Goal: Task Accomplishment & Management: Use online tool/utility

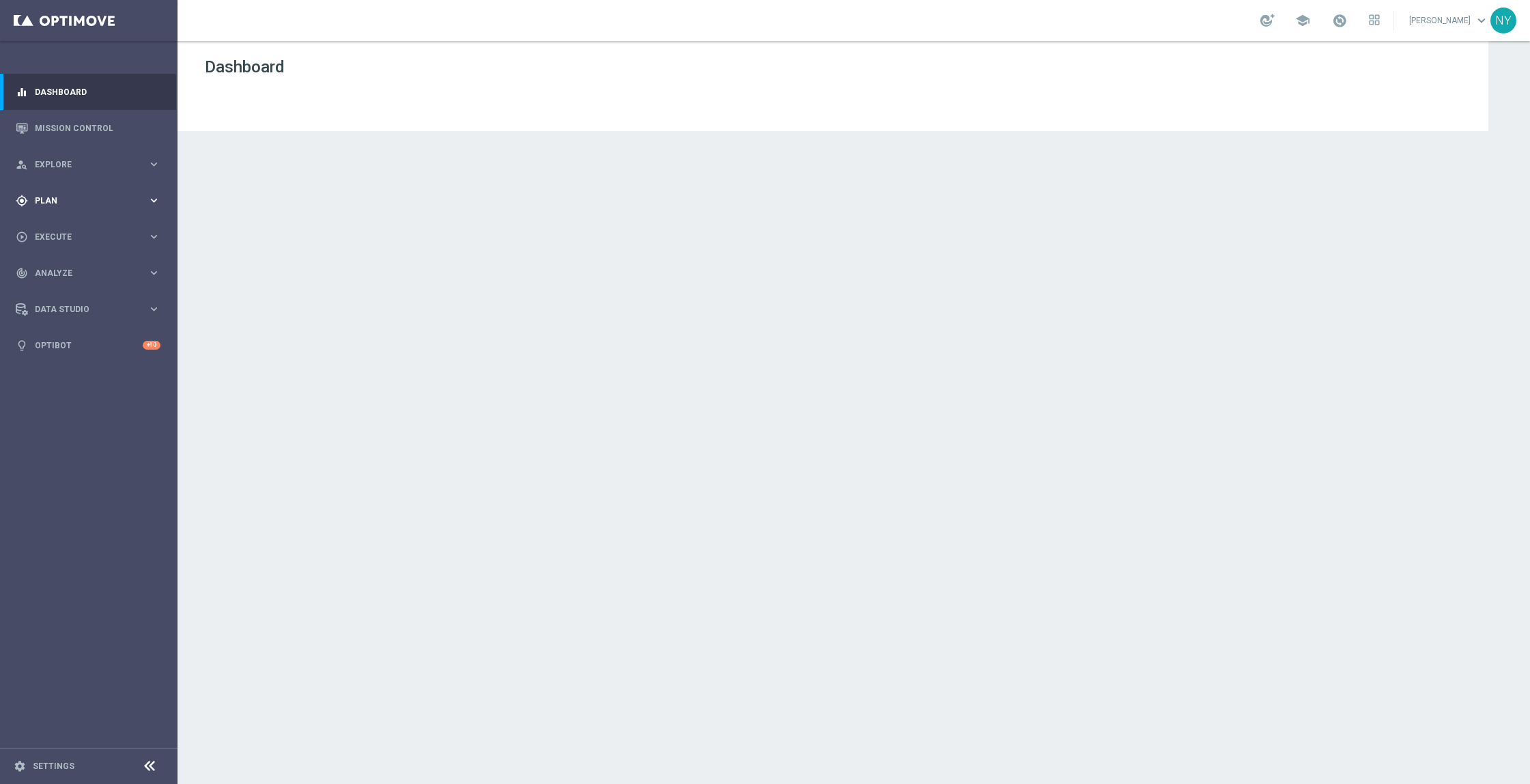
click at [43, 198] on span "Plan" at bounding box center [91, 200] width 113 height 8
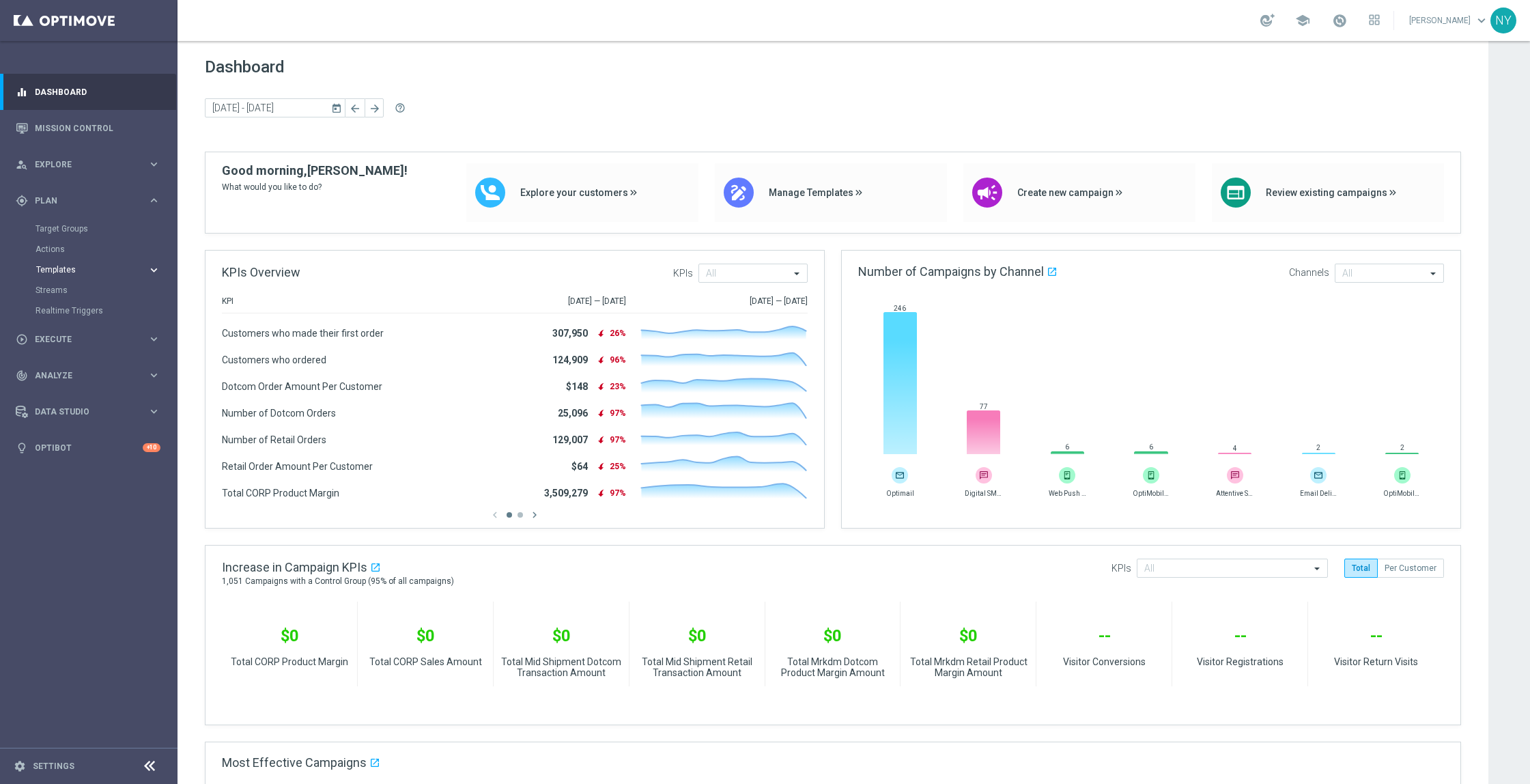
click at [51, 271] on span "Templates" at bounding box center [85, 269] width 98 height 8
click at [57, 285] on link "Optimail" at bounding box center [92, 290] width 99 height 11
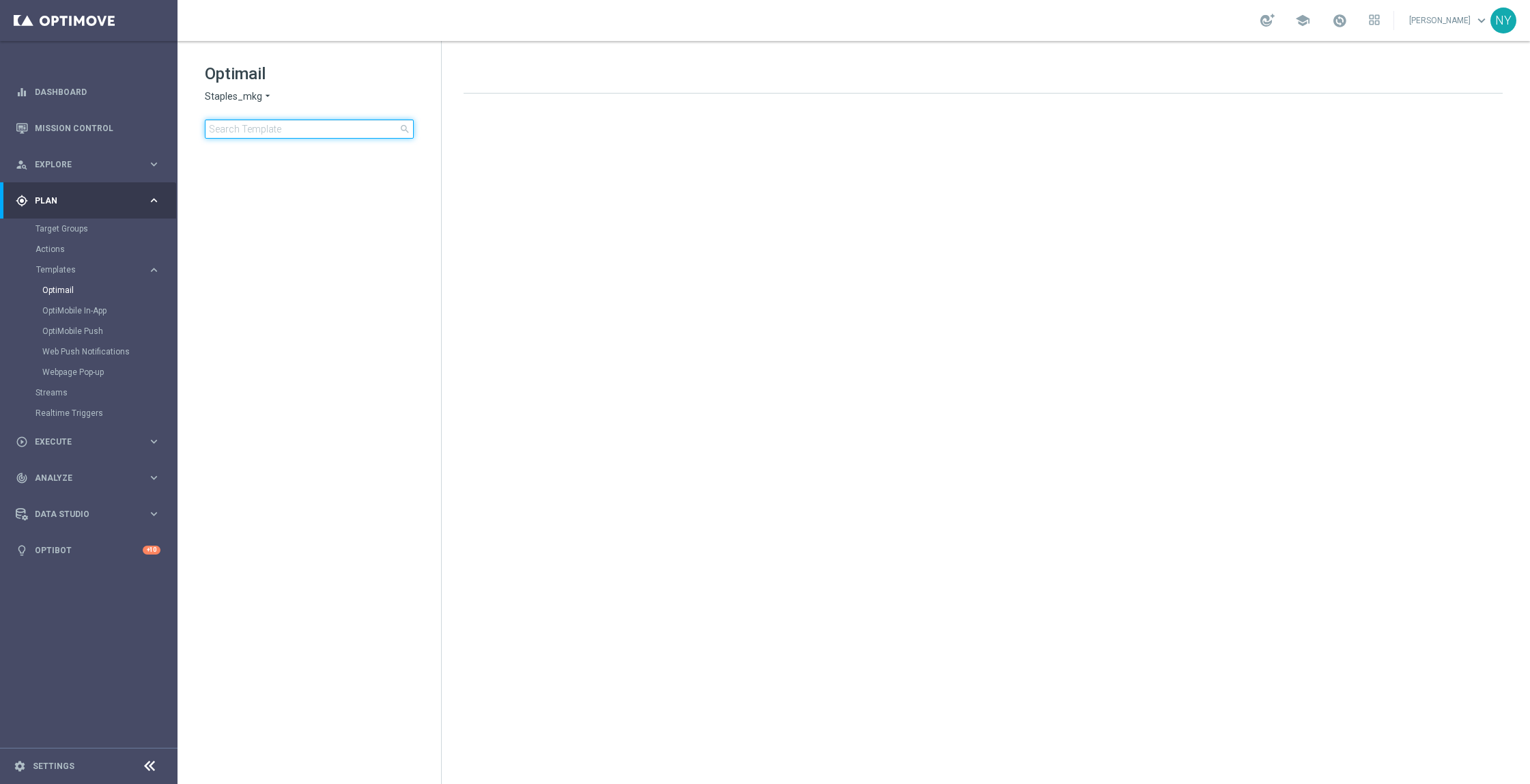
click at [280, 126] on input at bounding box center [309, 129] width 209 height 19
type input "V-ER_OMNI_BAU_1_ClassAffinity_AppMod"
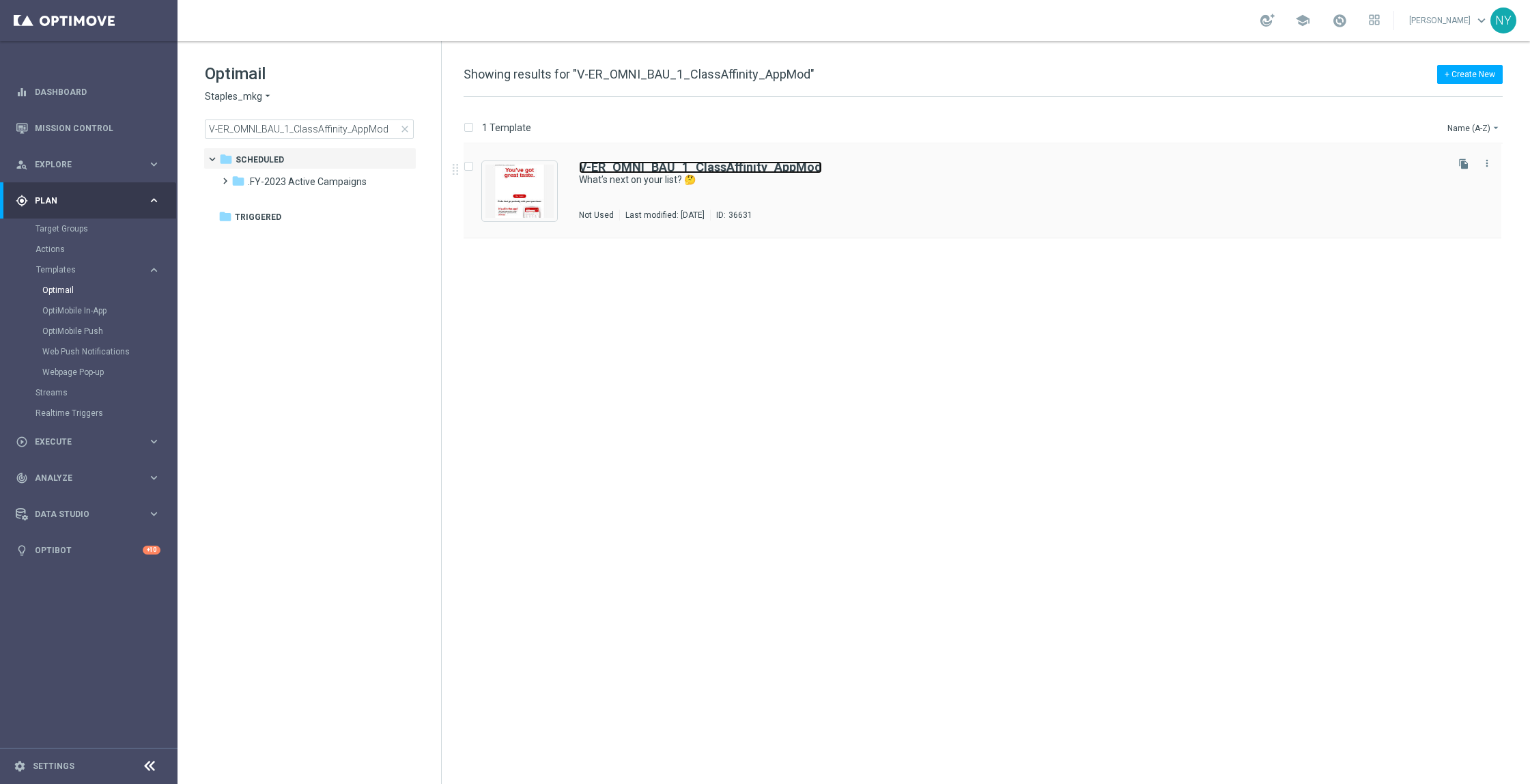
click at [718, 164] on b "V-ER_OMNI_BAU_1_ClassAffinity_AppMod" at bounding box center [700, 167] width 243 height 14
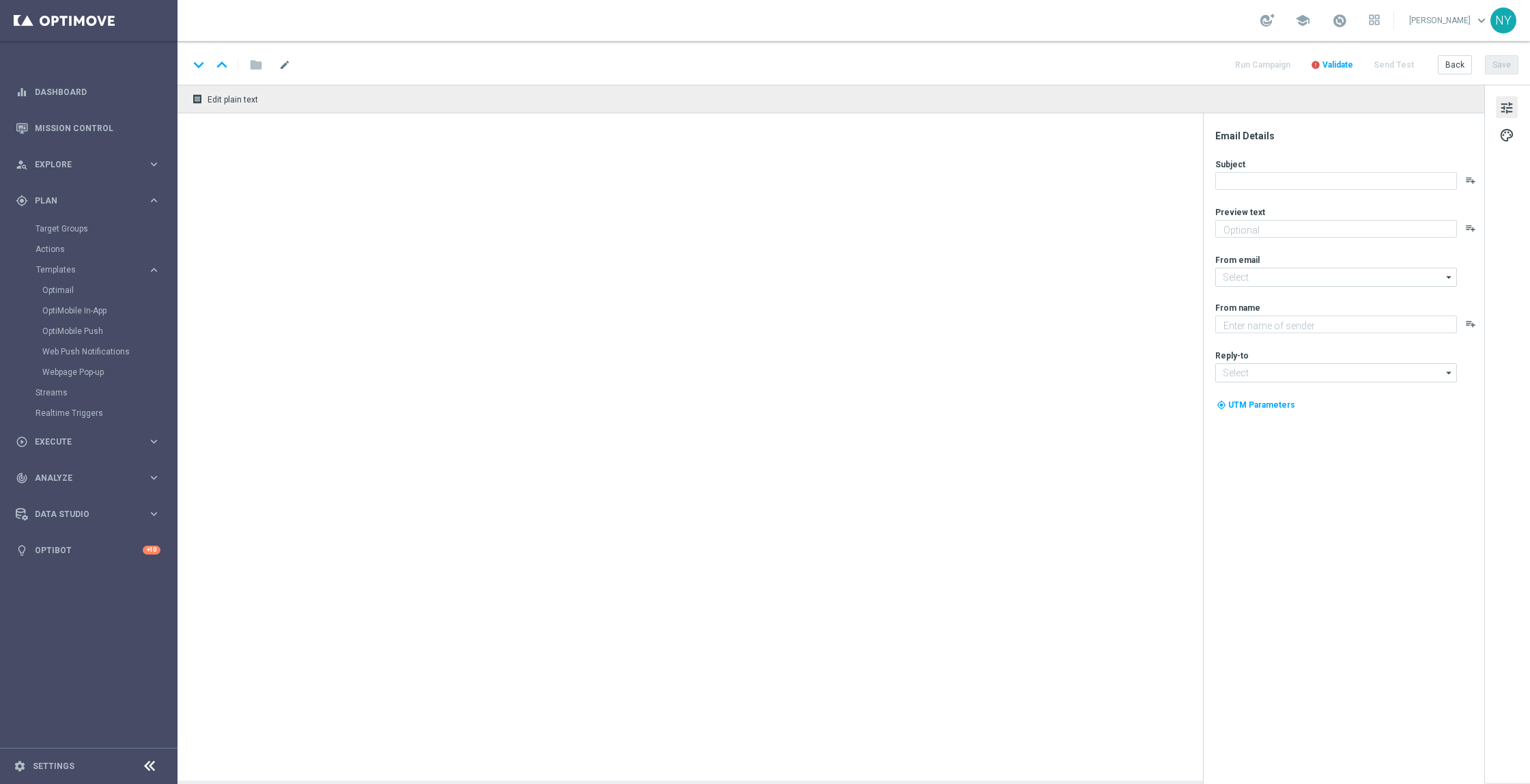
type textarea "We’ve got some ideas for you."
type input "[EMAIL_ADDRESS][DOMAIN_NAME]"
type textarea "Staples"
type input "[EMAIL_ADDRESS][DOMAIN_NAME]"
type textarea "We’ve got some ideas for you."
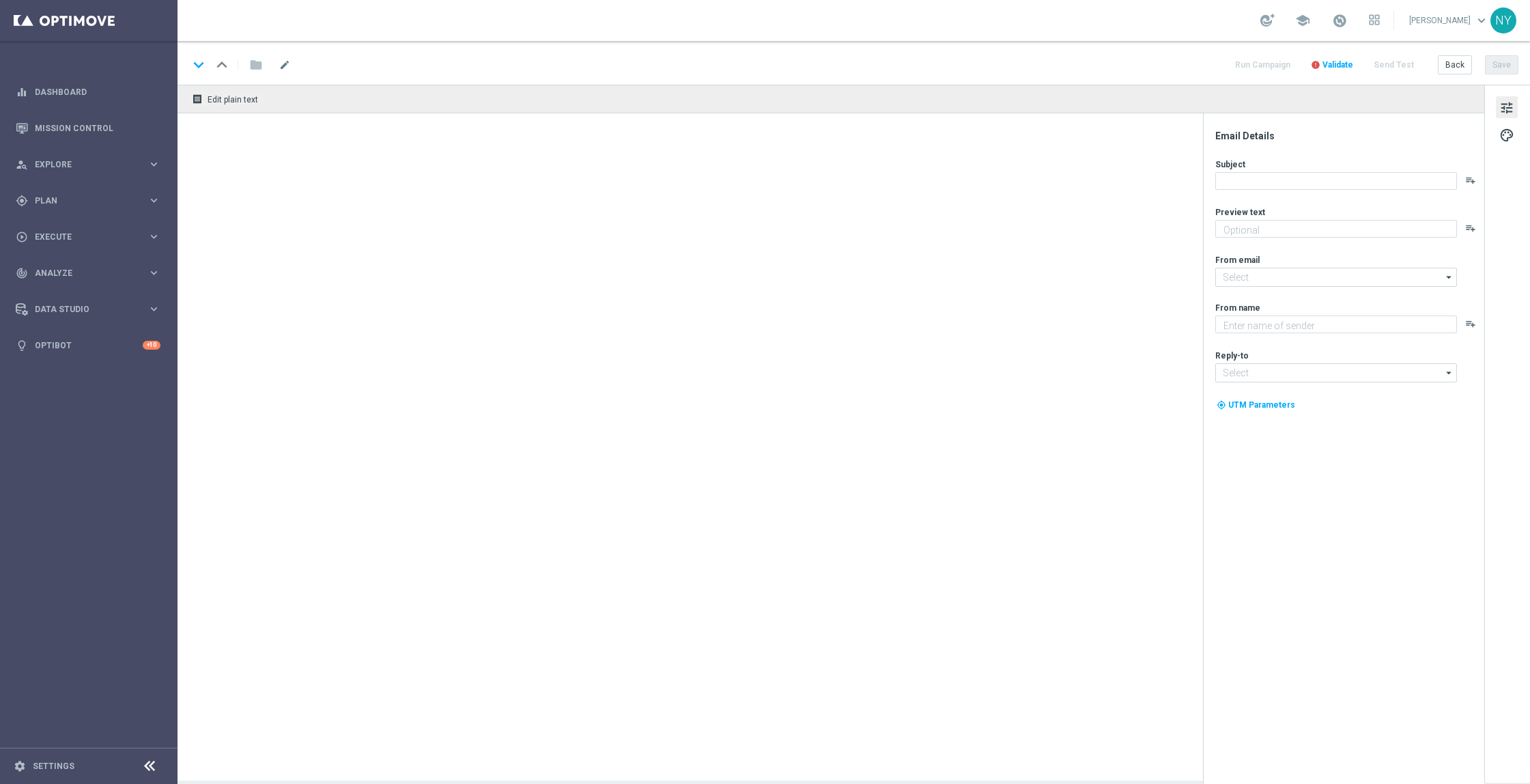
type input "[EMAIL_ADDRESS][DOMAIN_NAME]"
type textarea "Staples"
type input "[EMAIL_ADDRESS][DOMAIN_NAME]"
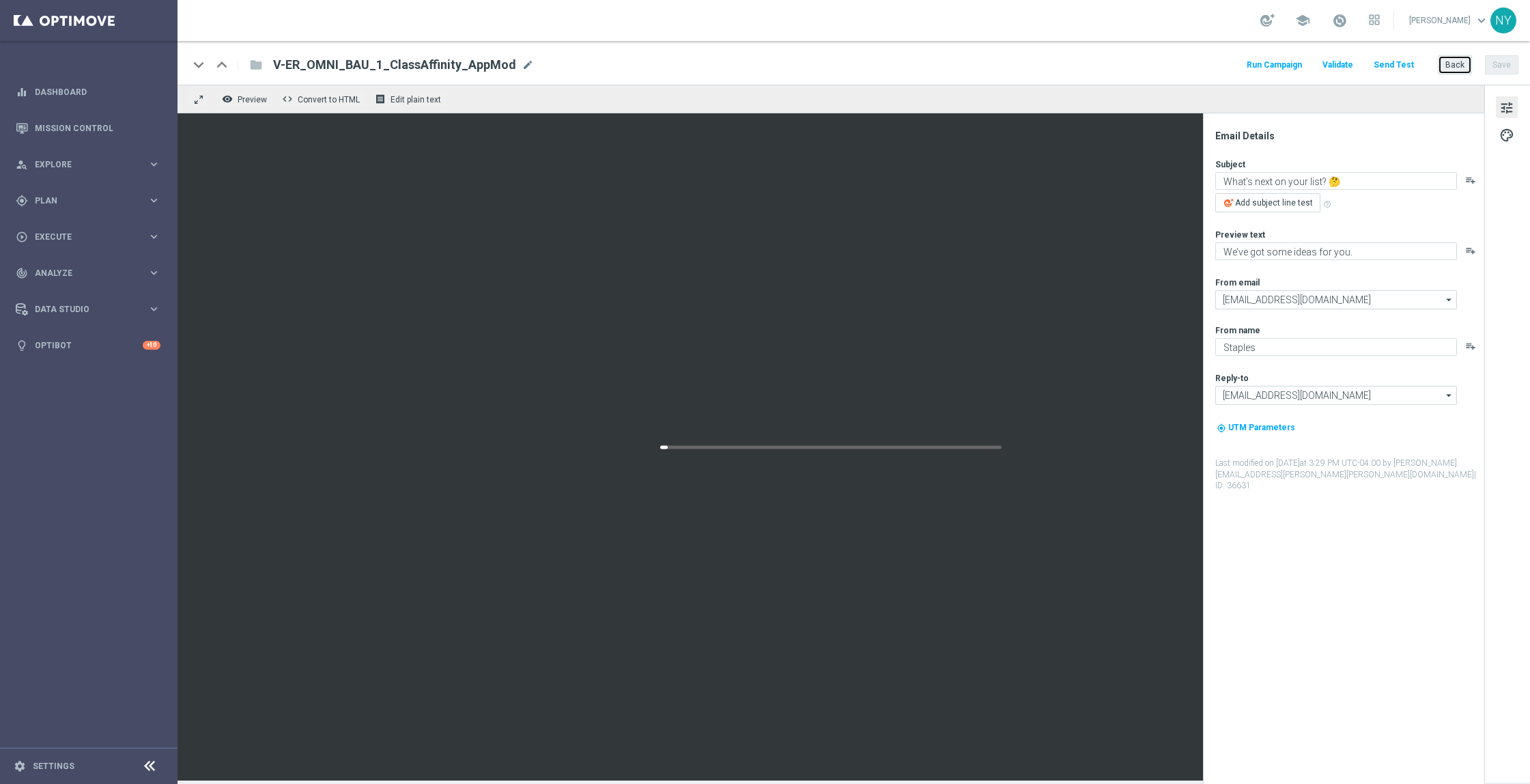
click at [1445, 56] on button "Back" at bounding box center [1455, 65] width 34 height 19
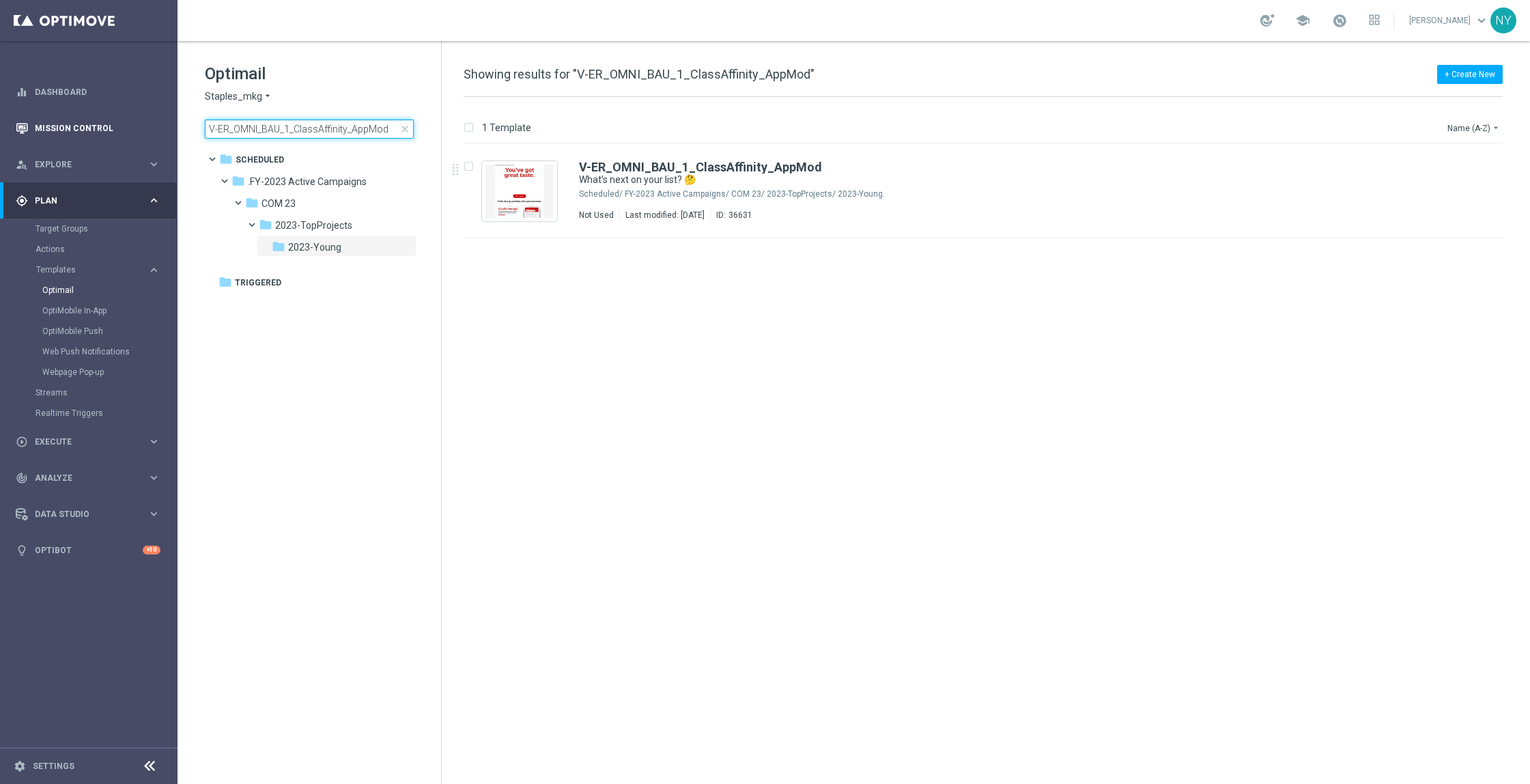
drag, startPoint x: 389, startPoint y: 128, endPoint x: 30, endPoint y: 117, distance: 359.2
click at [31, 117] on main "equalizer Dashboard Mission Control" at bounding box center [765, 392] width 1530 height 784
type input "V-ER_OMNI_BAU_1_ClassAffinity_NoAppMod"
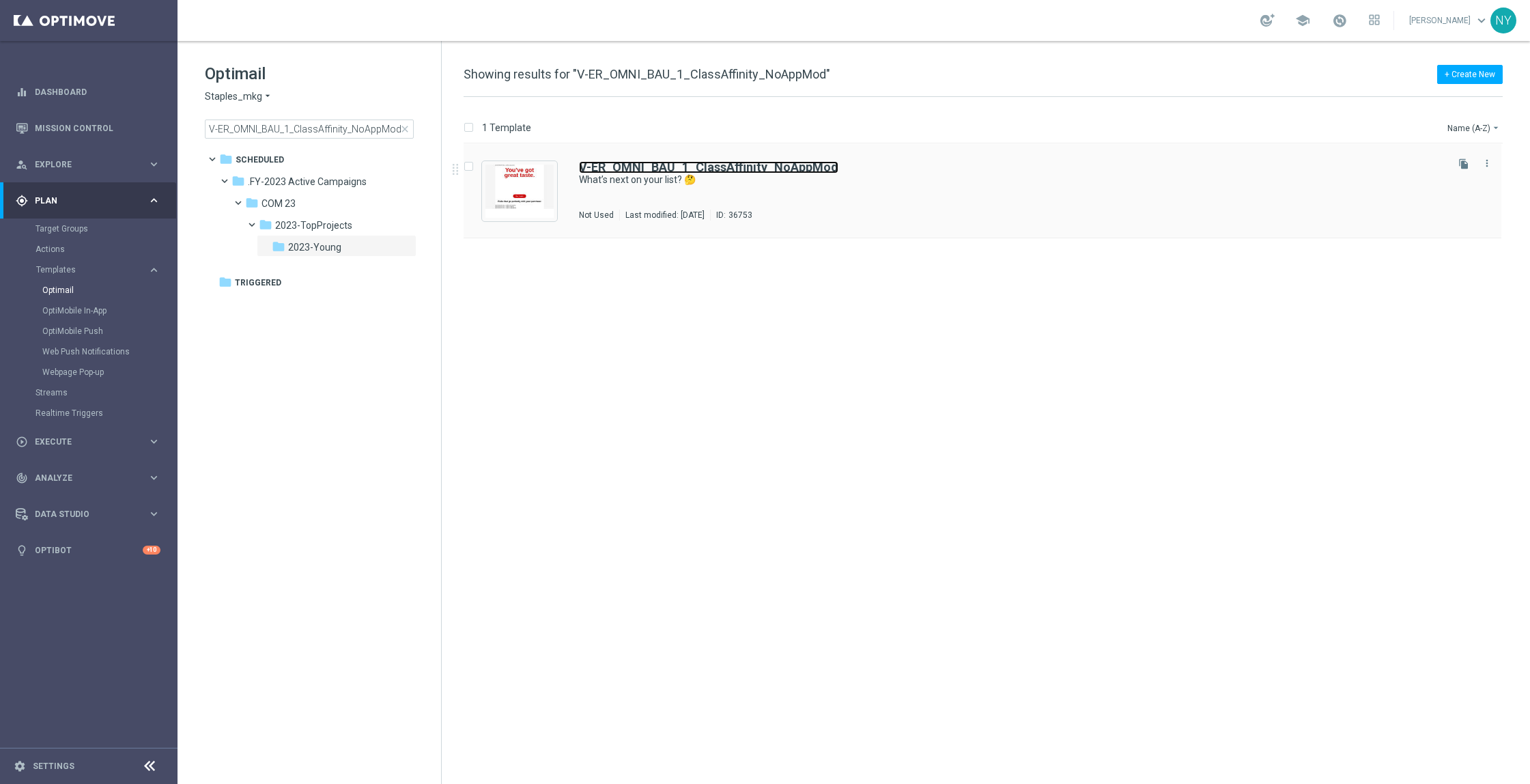
click at [759, 167] on b "V-ER_OMNI_BAU_1_ClassAffinity_NoAppMod" at bounding box center [709, 167] width 260 height 14
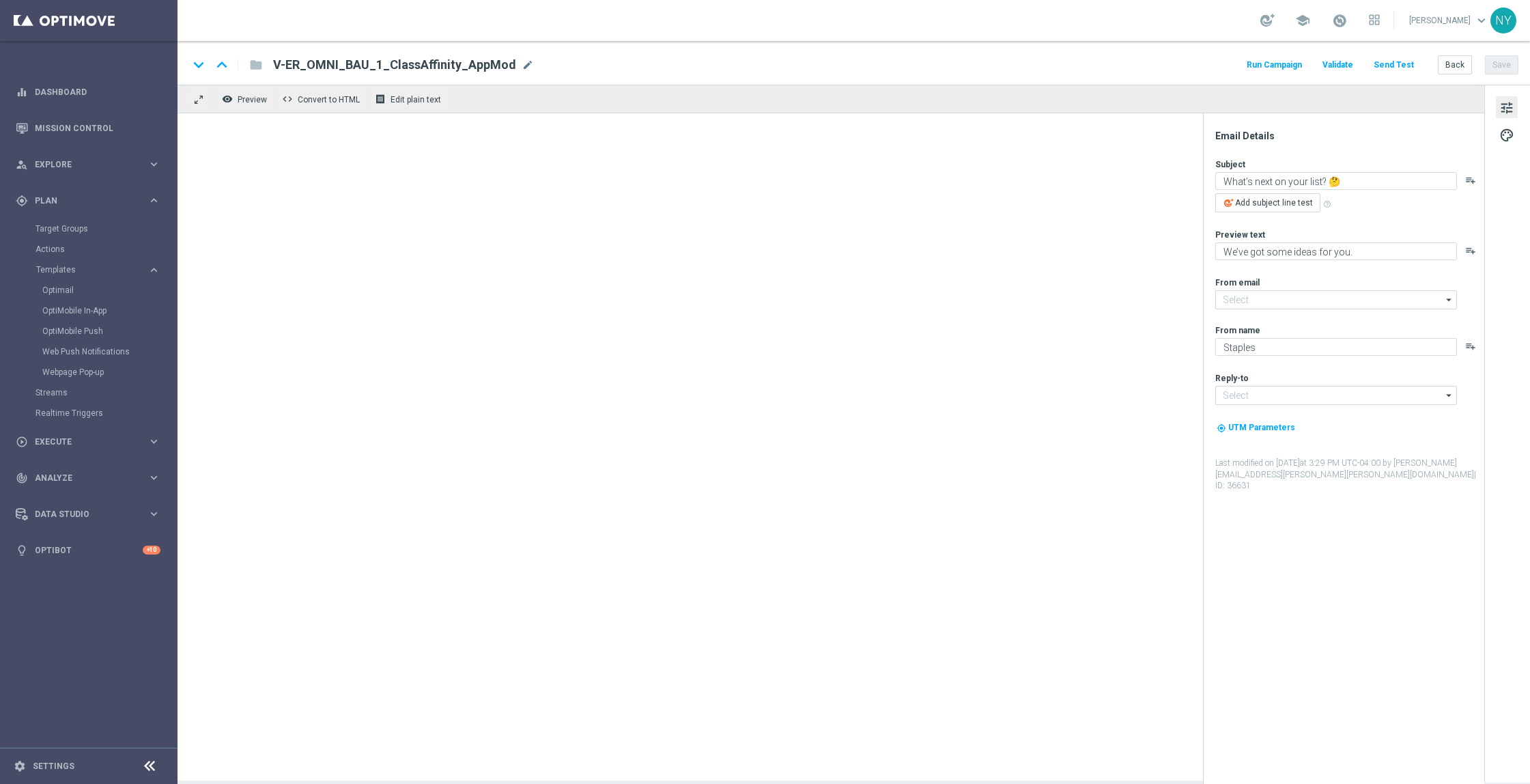
type input "[EMAIL_ADDRESS][DOMAIN_NAME]"
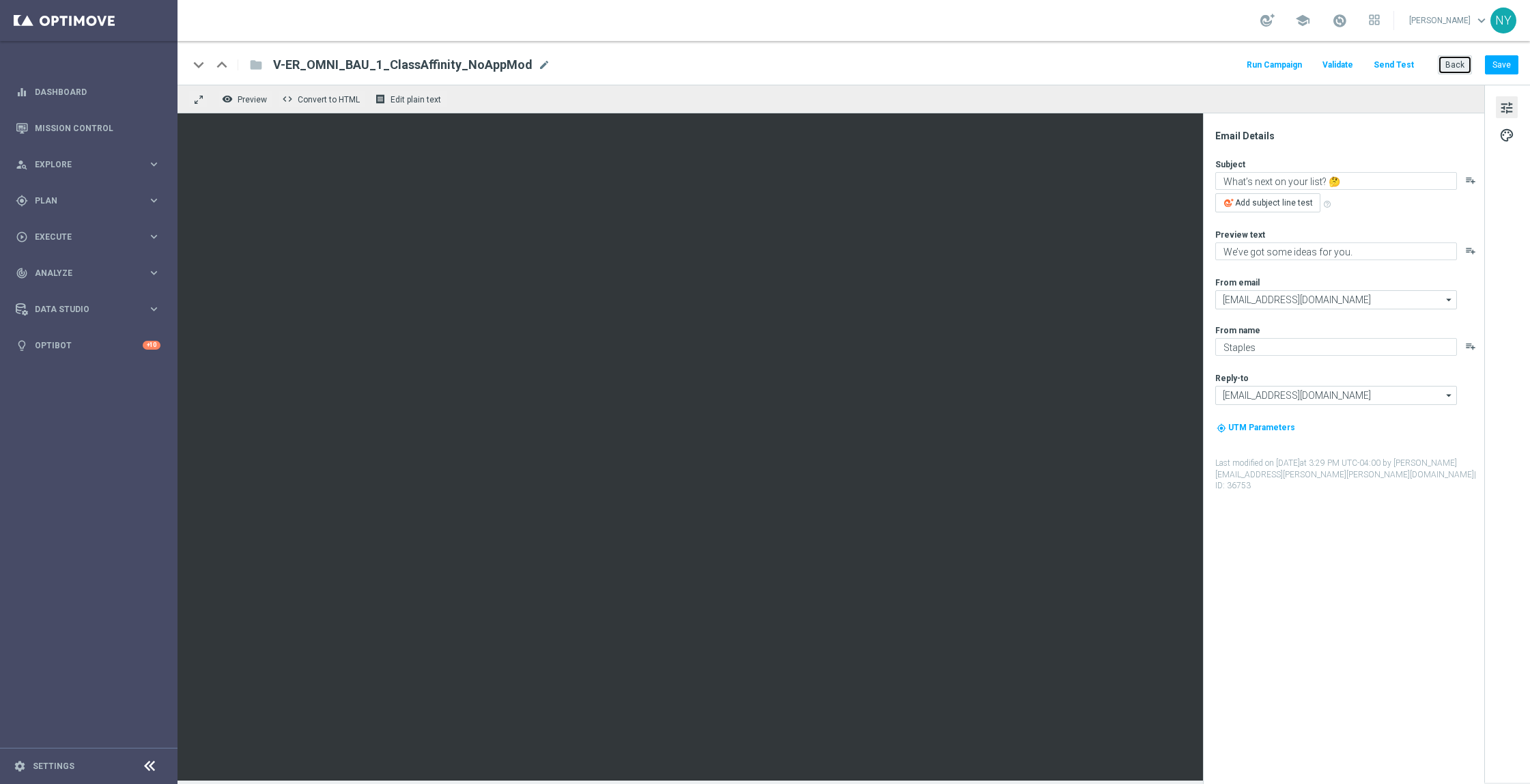
click at [1451, 62] on button "Back" at bounding box center [1455, 65] width 34 height 19
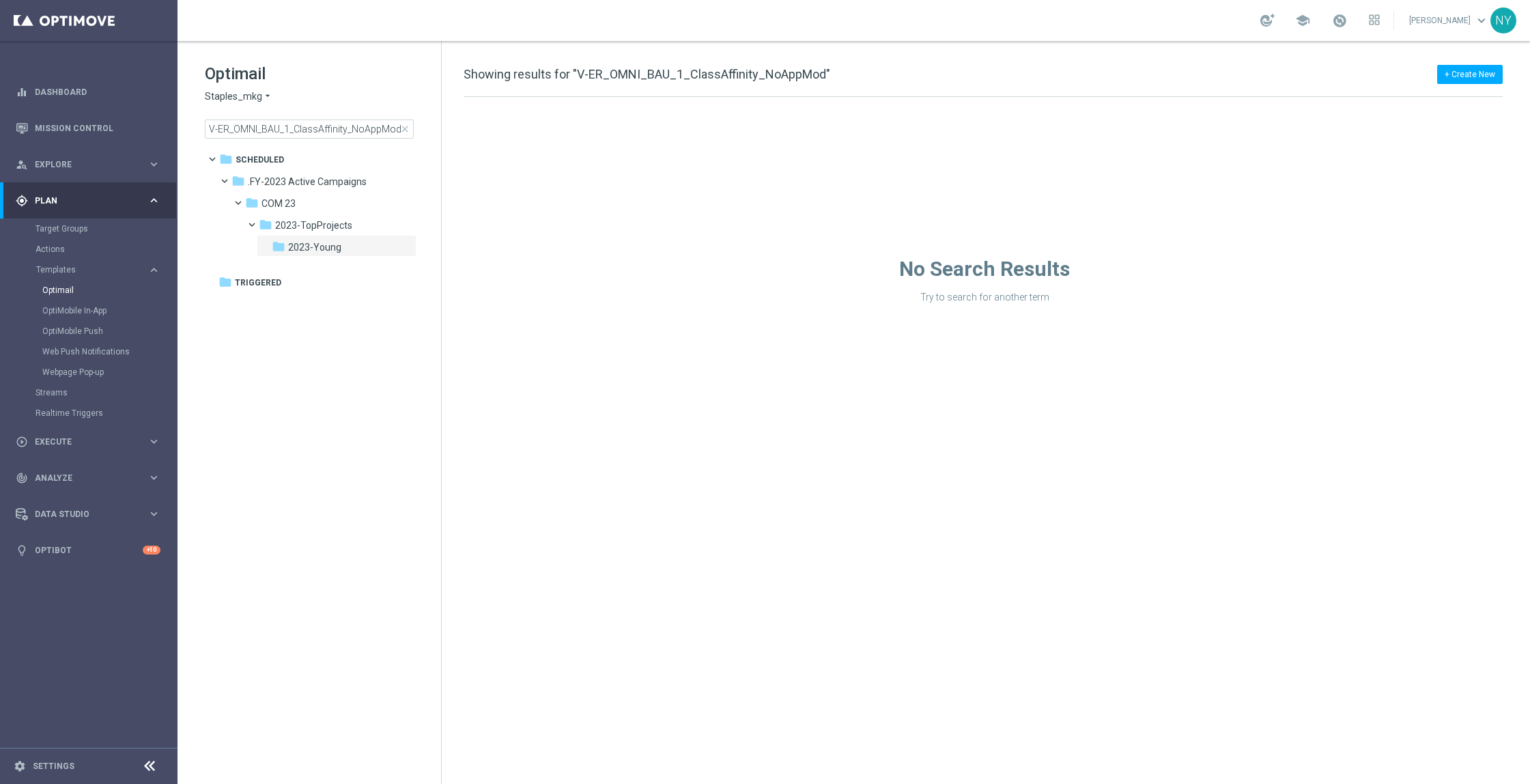
drag, startPoint x: 399, startPoint y: 129, endPoint x: 387, endPoint y: 128, distance: 12.0
click at [399, 129] on span "close" at bounding box center [405, 129] width 11 height 11
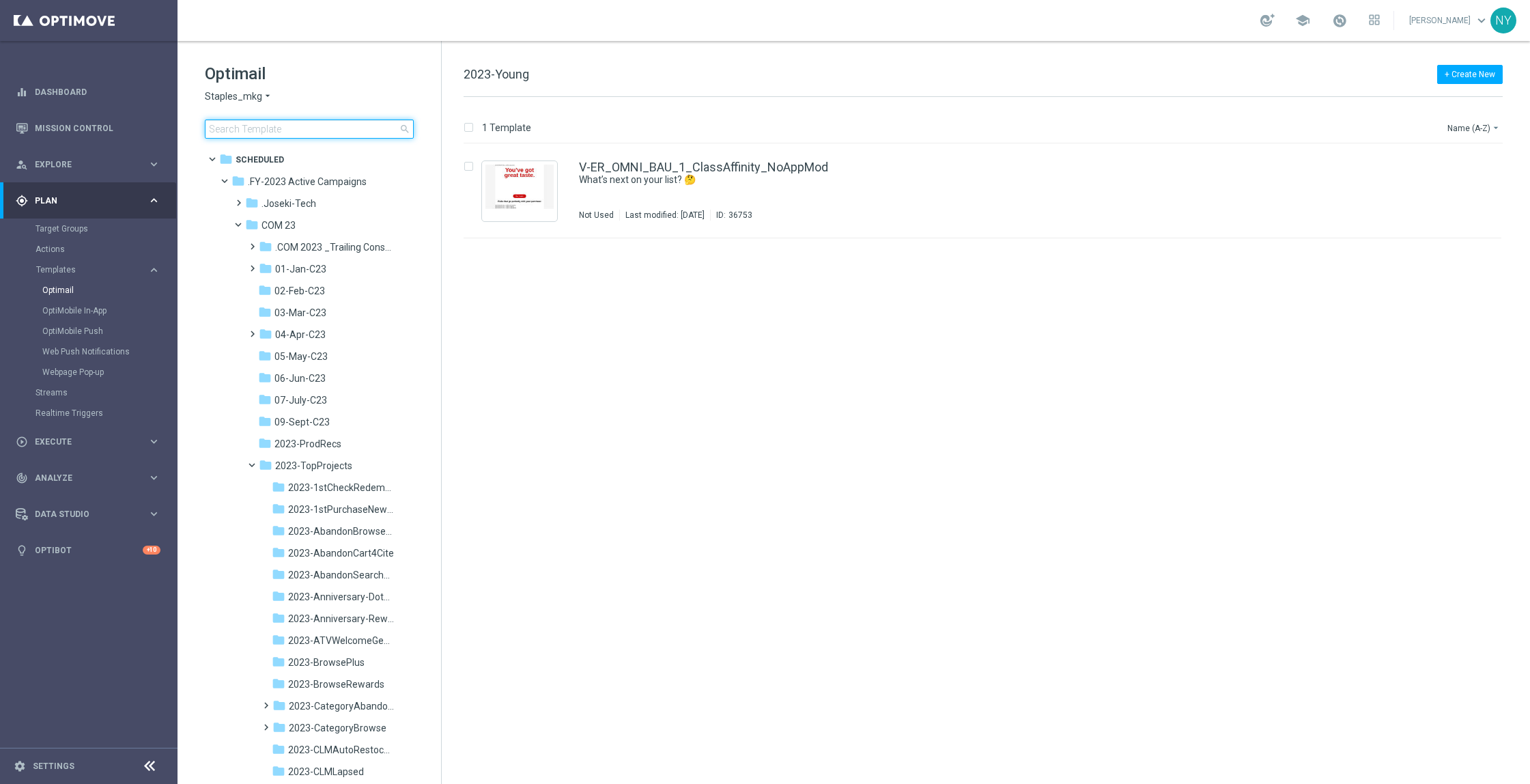
click at [322, 126] on input at bounding box center [309, 129] width 209 height 19
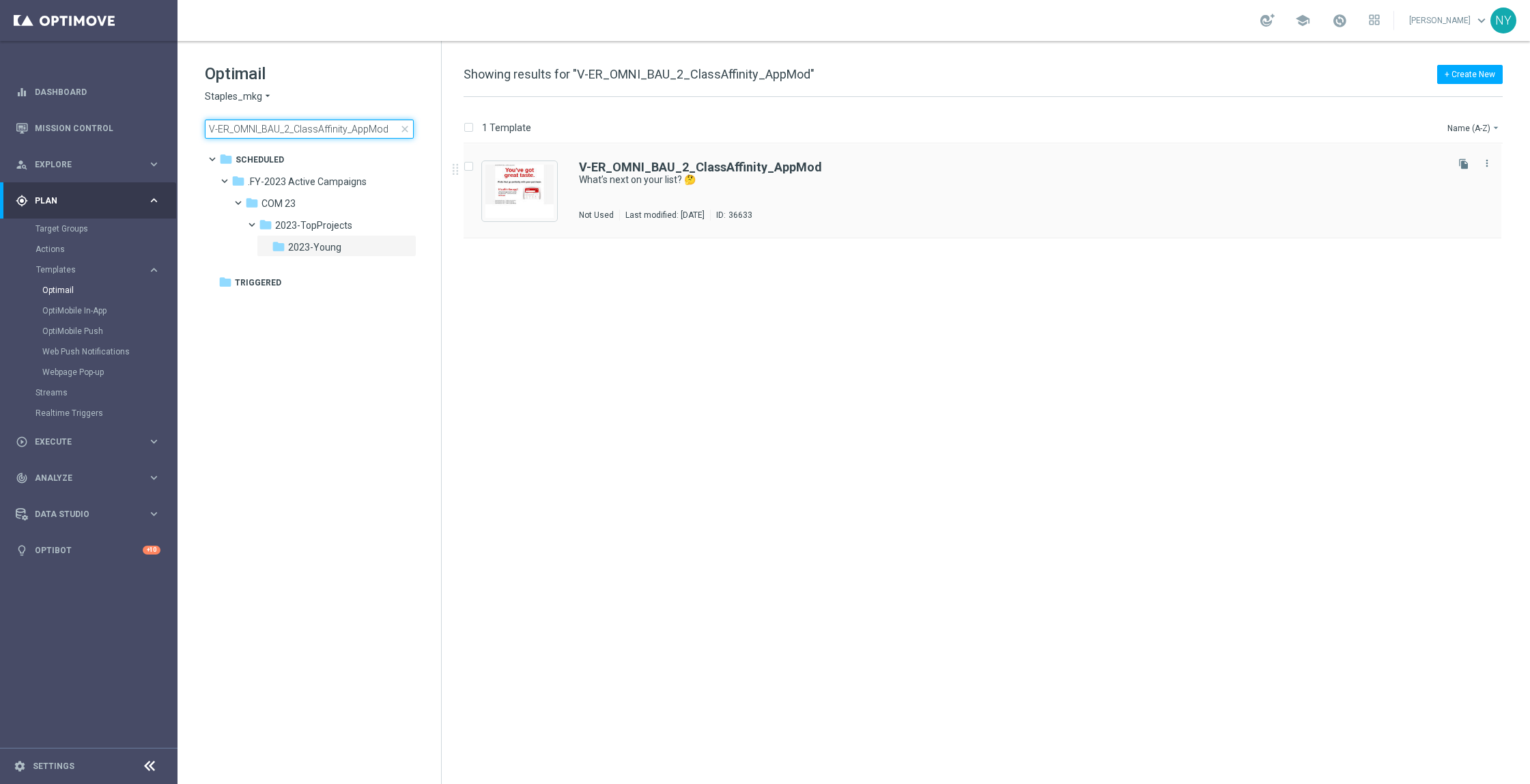
type input "V-ER_OMNI_BAU_2_ClassAffinity_AppMod"
click at [731, 166] on b "V-ER_OMNI_BAU_2_ClassAffinity_AppMod" at bounding box center [700, 167] width 243 height 14
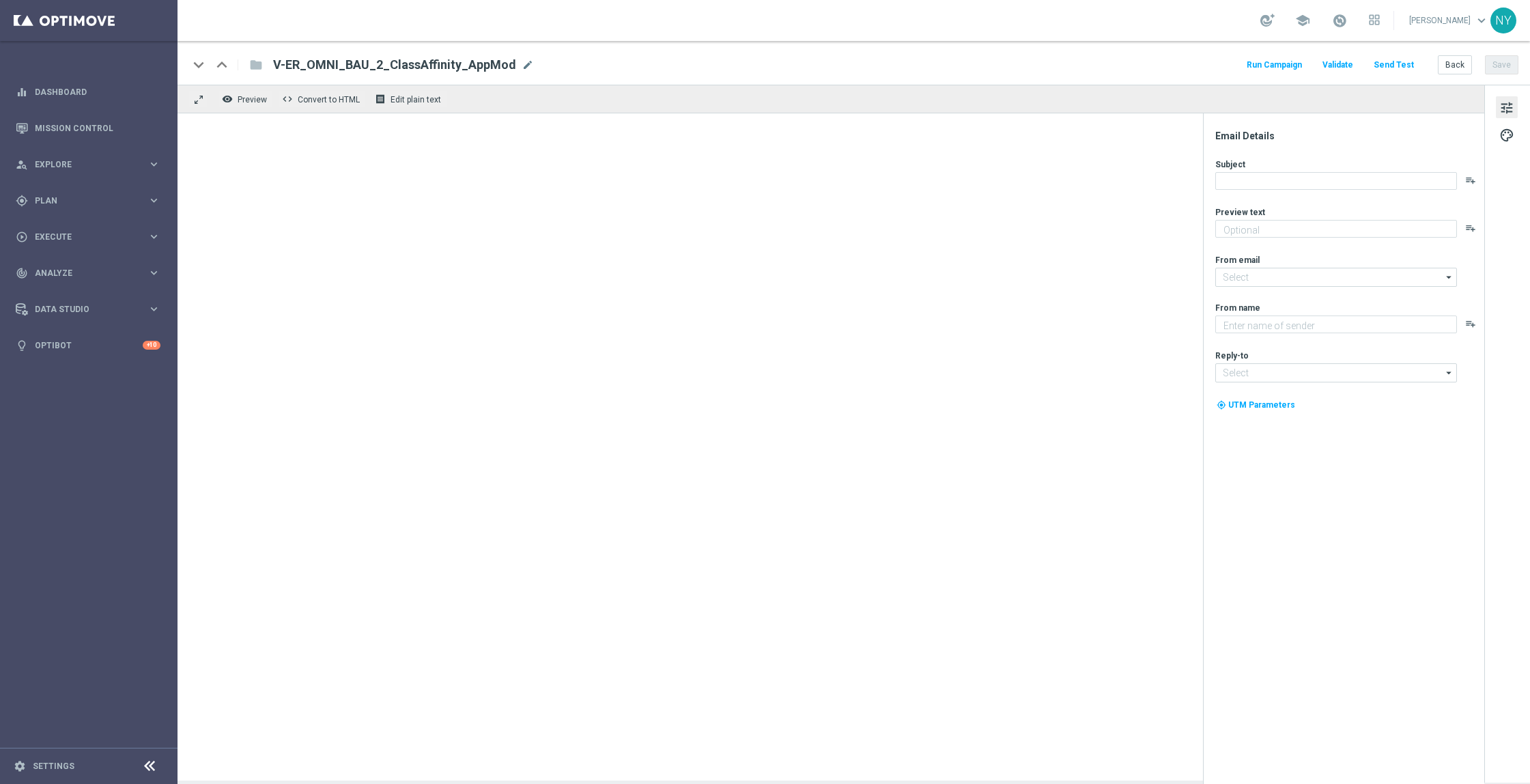
type textarea "We’ve got some ideas for you."
type input "[EMAIL_ADDRESS][DOMAIN_NAME]"
type textarea "Staples"
type input "[EMAIL_ADDRESS][DOMAIN_NAME]"
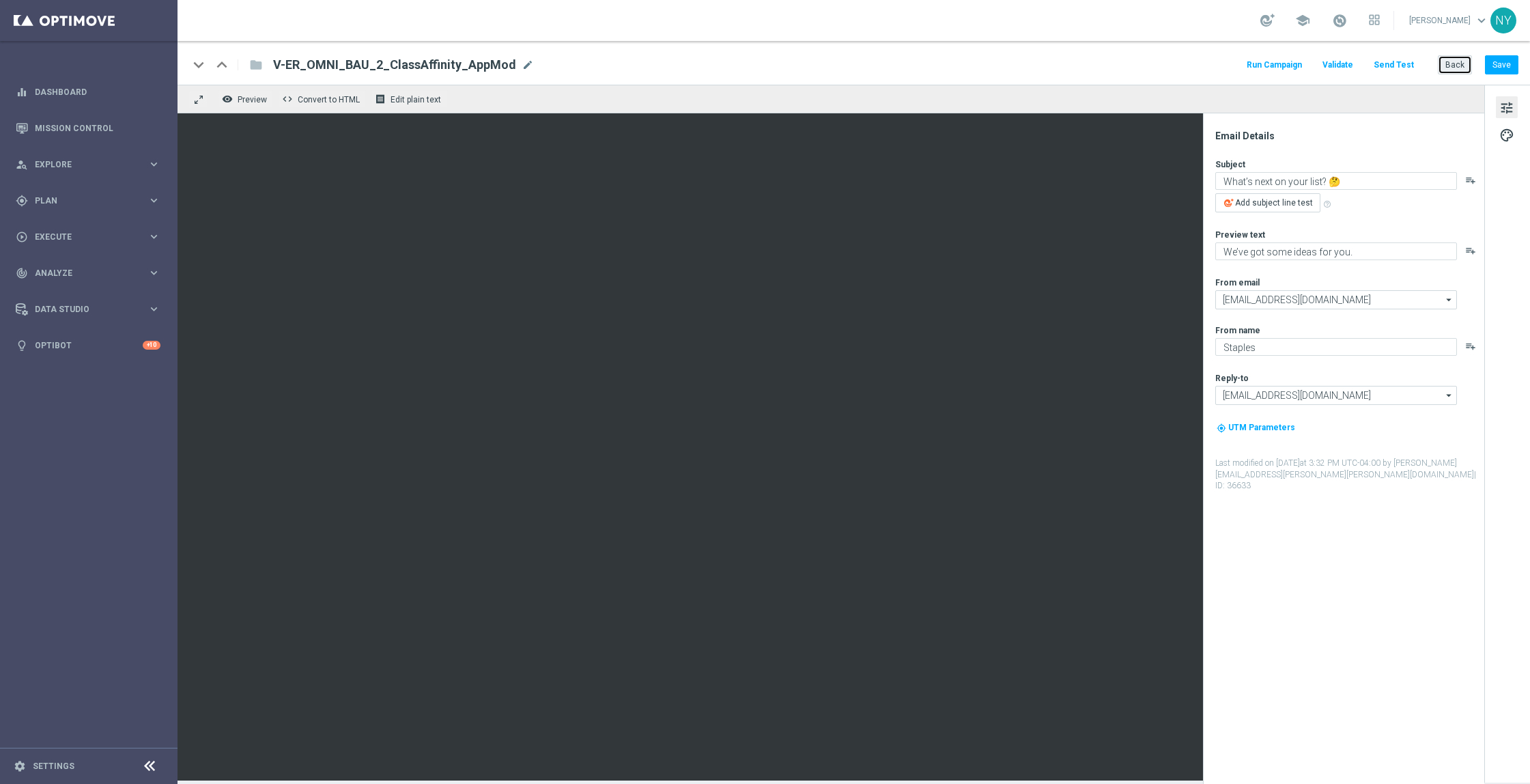
click at [1460, 65] on button "Back" at bounding box center [1455, 65] width 34 height 19
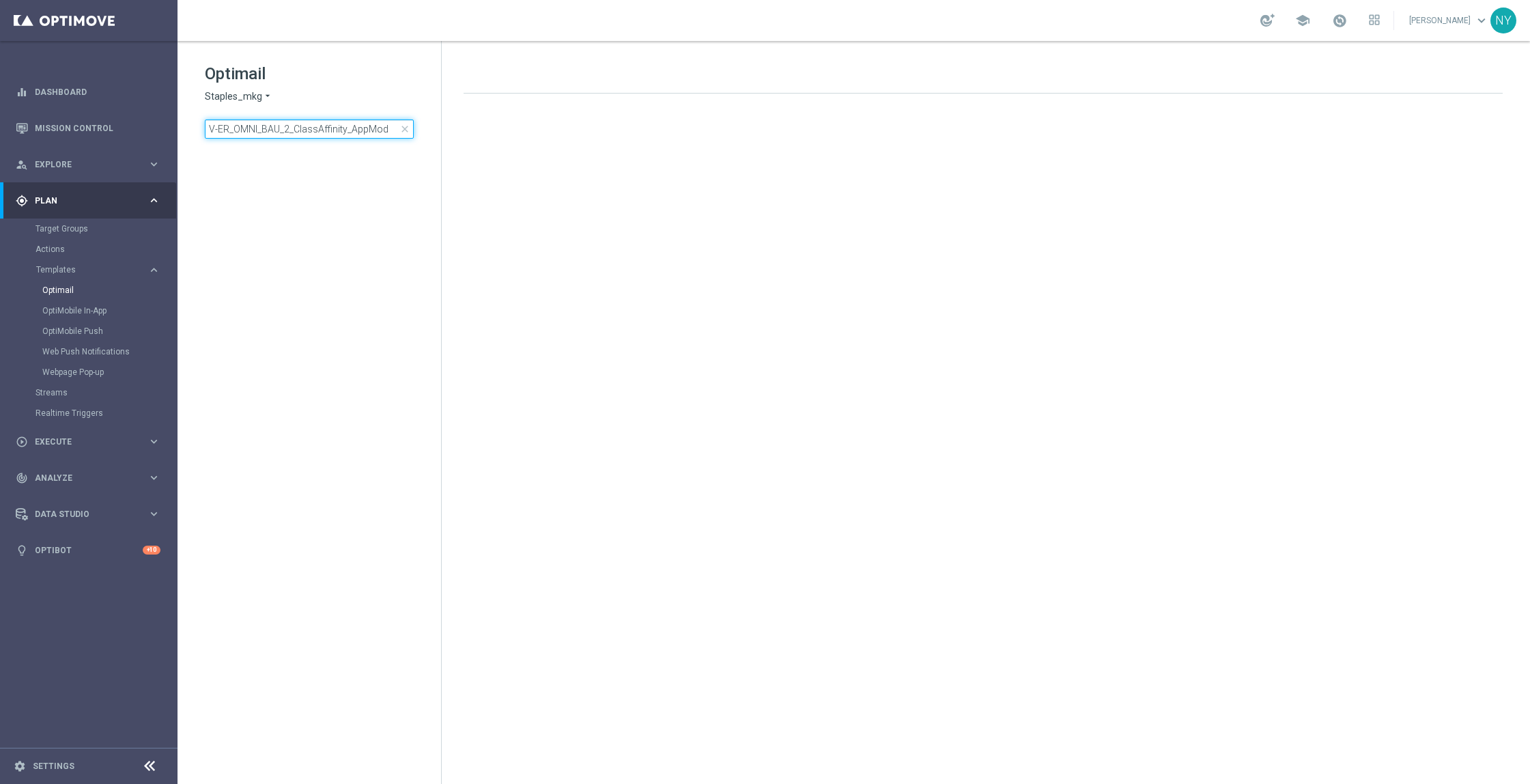
drag, startPoint x: 388, startPoint y: 132, endPoint x: 0, endPoint y: 69, distance: 393.1
click at [0, 69] on main "equalizer Dashboard Mission Control" at bounding box center [765, 392] width 1530 height 784
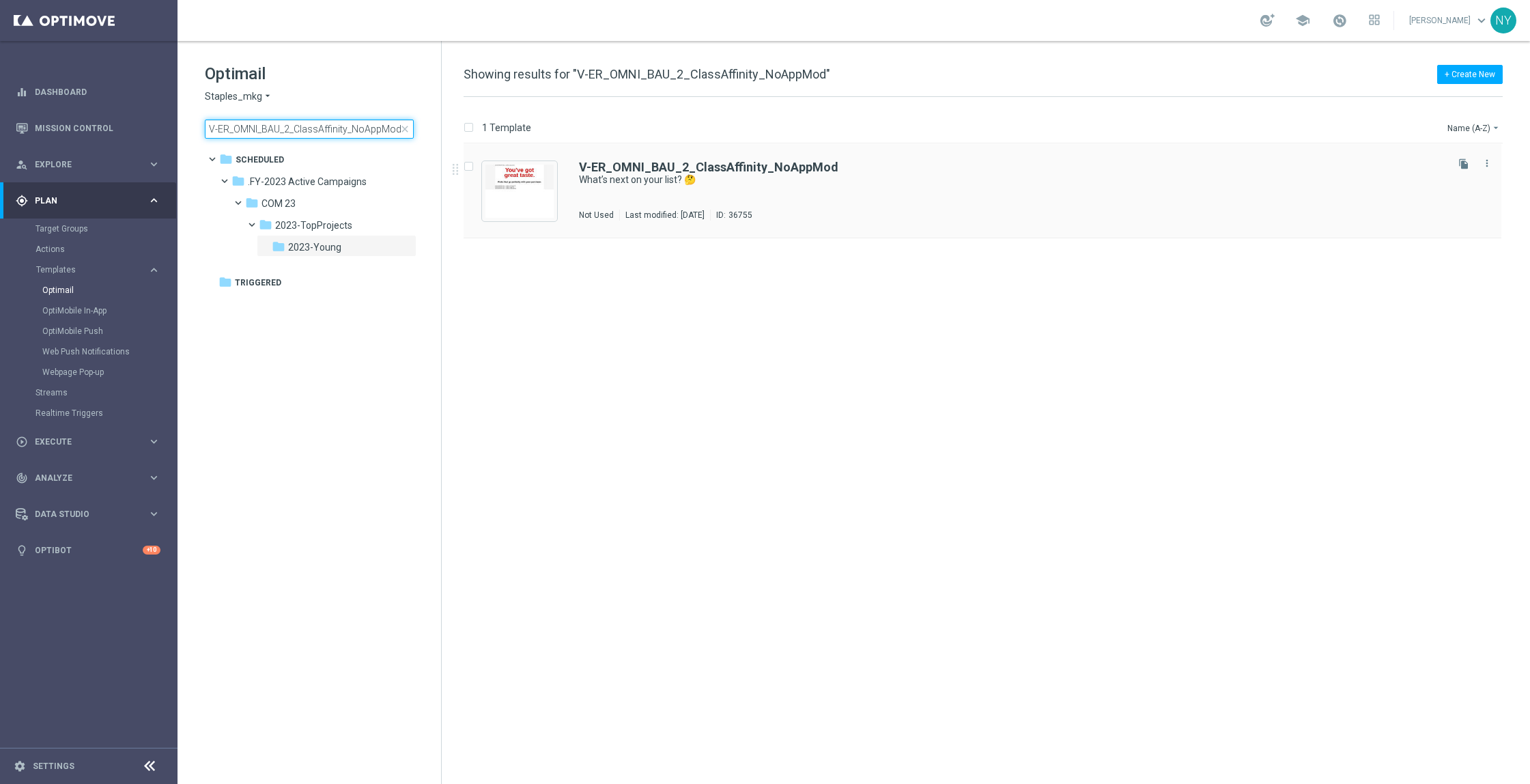
type input "V-ER_OMNI_BAU_2_ClassAffinity_NoAppMod"
click at [693, 161] on b "V-ER_OMNI_BAU_2_ClassAffinity_NoAppMod" at bounding box center [709, 167] width 260 height 14
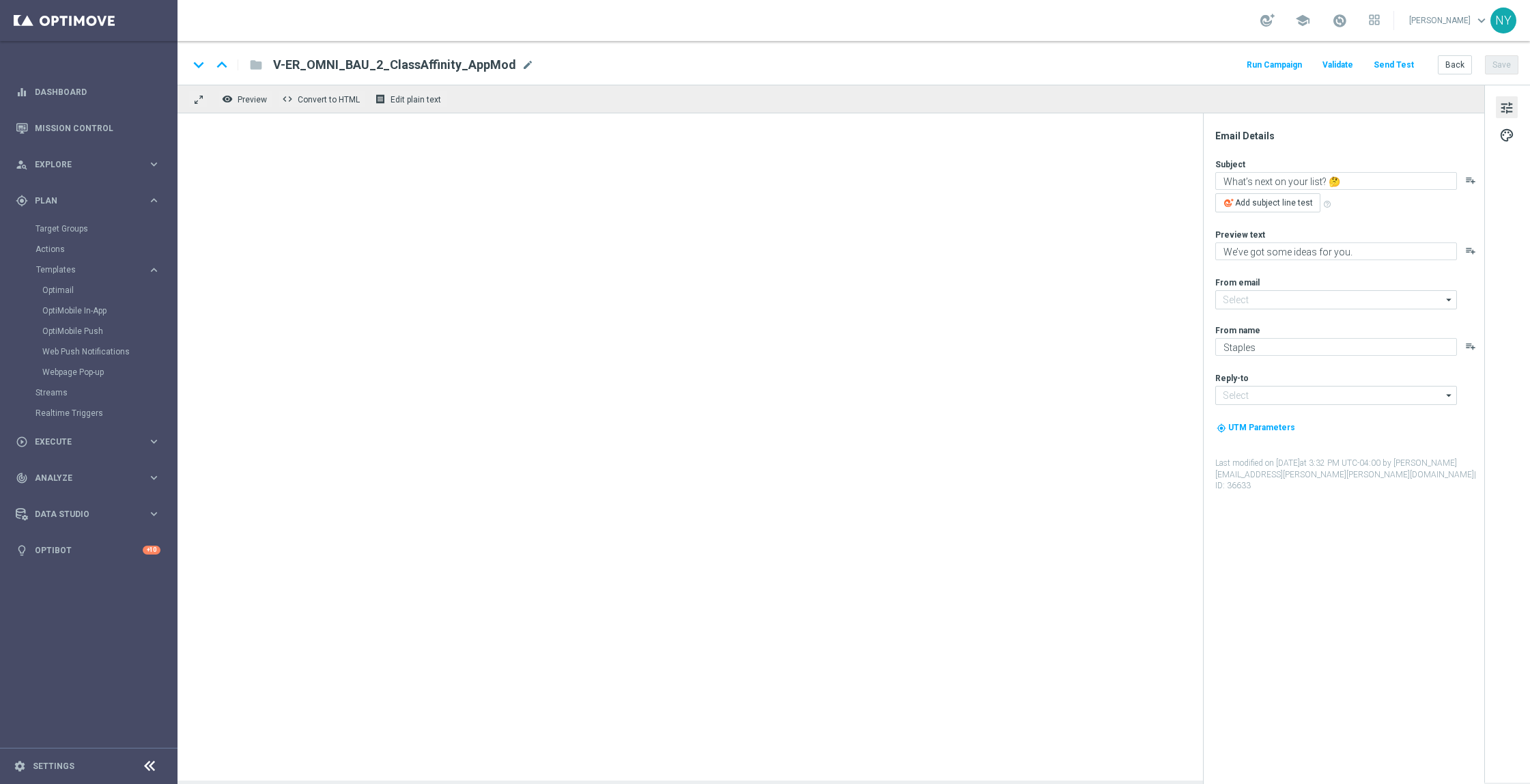
type input "[EMAIL_ADDRESS][DOMAIN_NAME]"
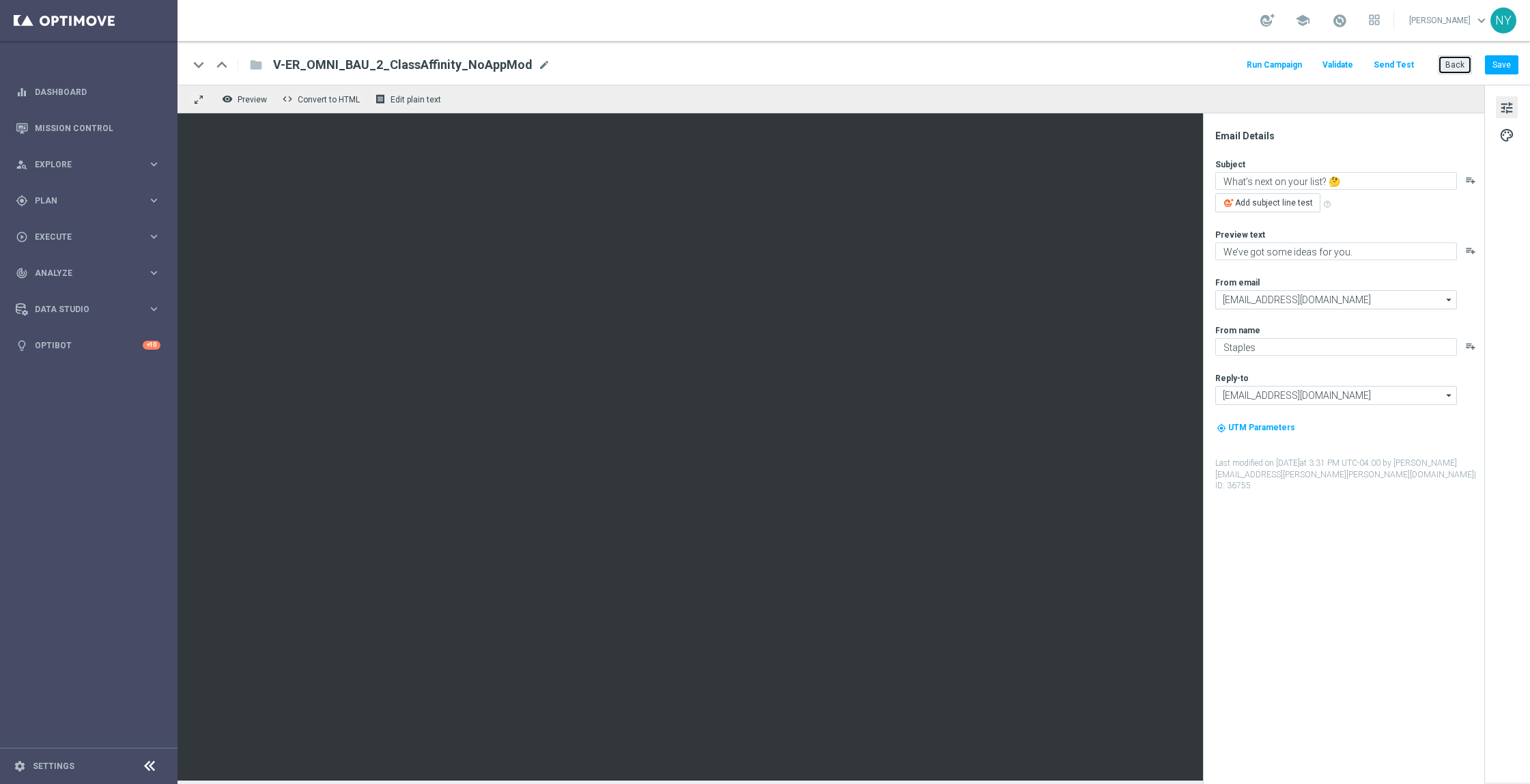
click at [1449, 64] on button "Back" at bounding box center [1455, 65] width 34 height 19
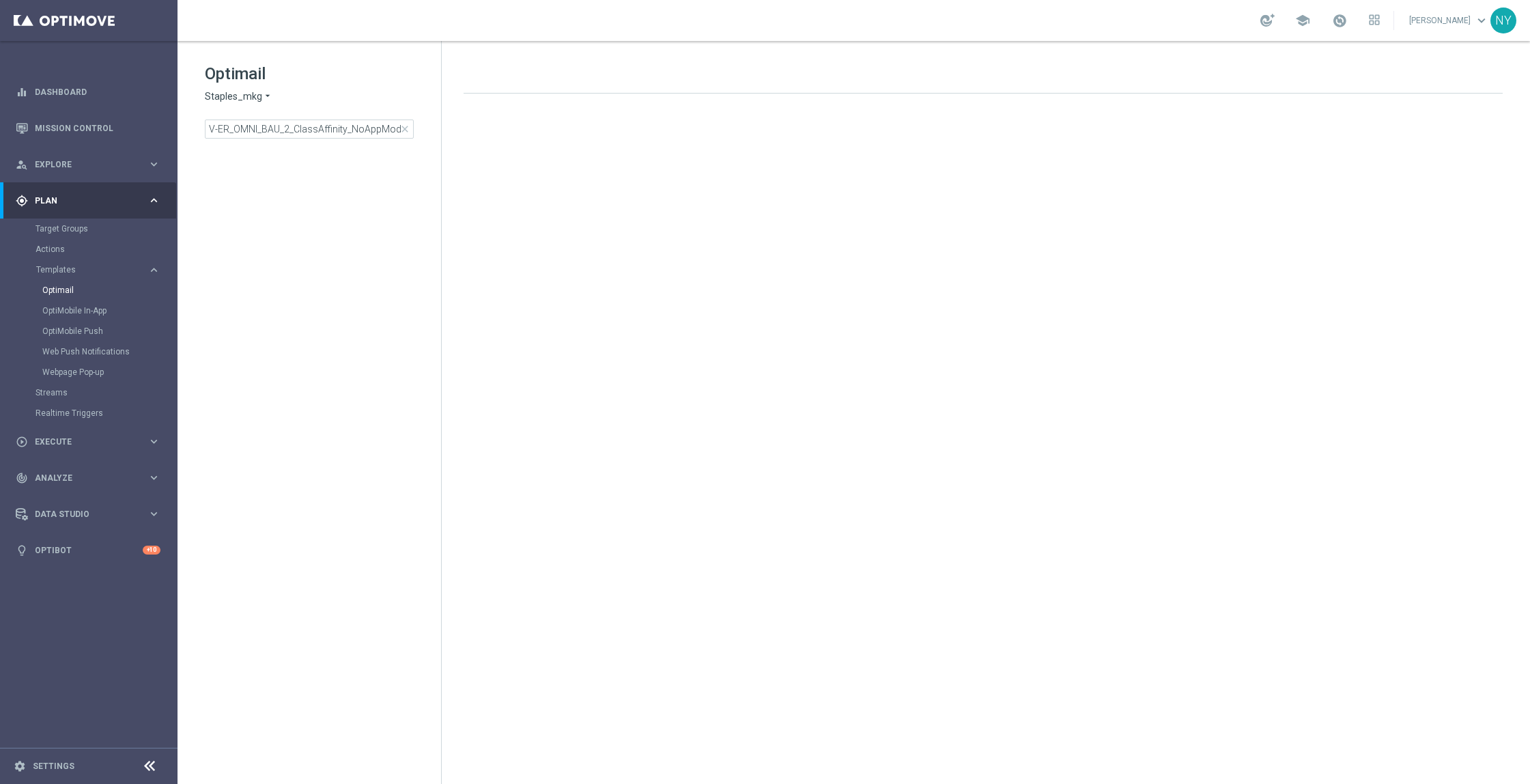
click at [404, 128] on span "close" at bounding box center [405, 129] width 11 height 11
click at [344, 128] on input at bounding box center [309, 129] width 209 height 19
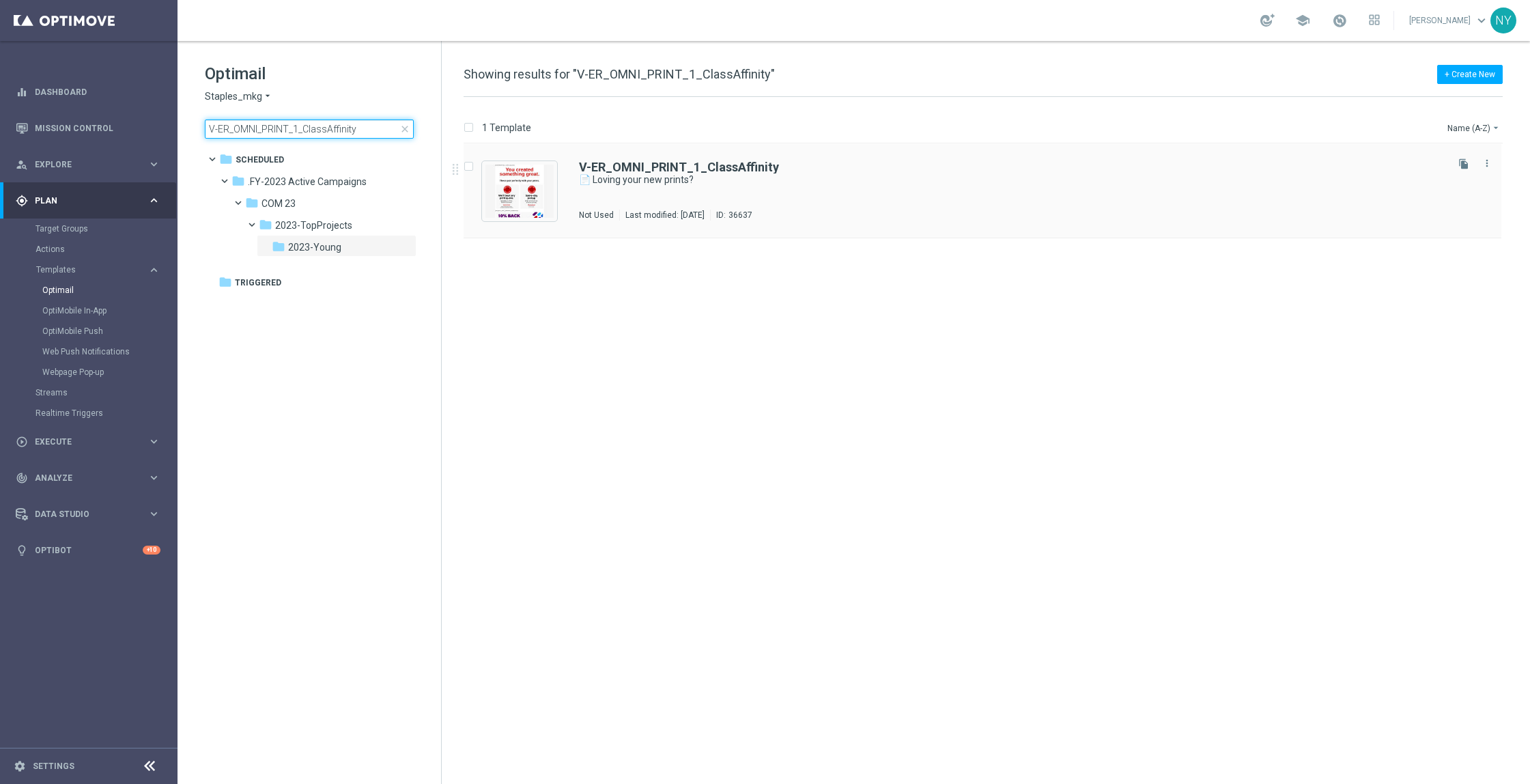
type input "V-ER_OMNI_PRINT_1_ClassAffinity"
click at [710, 166] on b "V-ER_OMNI_PRINT_1_ClassAffinity" at bounding box center [679, 167] width 200 height 14
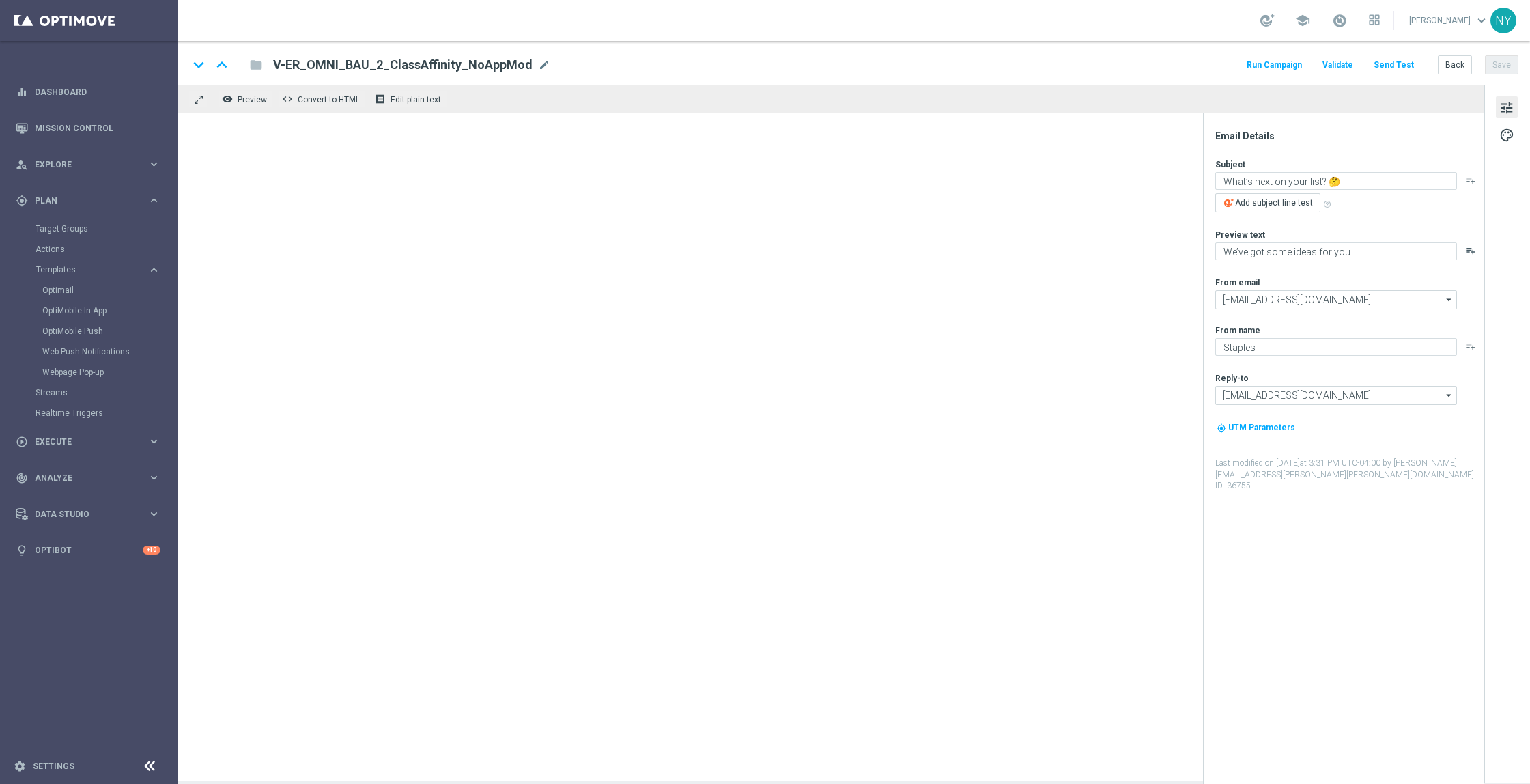
type textarea "📄 Loving your new prints?"
type textarea "Here’s more where that came from."
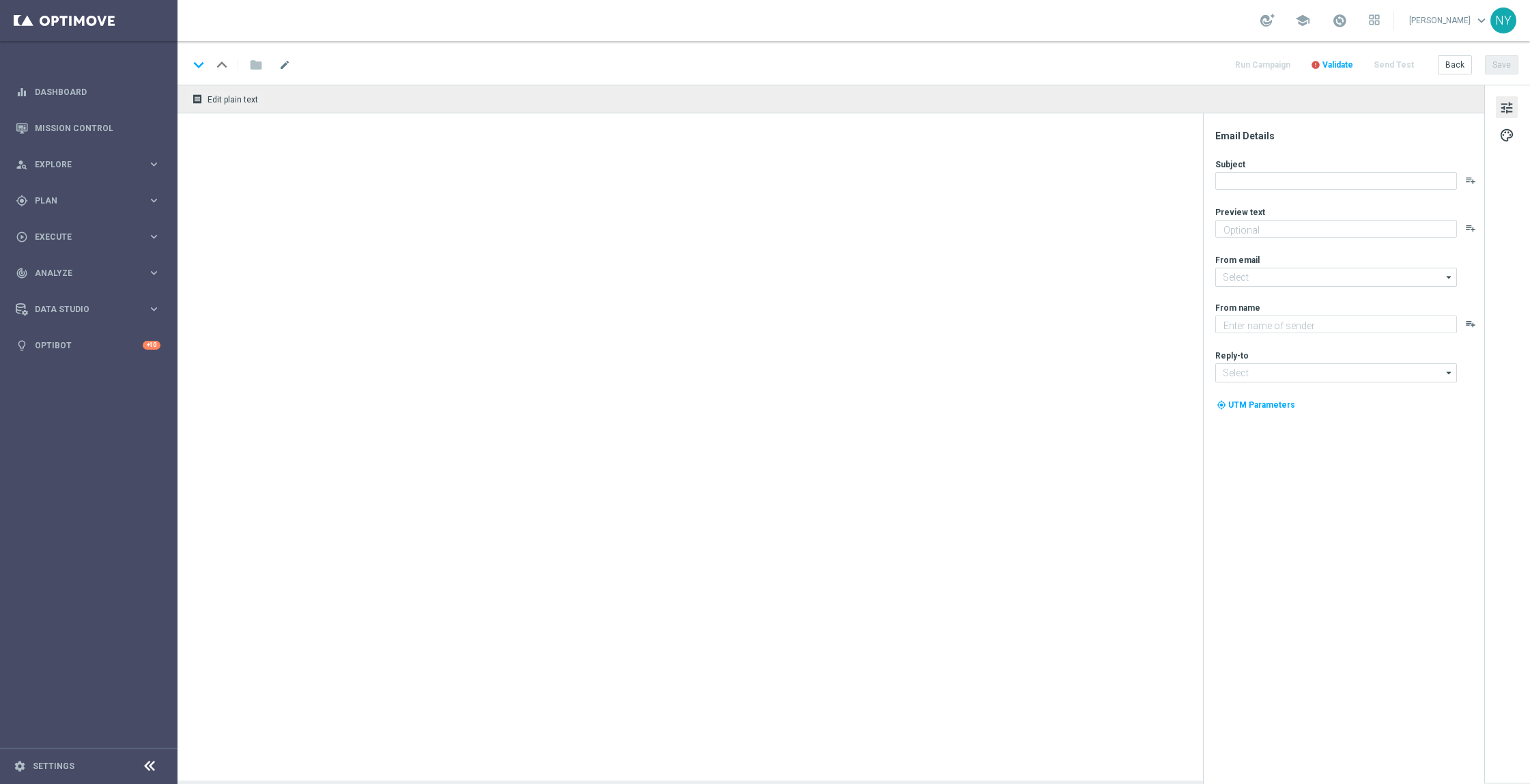
type textarea "Here’s more where that came from."
type input "[EMAIL_ADDRESS][DOMAIN_NAME]"
type textarea "Staples"
type input "[EMAIL_ADDRESS][DOMAIN_NAME]"
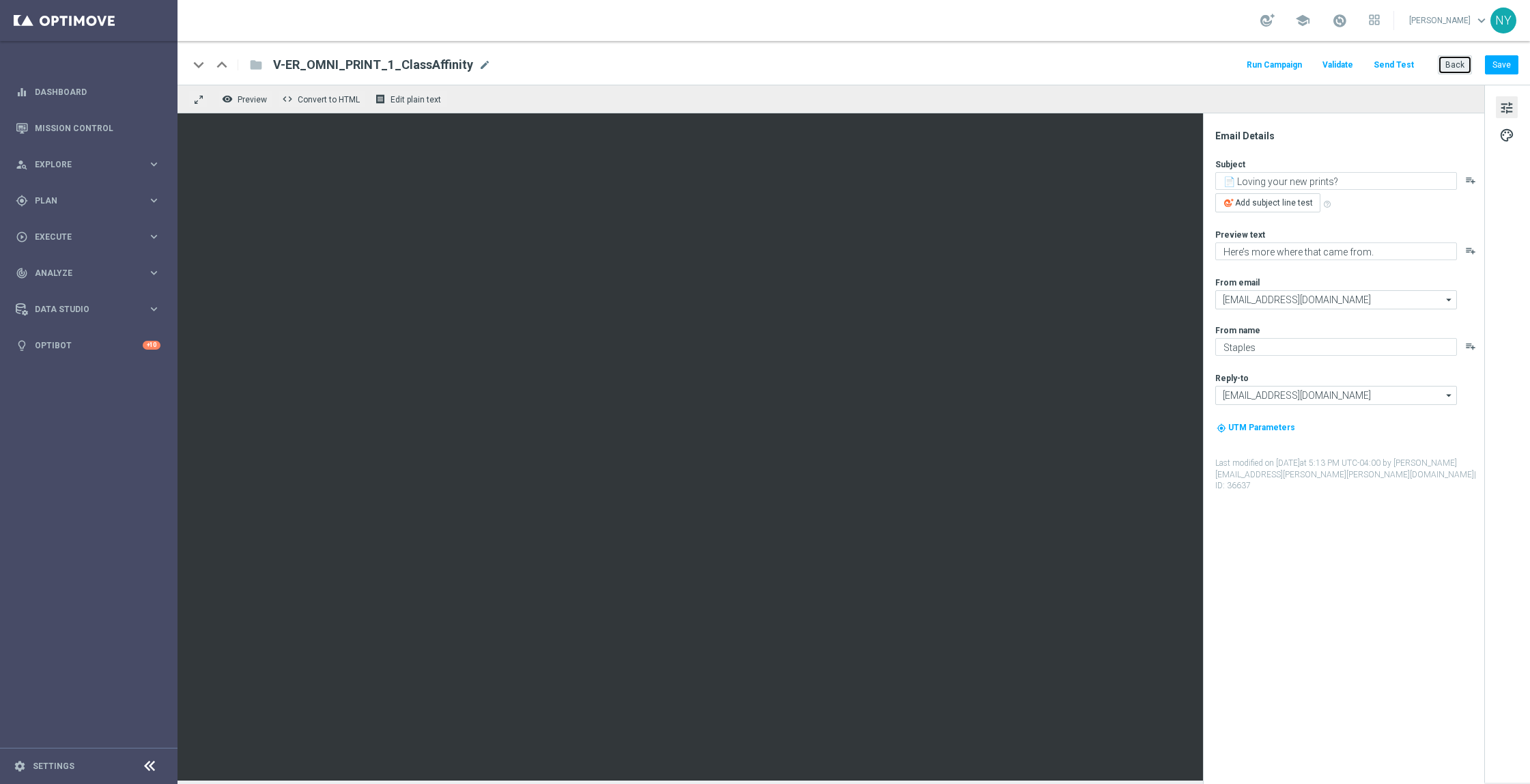
click at [1454, 65] on button "Back" at bounding box center [1455, 65] width 34 height 19
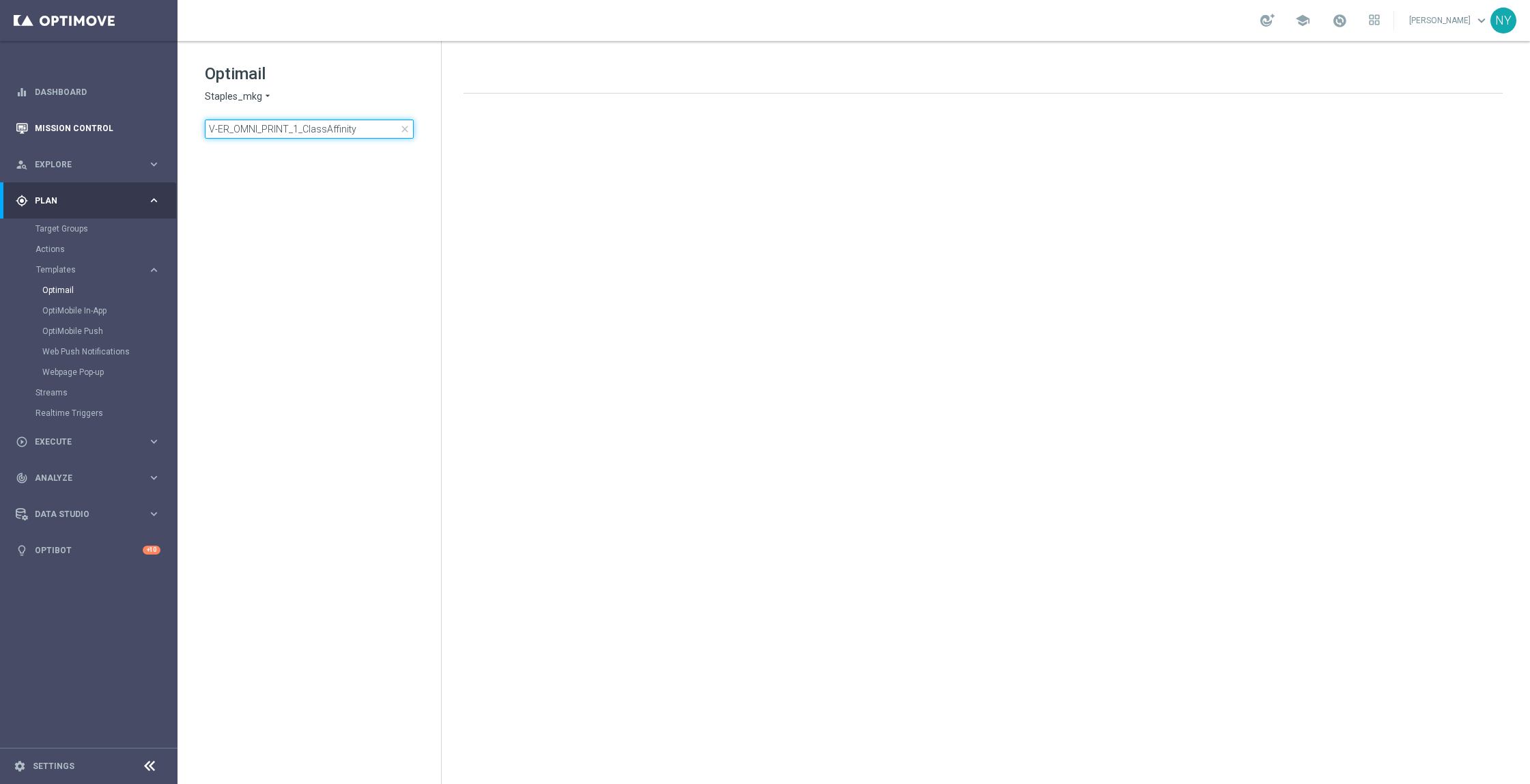
drag, startPoint x: 373, startPoint y: 128, endPoint x: 82, endPoint y: 134, distance: 291.1
click at [82, 134] on main "equalizer Dashboard Mission Control" at bounding box center [765, 392] width 1530 height 784
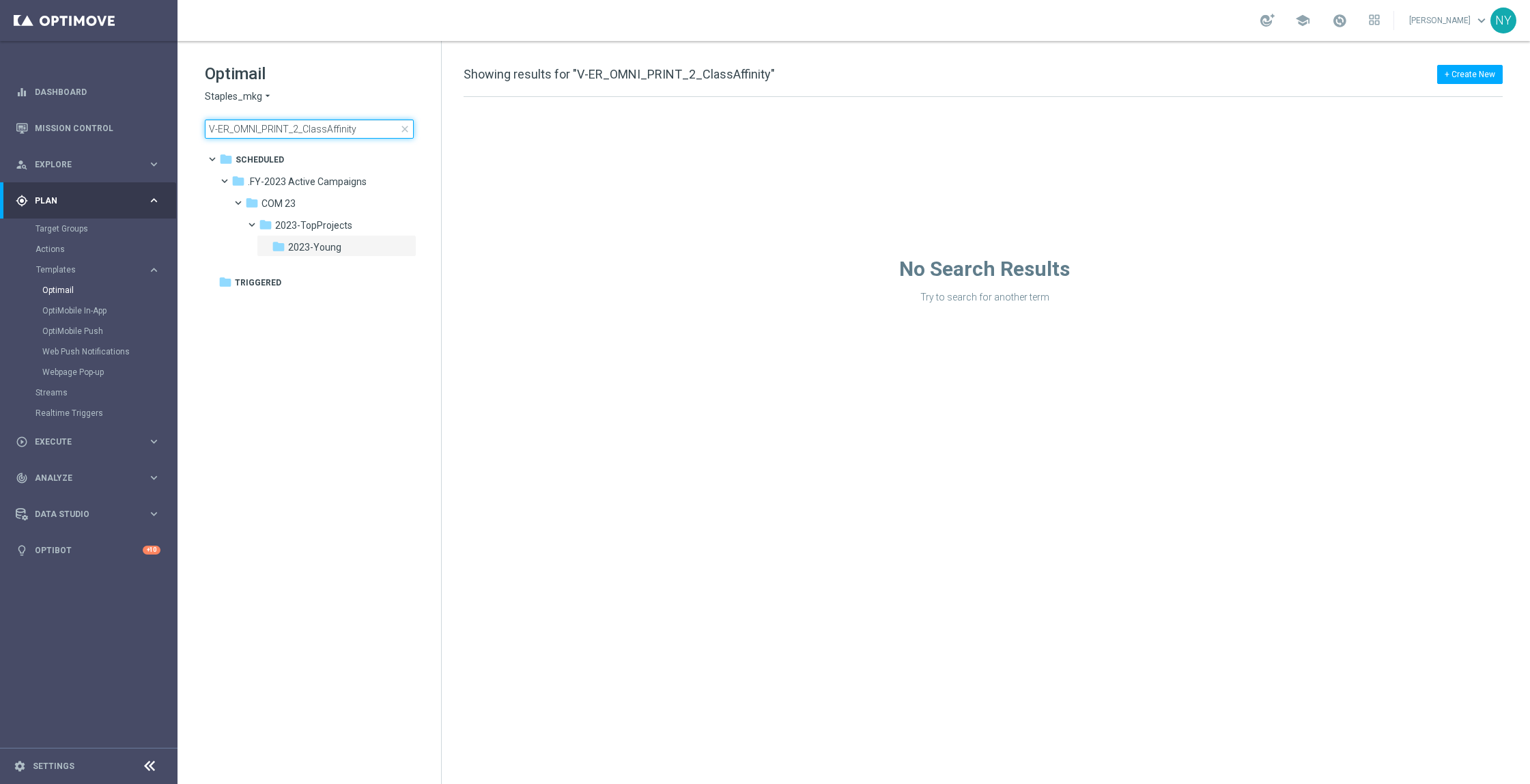
type input "V-ER_OMNI_PRINT_2_ClassAffinity"
click at [304, 207] on div "folder COM 23" at bounding box center [318, 203] width 146 height 16
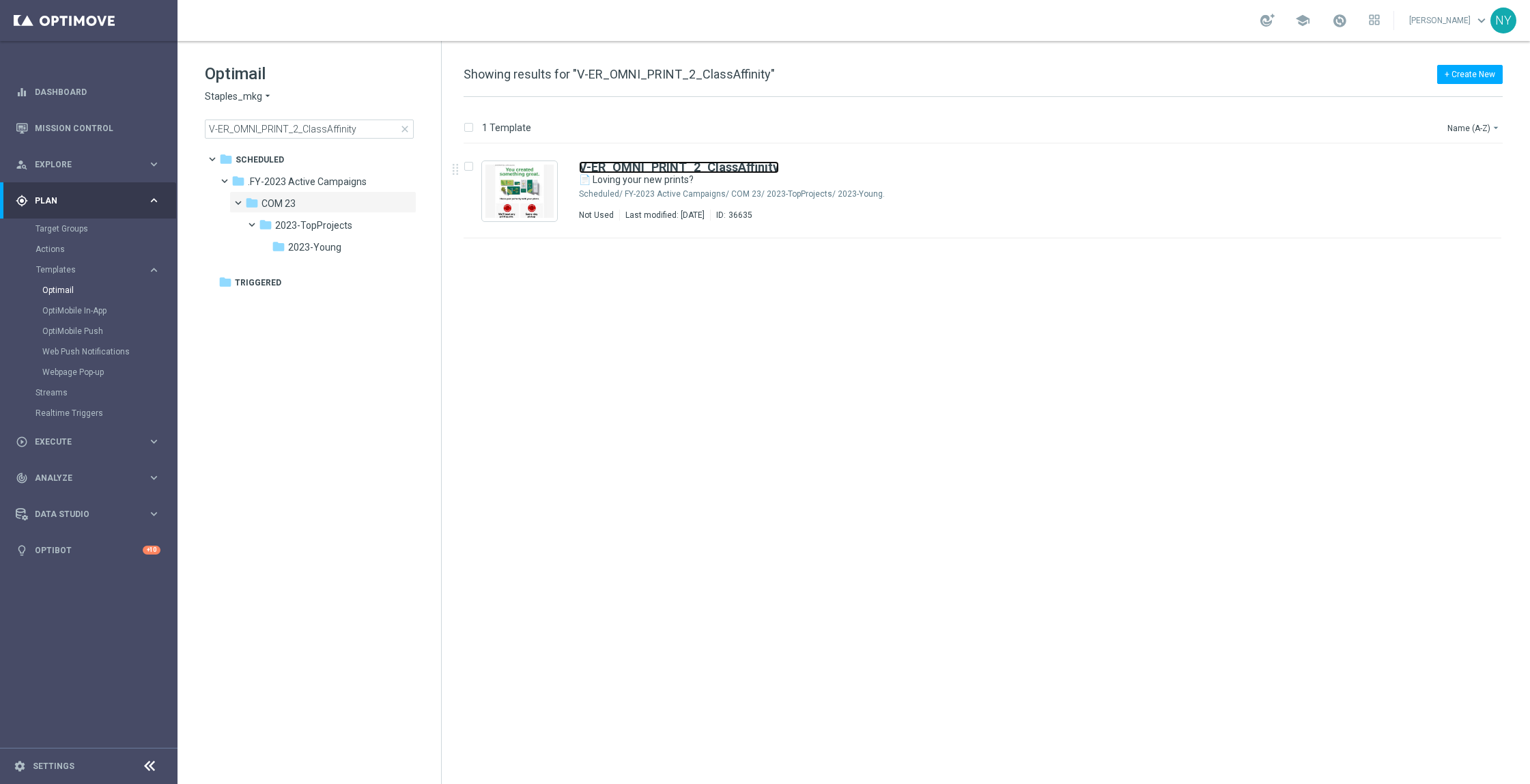
drag, startPoint x: 693, startPoint y: 165, endPoint x: 956, endPoint y: 11, distance: 304.8
click at [693, 165] on b "V-ER_OMNI_PRINT_2_ClassAffinity" at bounding box center [679, 167] width 200 height 14
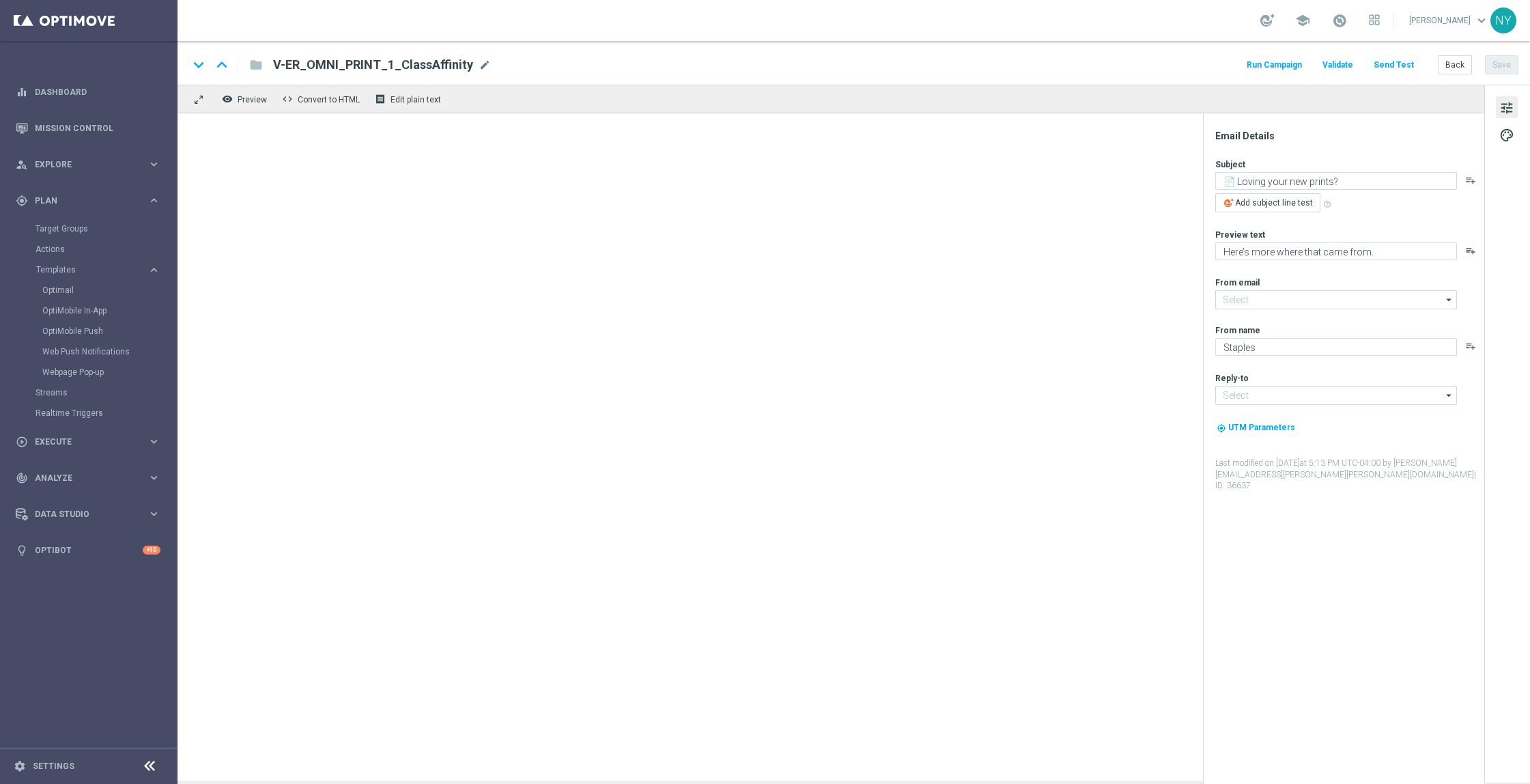
type input "[EMAIL_ADDRESS][DOMAIN_NAME]"
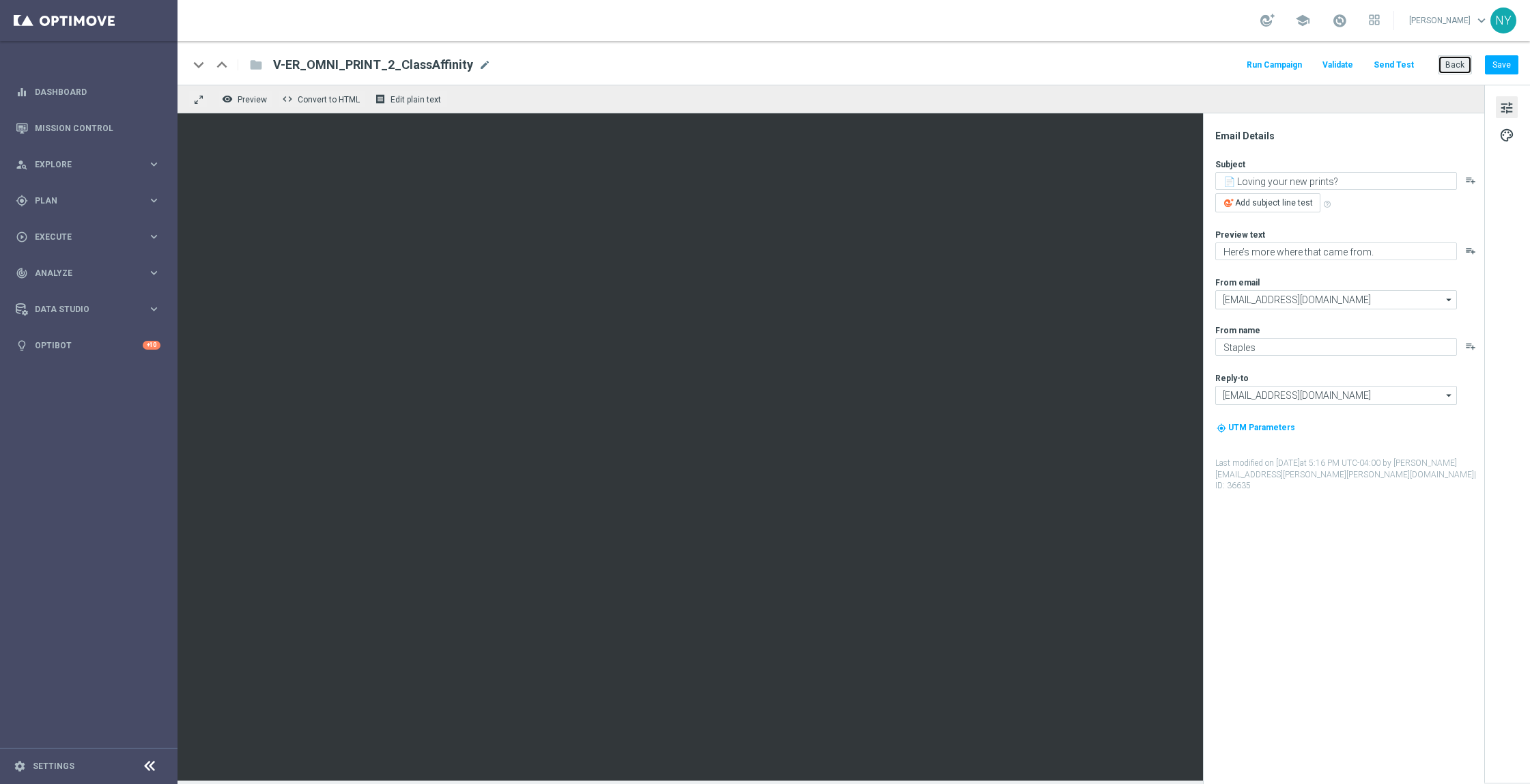
click at [1454, 66] on button "Back" at bounding box center [1455, 65] width 34 height 19
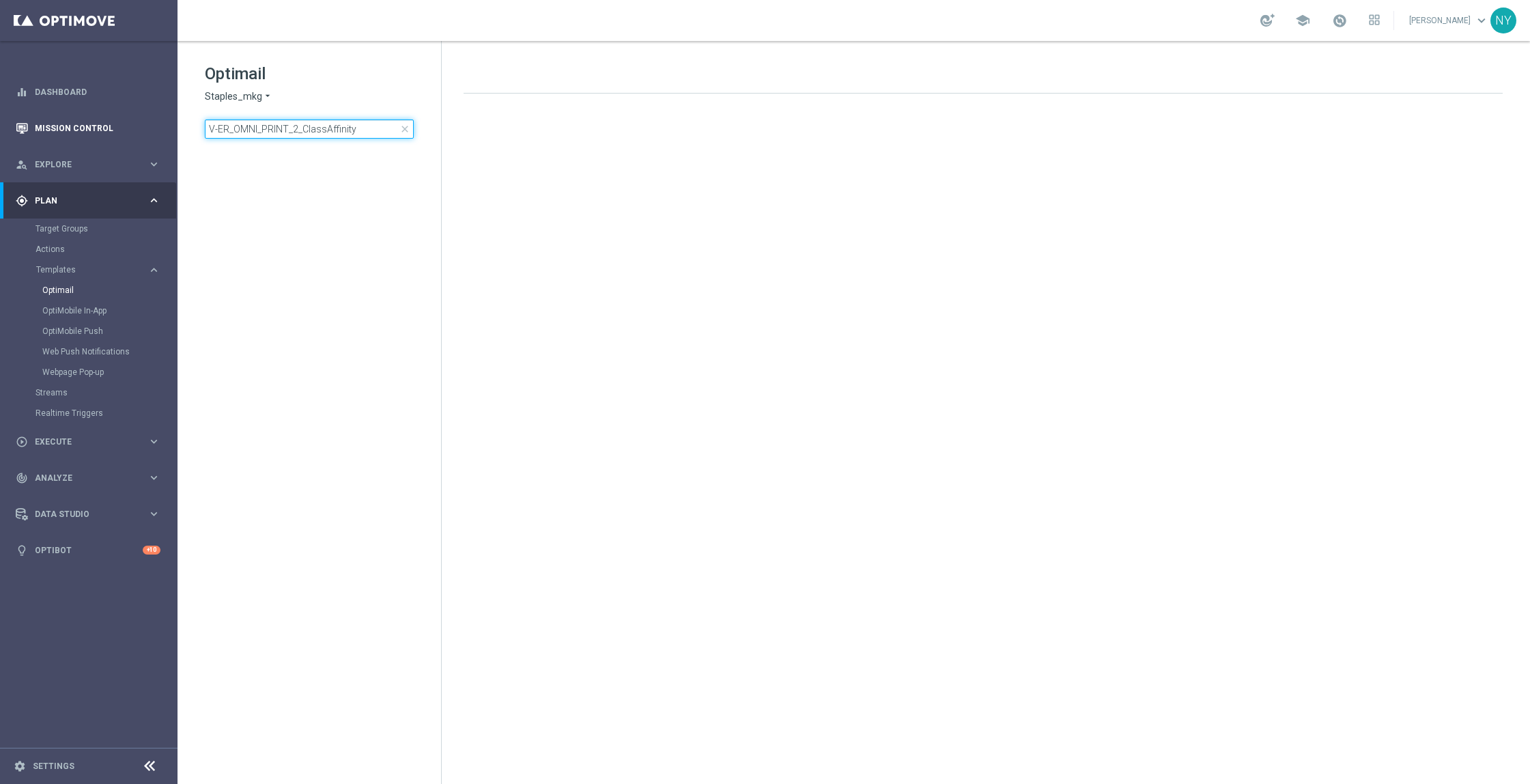
drag, startPoint x: 361, startPoint y: 126, endPoint x: 160, endPoint y: 131, distance: 201.1
click at [160, 131] on main "equalizer Dashboard Mission Control" at bounding box center [765, 392] width 1530 height 784
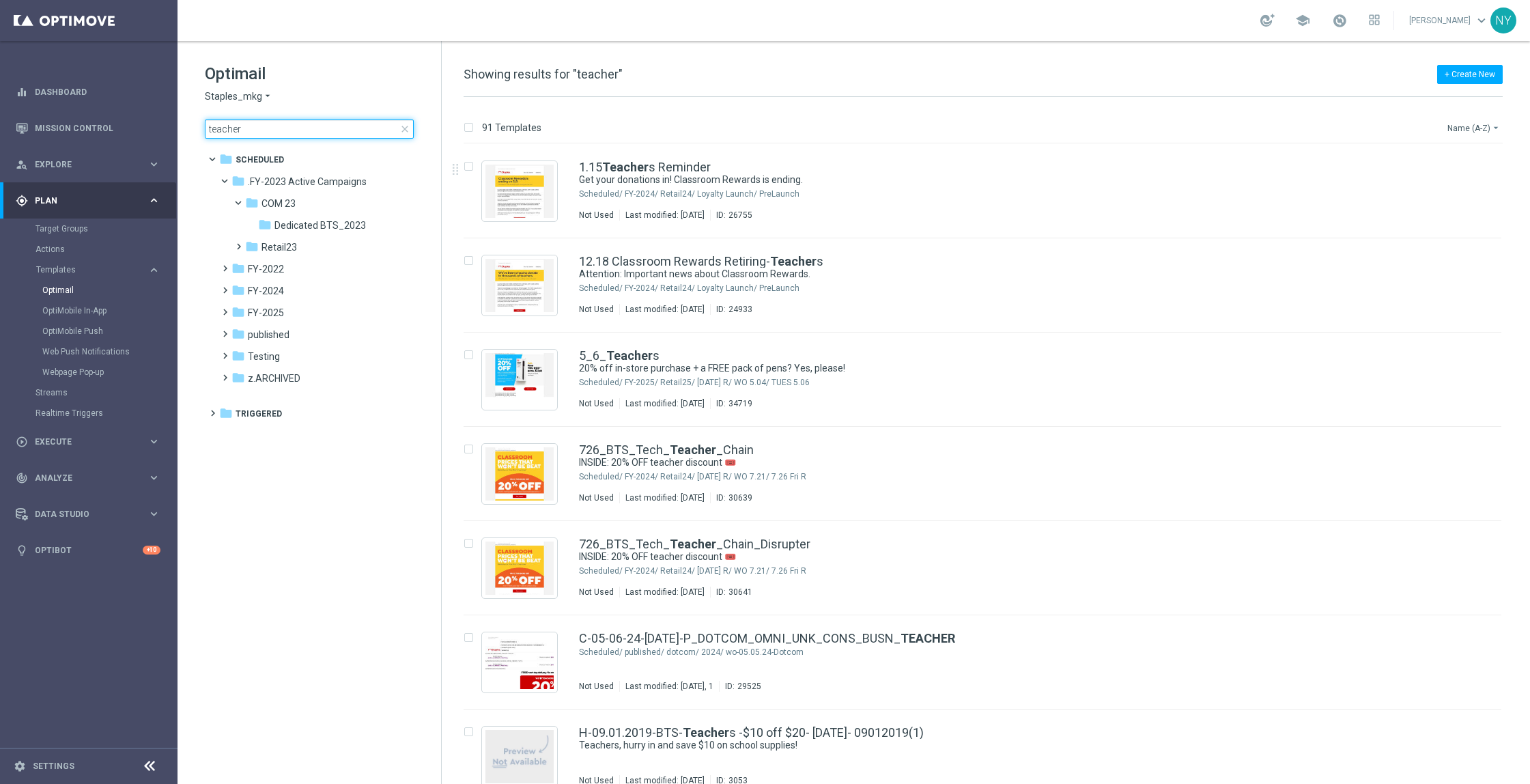
type input "teacher"
click at [1471, 124] on button "Name (A-Z) arrow_drop_down" at bounding box center [1474, 128] width 56 height 16
click at [1465, 128] on button "Name (A-Z) arrow_drop_down" at bounding box center [1474, 128] width 56 height 16
click at [1436, 185] on span "Date Modified (Newest)" at bounding box center [1450, 189] width 92 height 9
click at [1436, 185] on div "Get your donations in! Classroom Rewards is ending." at bounding box center [1011, 180] width 865 height 13
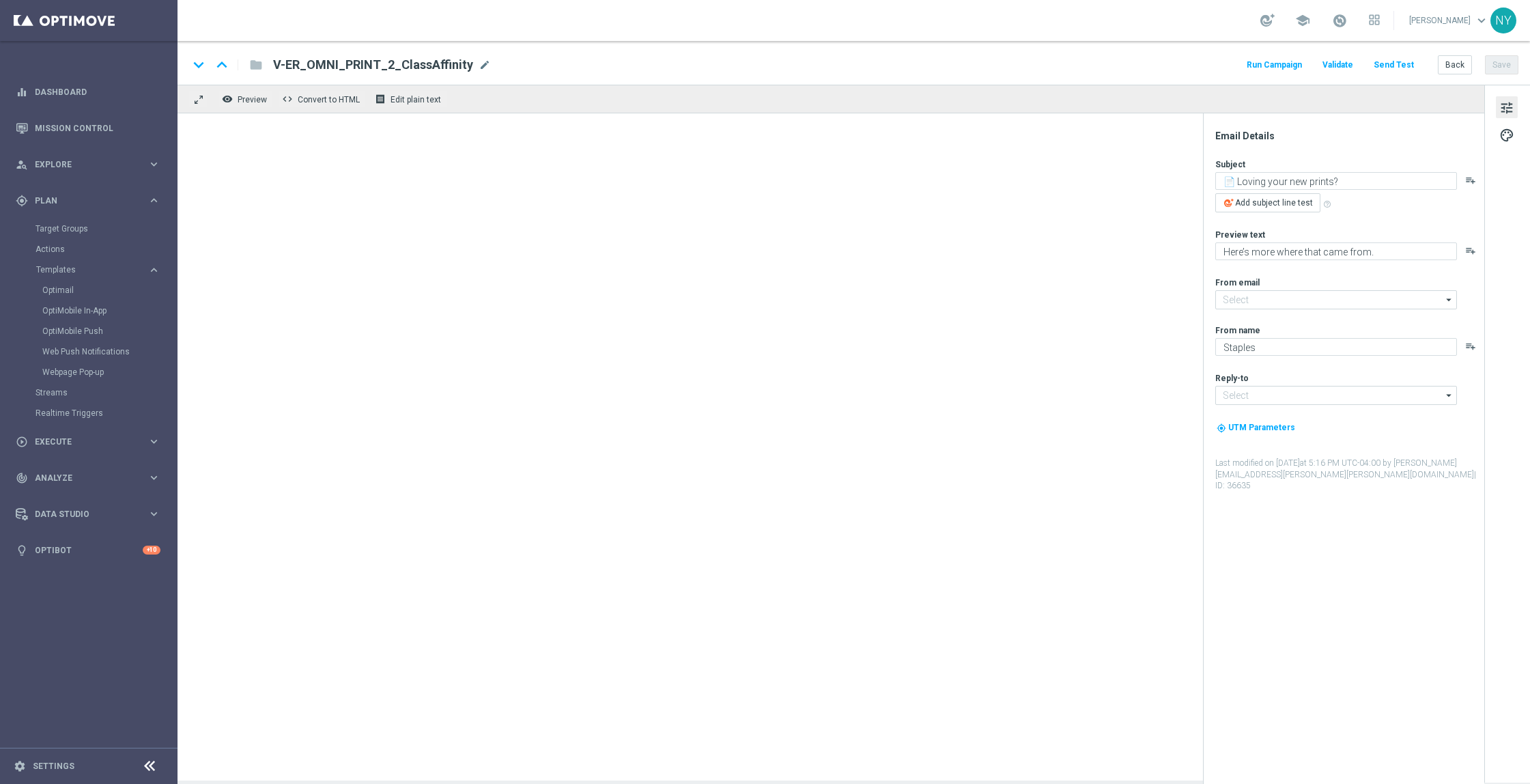
type input "[EMAIL_ADDRESS][DOMAIN_NAME]"
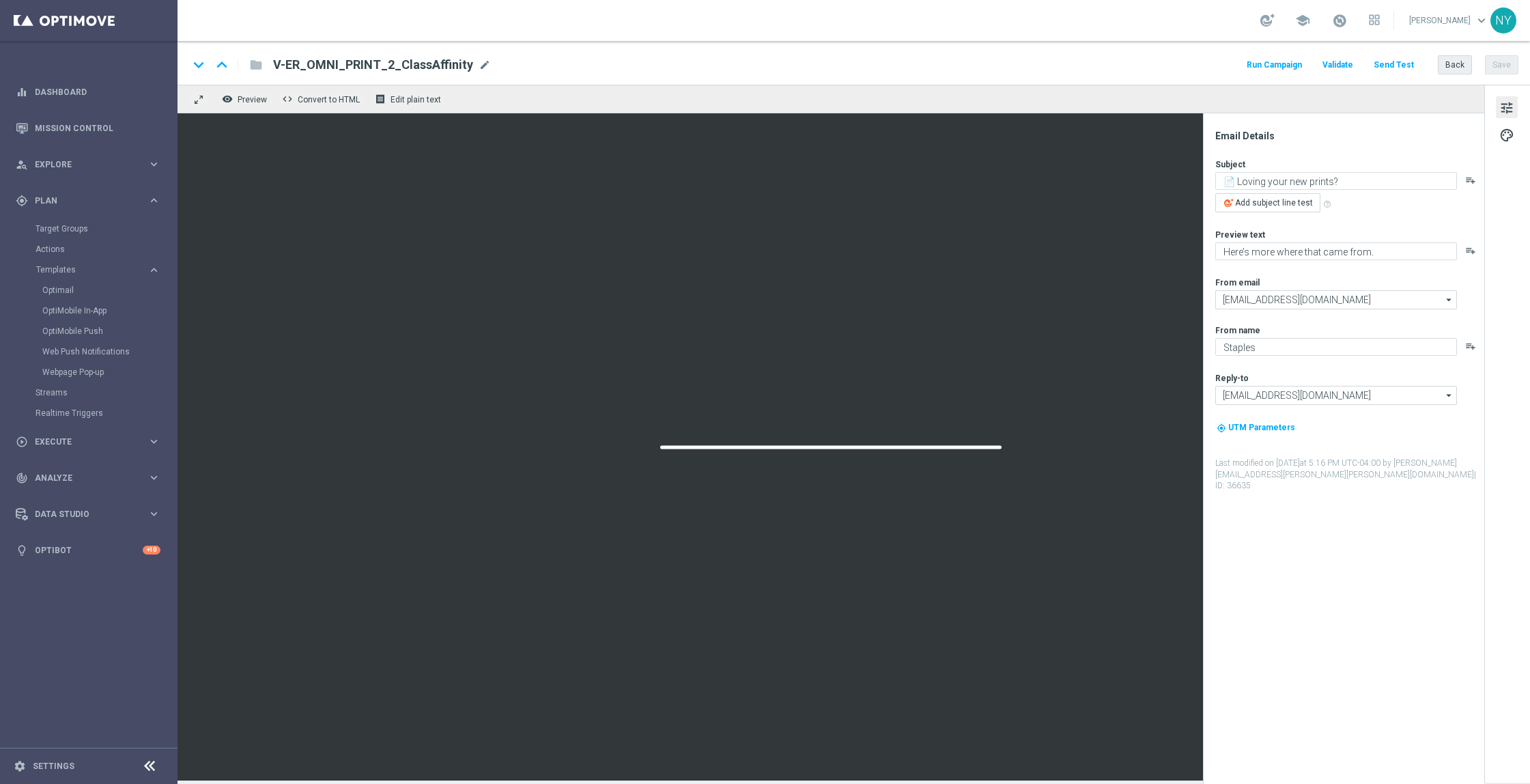
type textarea "Get your donations in! Classroom Rewards is ending."
type textarea "But something new is right around the corner."
click at [1459, 63] on button "Back" at bounding box center [1455, 65] width 34 height 19
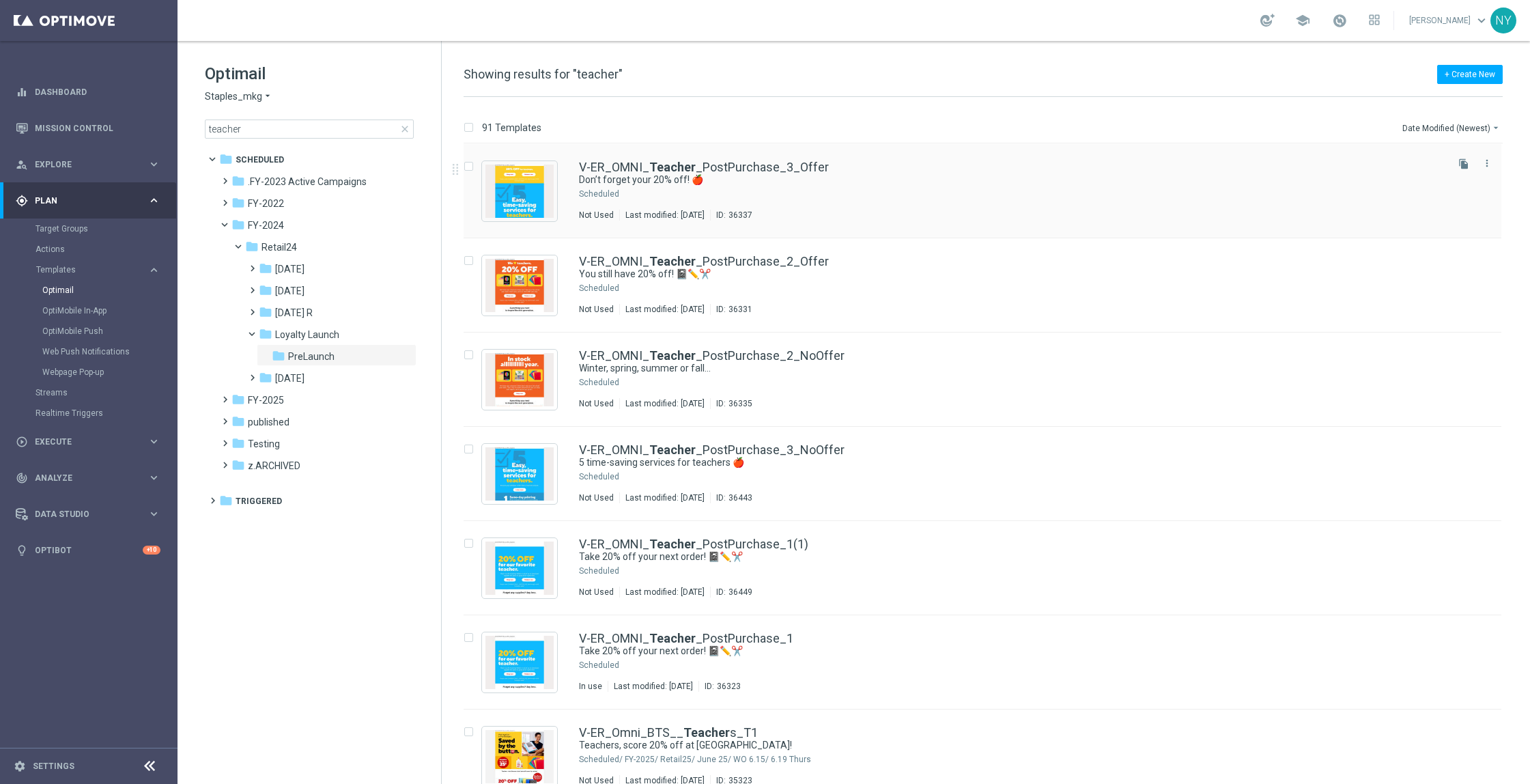
click at [1463, 163] on icon "file_copy" at bounding box center [1464, 164] width 11 height 11
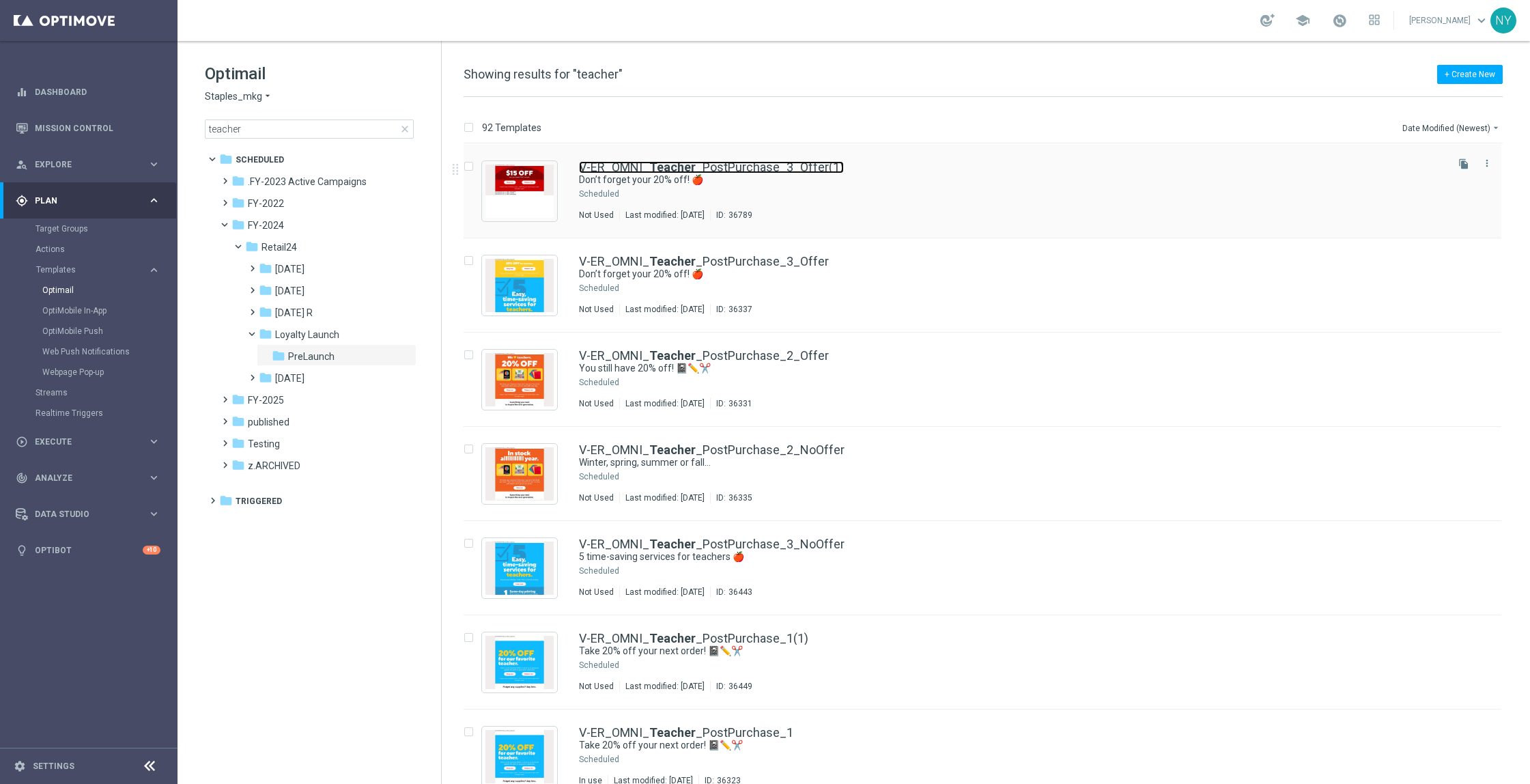
click at [758, 161] on link "V-ER_OMNI_ Teacher _PostPurchase_3_Offer(1)" at bounding box center [711, 167] width 265 height 13
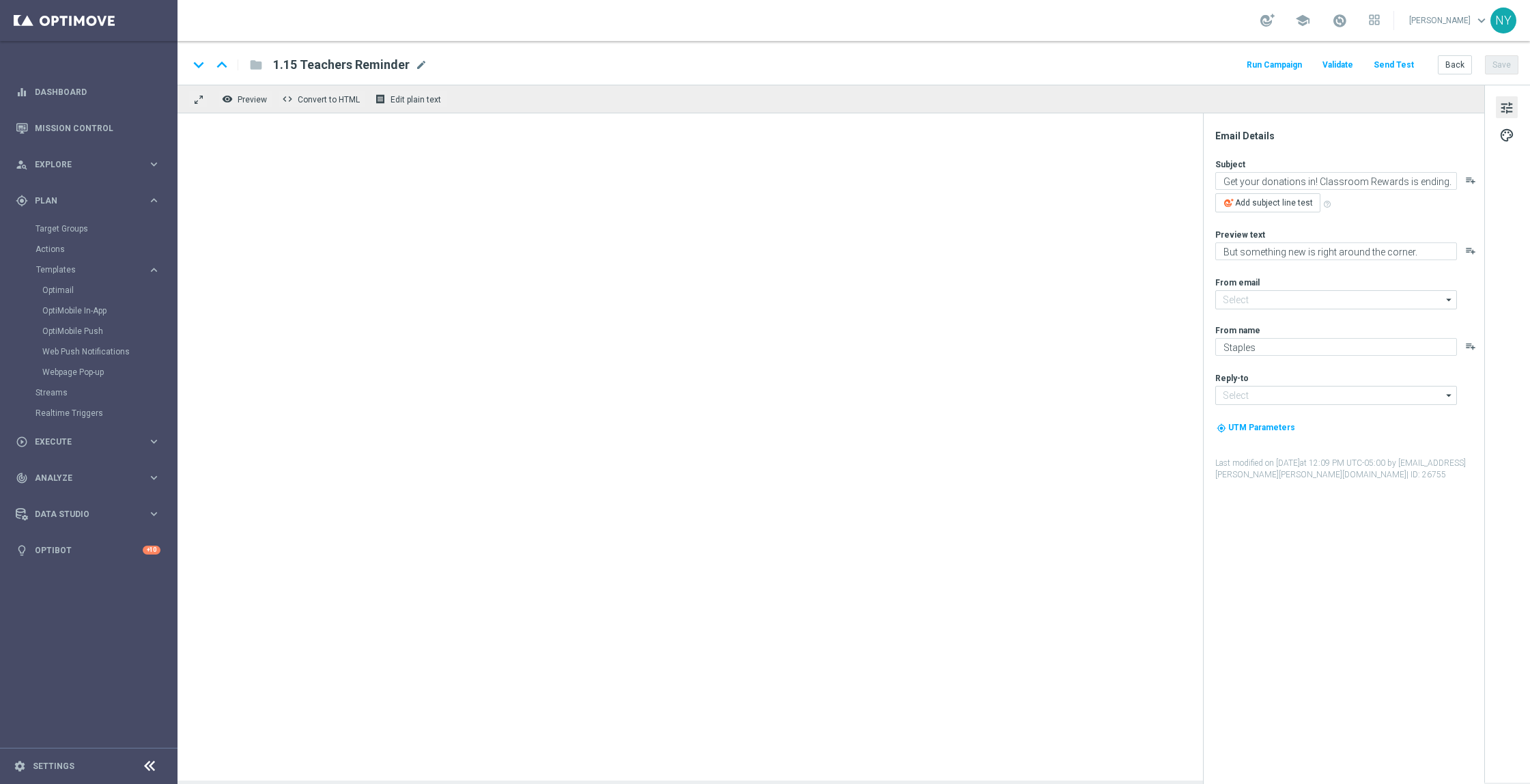
type input "V-ER_OMNI_Teacher_PostPurchase_3_Offer(1)"
type textarea "Don’t forget your 20% off! 🍎"
type textarea "Plus discover 5 time-saving services for teachers."
type input "[EMAIL_ADDRESS][DOMAIN_NAME]"
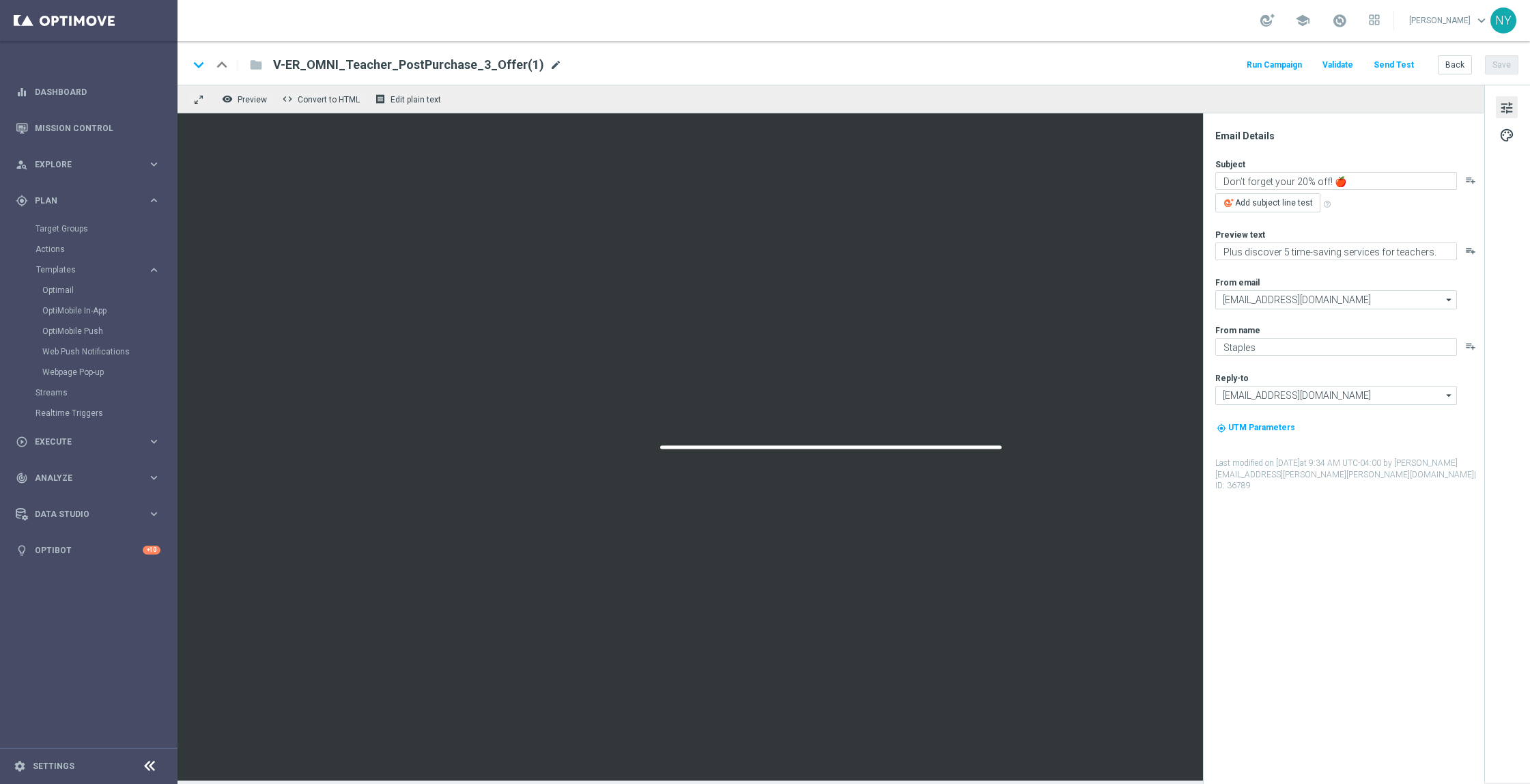
click at [549, 62] on span "mode_edit" at bounding box center [556, 65] width 13 height 13
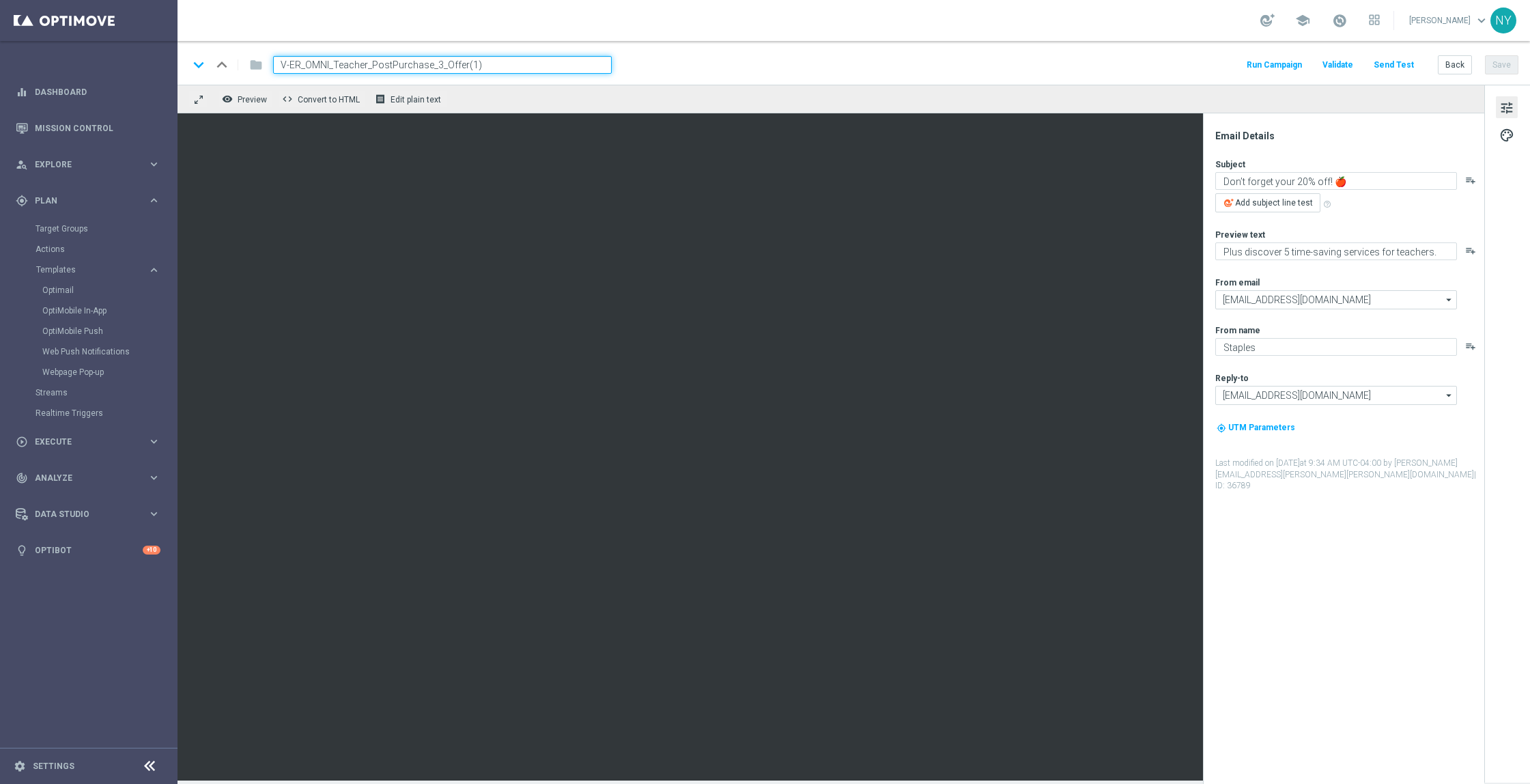
drag, startPoint x: 522, startPoint y: 61, endPoint x: 383, endPoint y: 23, distance: 144.1
click at [333, 53] on div "keyboard_arrow_down keyboard_arrow_up folder V-ER_OMNI_Teacher_PostPurchase_3_O…" at bounding box center [854, 63] width 1352 height 44
click at [508, 59] on input "V-ER_OMNI_Teacher_PostPurchase_3_Offer(1)" at bounding box center [442, 65] width 339 height 18
drag, startPoint x: 494, startPoint y: 62, endPoint x: 332, endPoint y: 65, distance: 162.0
click at [332, 65] on input "V-ER_OMNI_Teacher_PostPurchase_3_Offer(1)" at bounding box center [442, 65] width 339 height 18
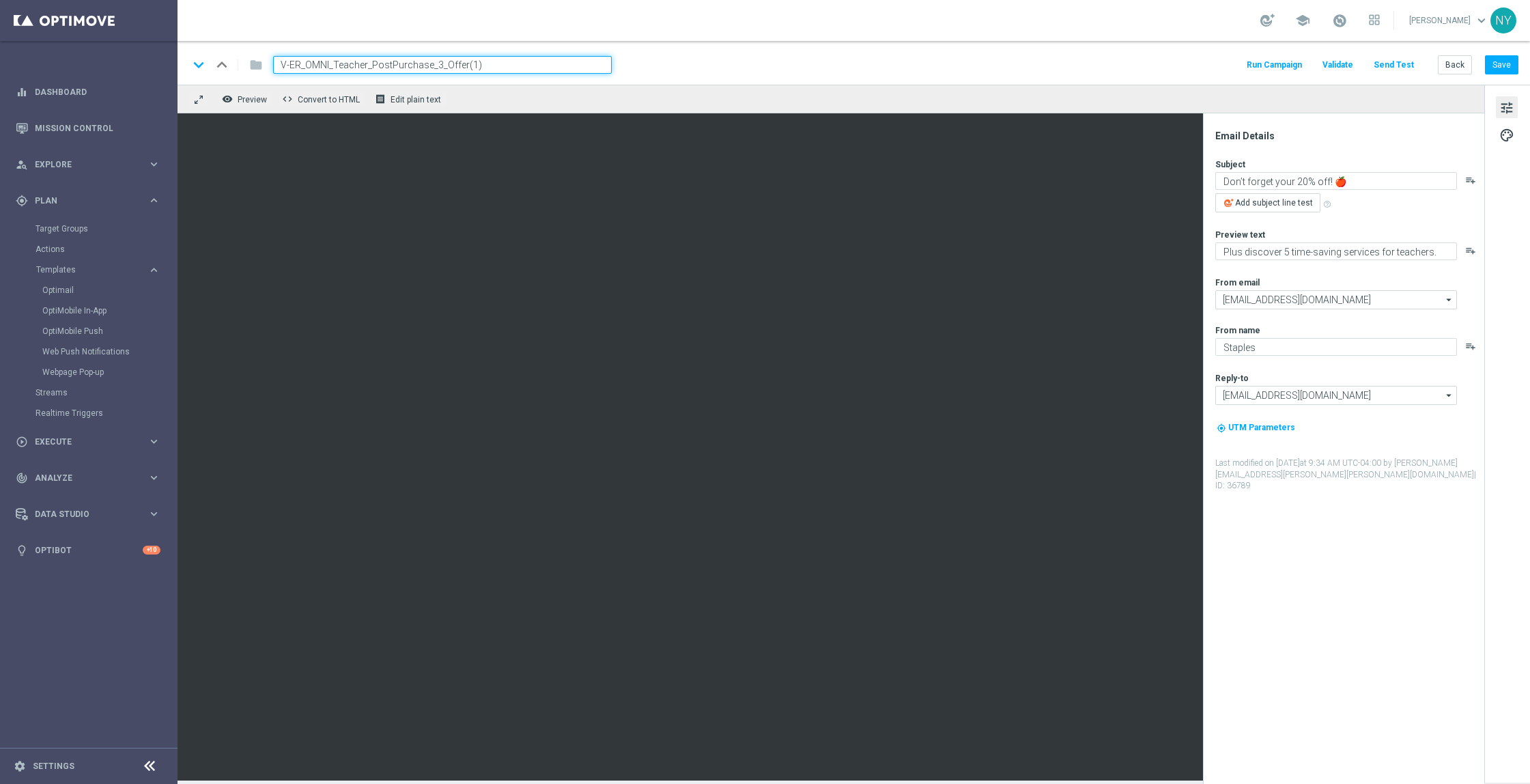
paste input "Reactivation_Refresh"
type input "V-ER_OMNI_Reactivation_Refresh"
click at [1500, 67] on button "Save" at bounding box center [1502, 65] width 34 height 19
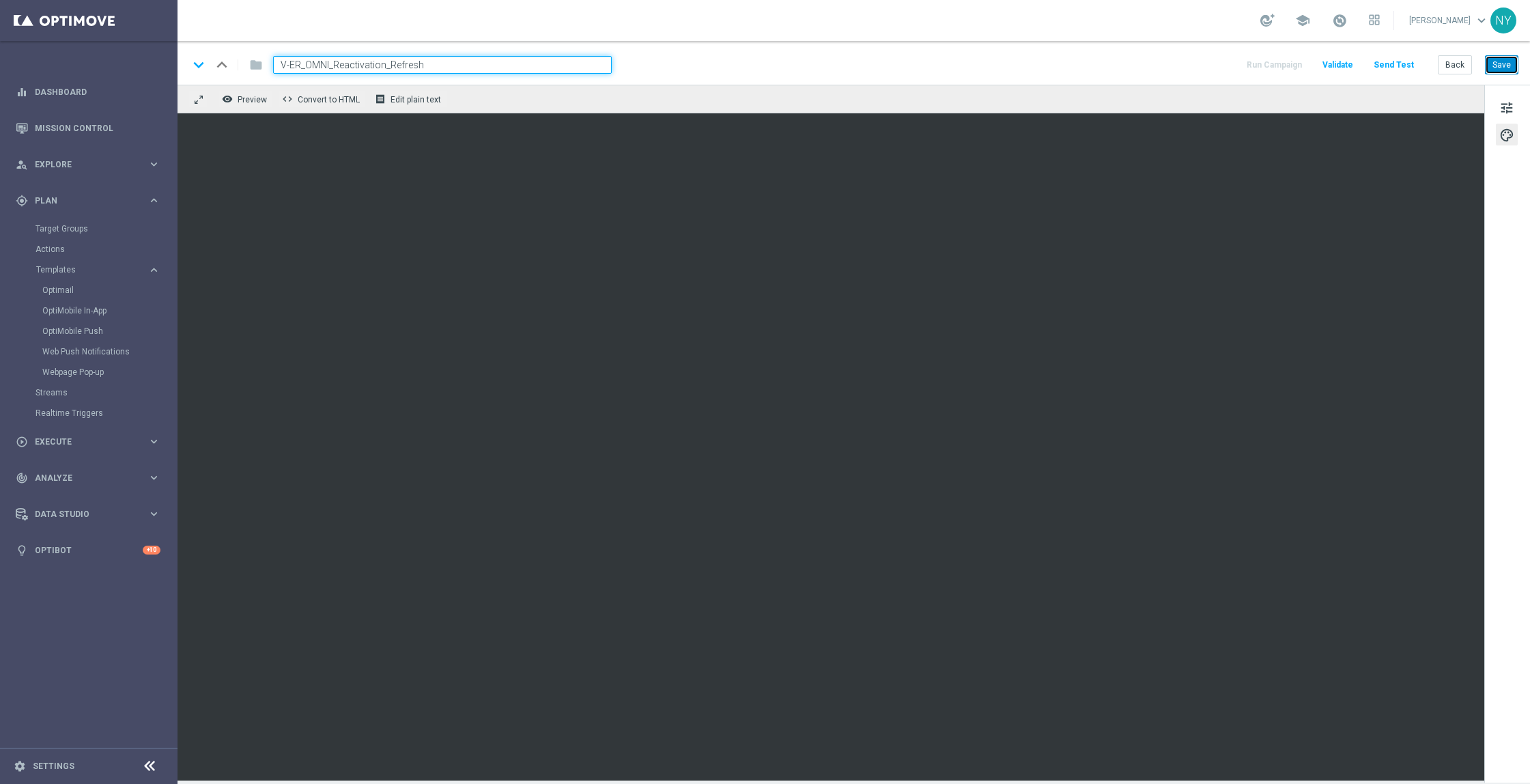
click at [1503, 68] on button "Save" at bounding box center [1502, 65] width 34 height 19
click at [1498, 67] on button "Save" at bounding box center [1502, 65] width 34 height 19
click at [1505, 62] on button "Save" at bounding box center [1502, 65] width 34 height 19
click at [1502, 109] on span "tune" at bounding box center [1507, 108] width 15 height 18
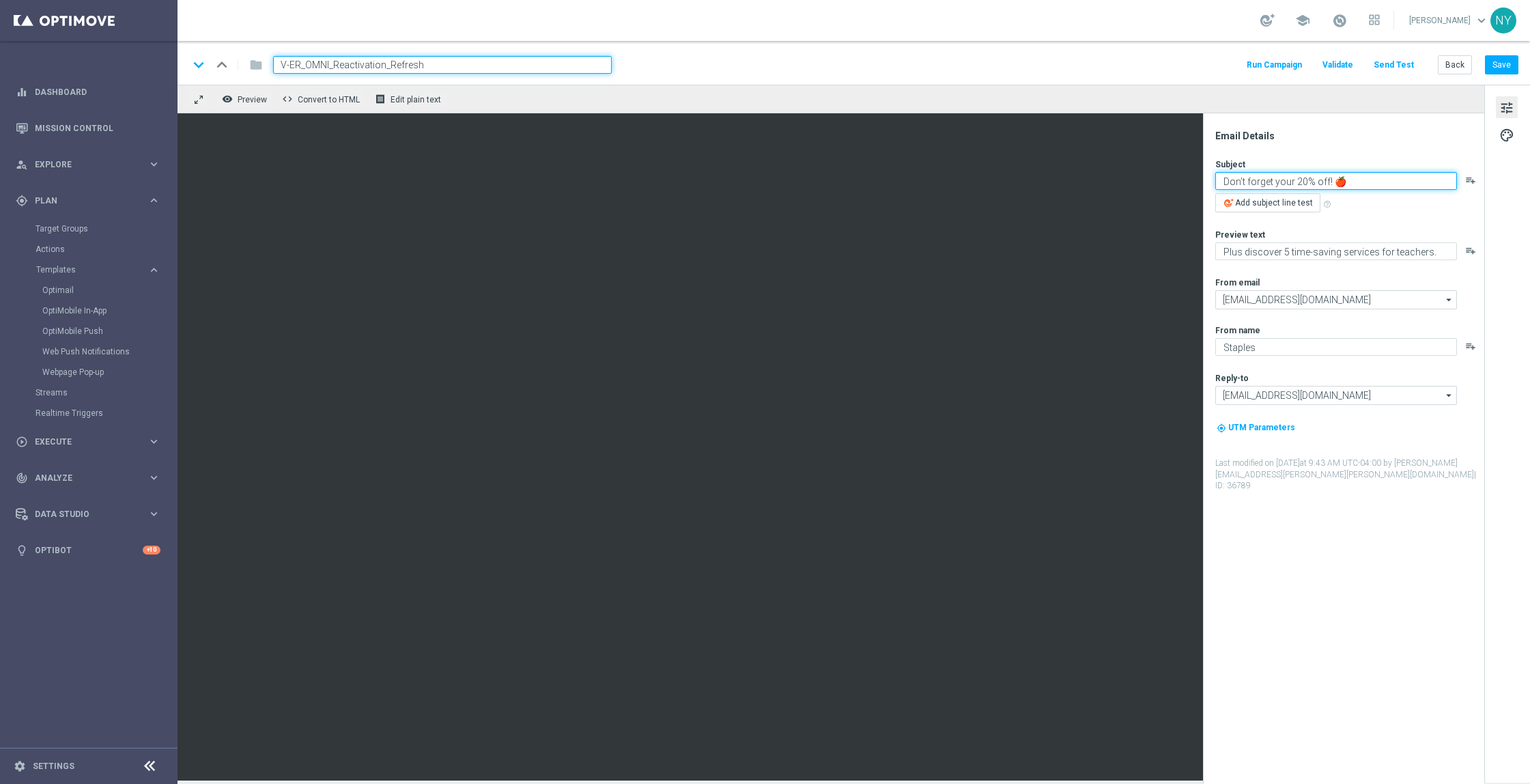
paste textarea "We’ve got $15 off with your name on it."
type textarea "We’ve got $15 off with your name on it."
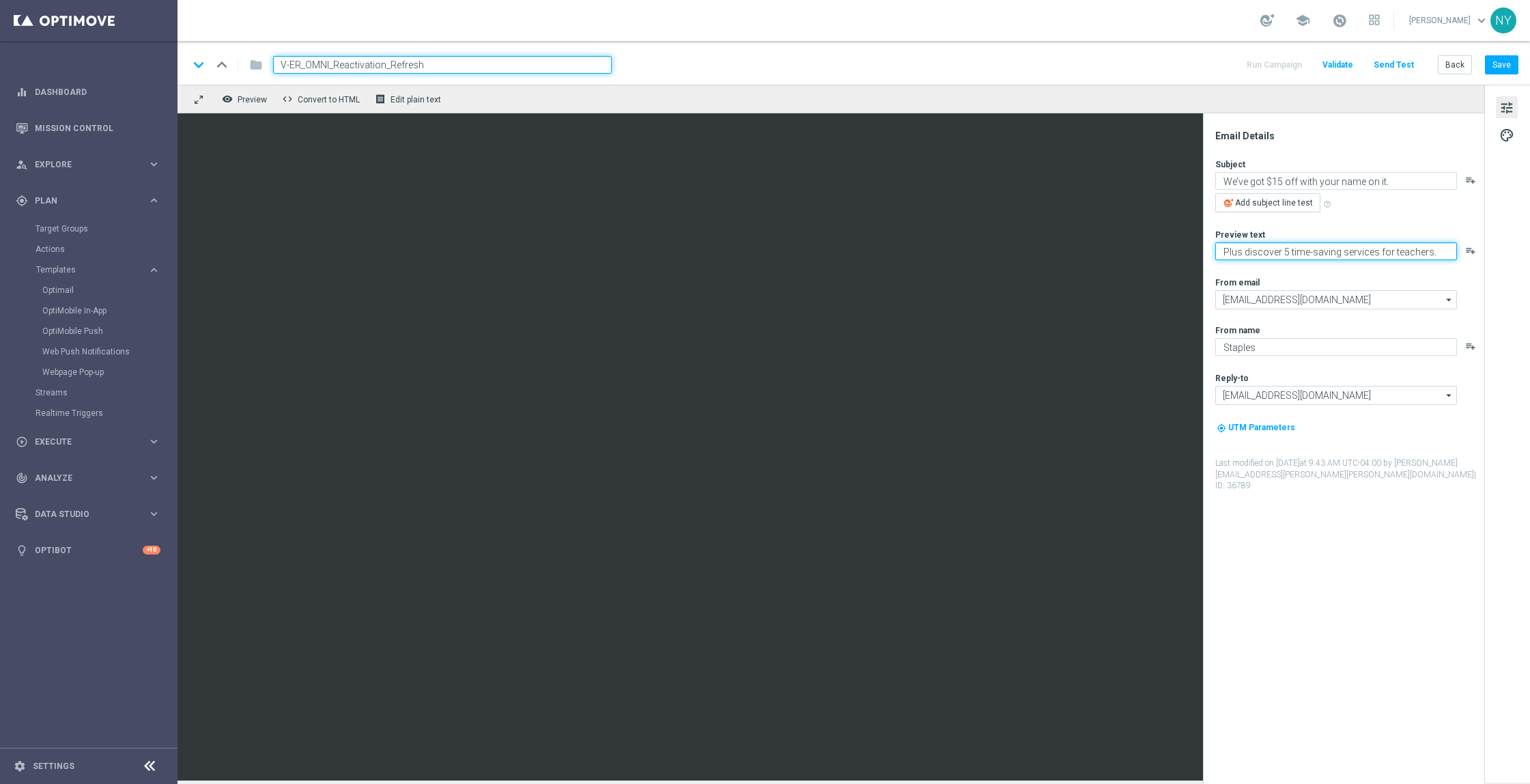
paste textarea "Just for shopping us again"
type textarea "Just for shopping us again."
click at [1503, 67] on button "Save" at bounding box center [1502, 65] width 34 height 19
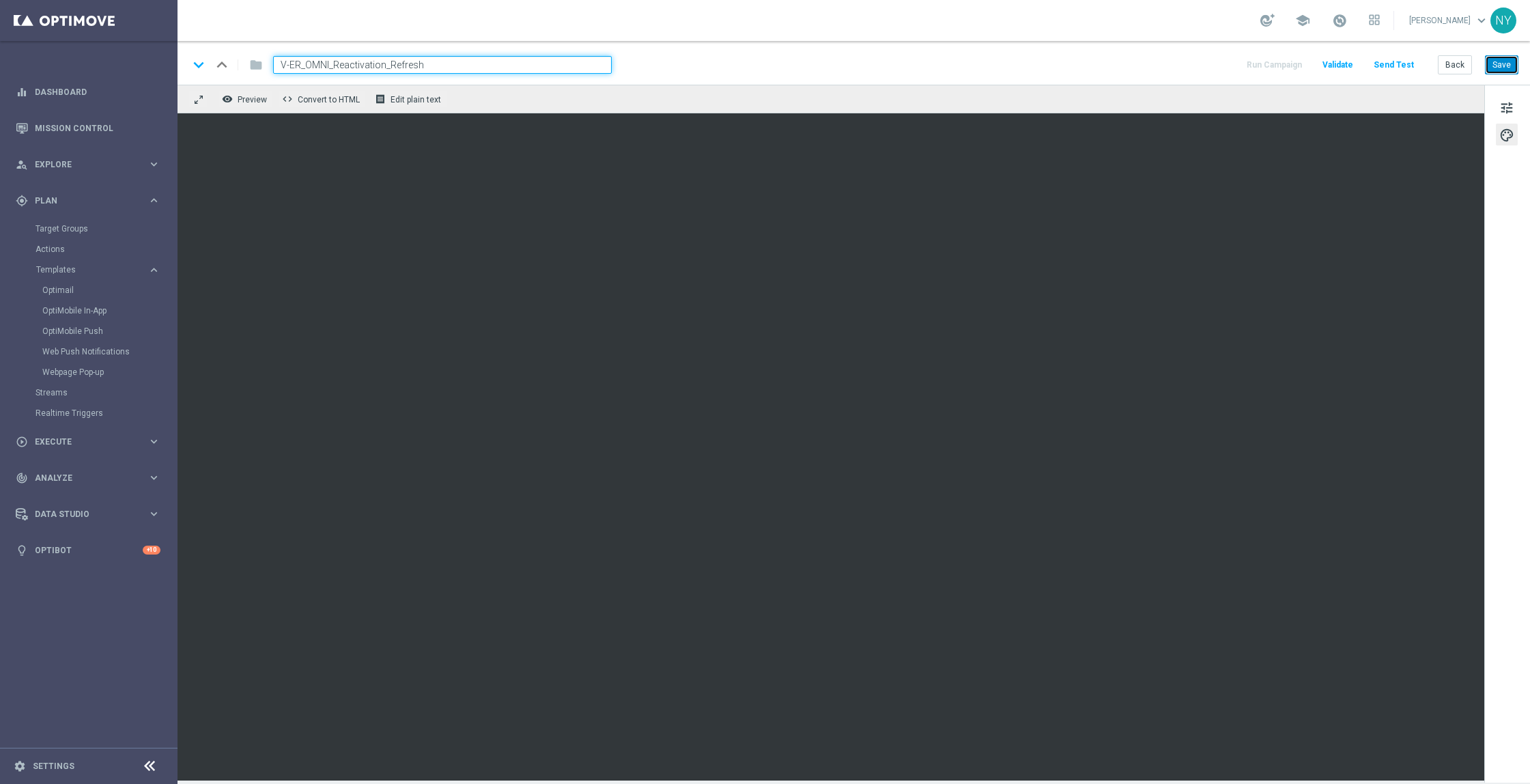
click at [1503, 64] on button "Save" at bounding box center [1502, 65] width 34 height 19
click at [1503, 62] on button "Save" at bounding box center [1502, 65] width 34 height 19
click at [1507, 64] on button "Save" at bounding box center [1502, 65] width 34 height 19
click at [1509, 62] on button "Save" at bounding box center [1502, 65] width 34 height 19
click at [1505, 65] on button "Save" at bounding box center [1502, 65] width 34 height 19
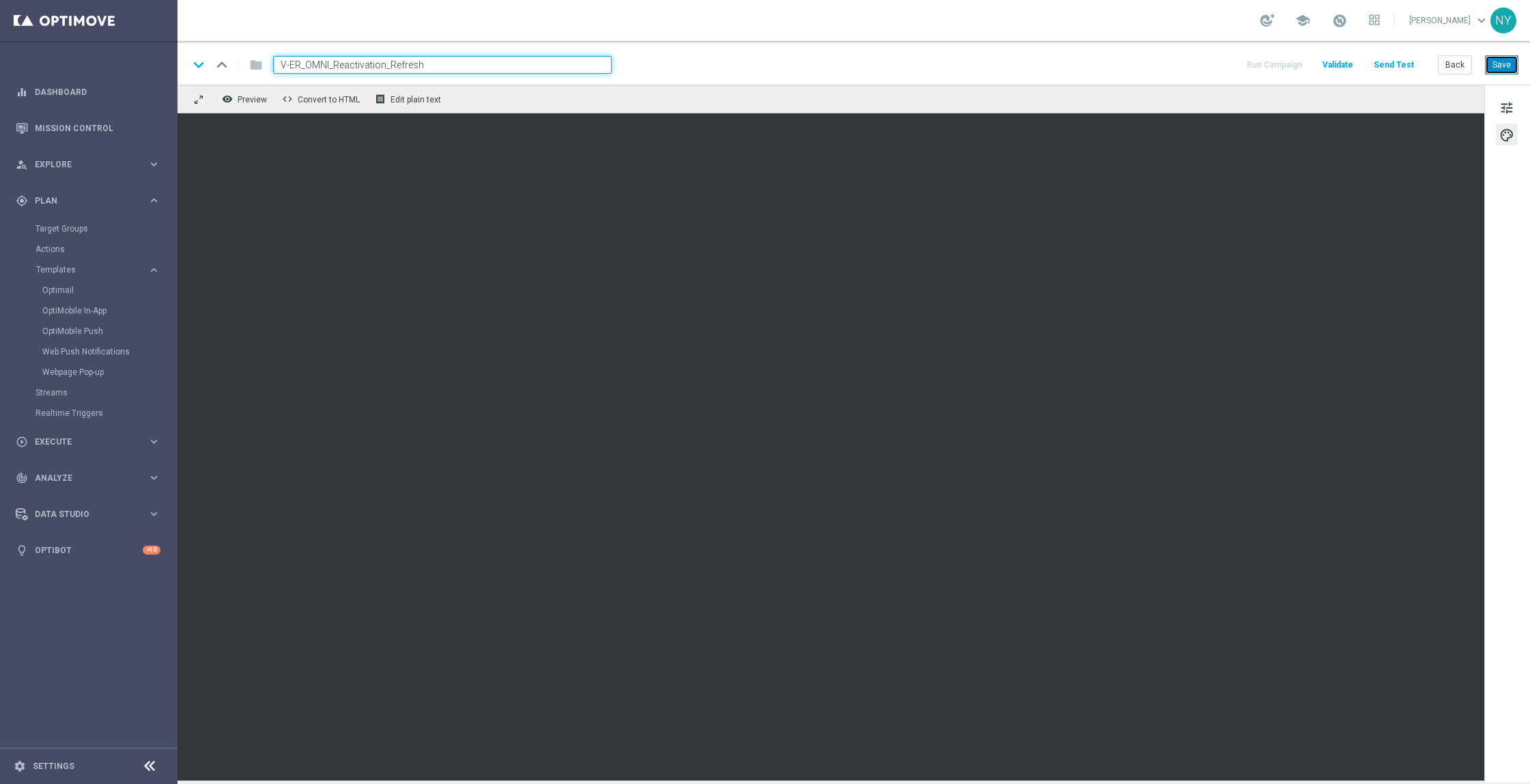
click at [1503, 70] on button "Save" at bounding box center [1502, 65] width 34 height 19
click at [1506, 60] on button "Save" at bounding box center [1502, 65] width 34 height 19
drag, startPoint x: 484, startPoint y: 64, endPoint x: 65, endPoint y: 36, distance: 419.9
click at [74, 35] on main "equalizer Dashboard Mission Control" at bounding box center [765, 392] width 1530 height 784
click at [1496, 66] on button "Save" at bounding box center [1502, 65] width 34 height 19
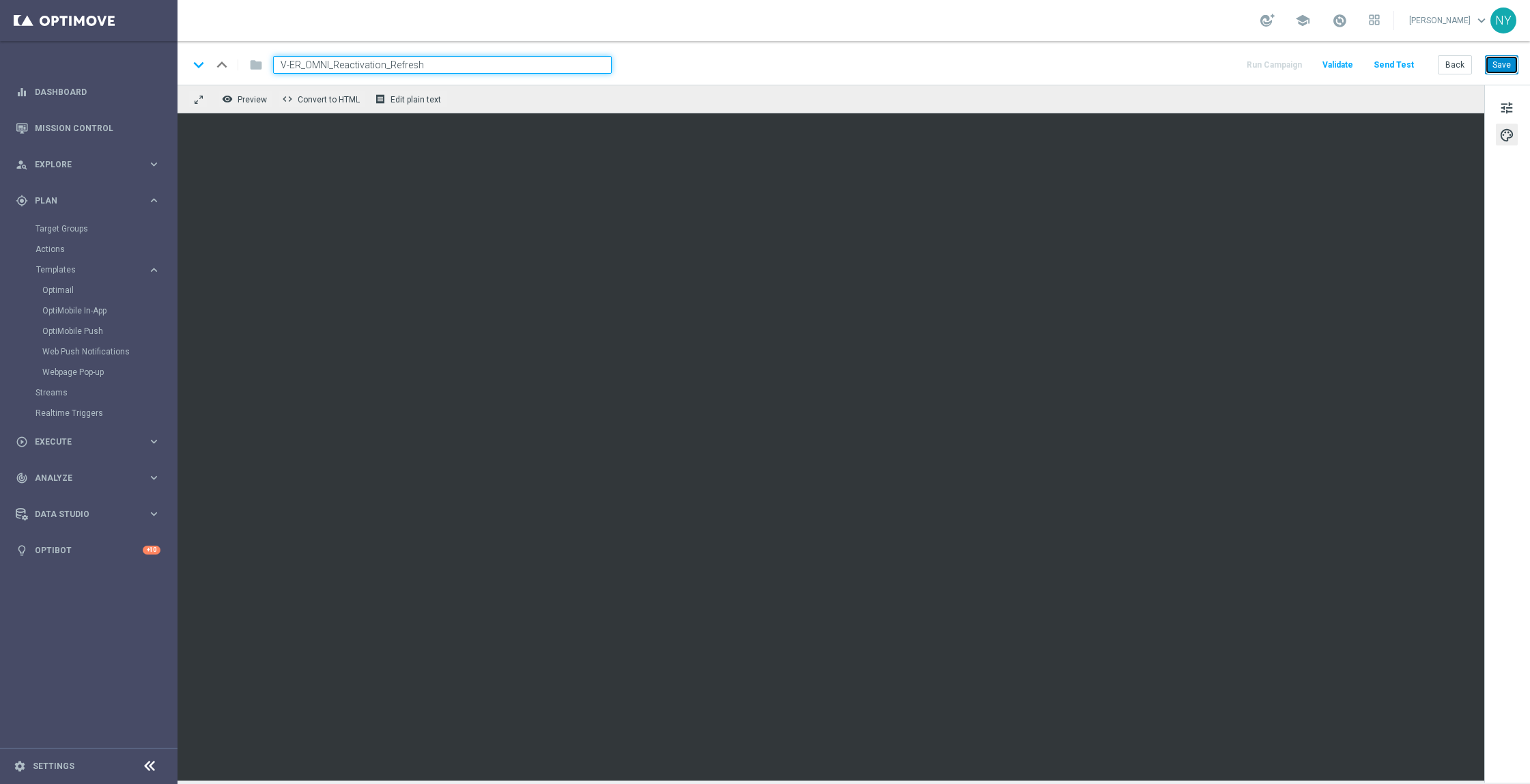
click at [1502, 63] on button "Save" at bounding box center [1502, 65] width 34 height 19
click at [1500, 56] on button "Save" at bounding box center [1502, 65] width 34 height 19
click at [1505, 63] on button "Save" at bounding box center [1502, 65] width 34 height 19
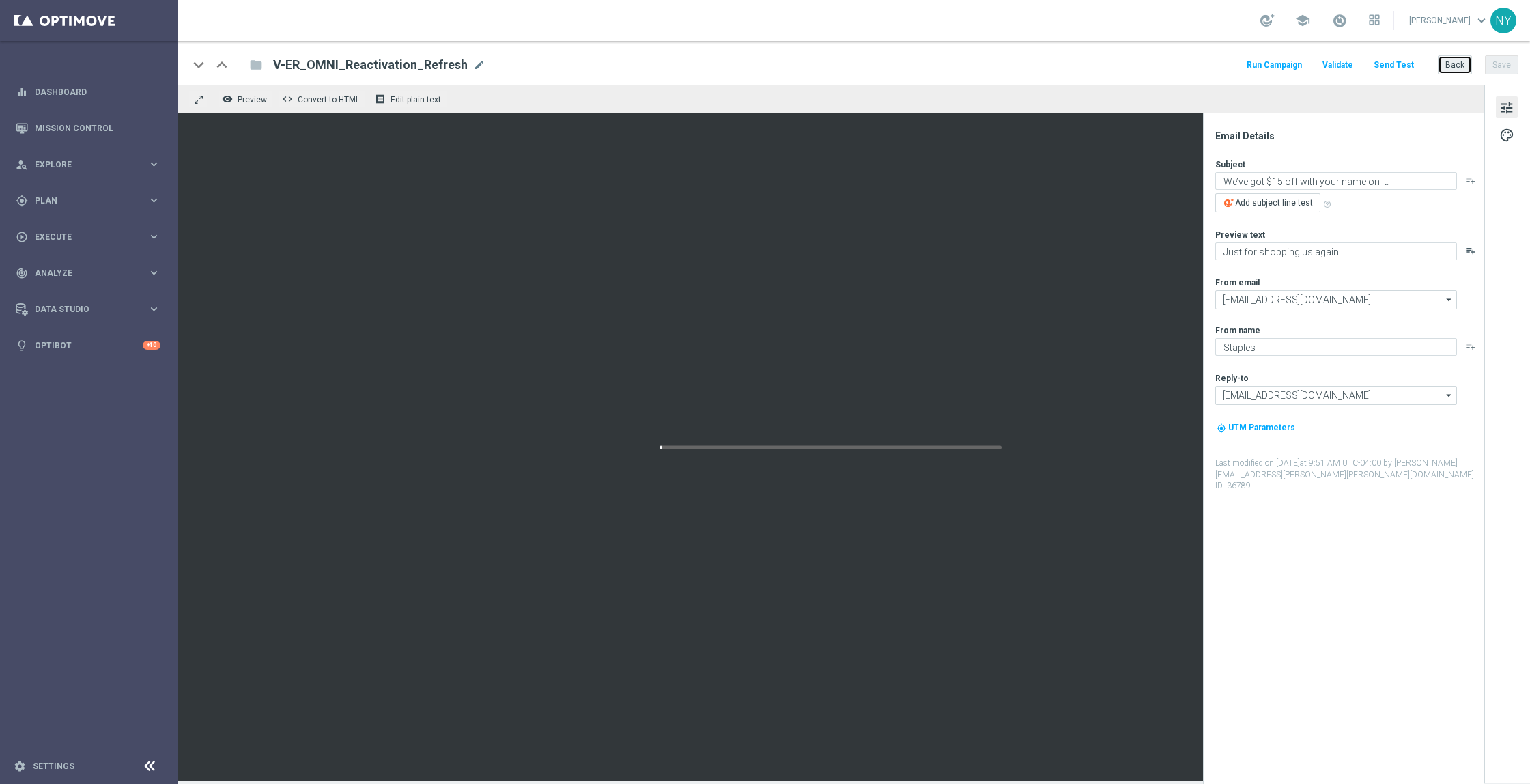
click at [1449, 64] on button "Back" at bounding box center [1455, 65] width 34 height 19
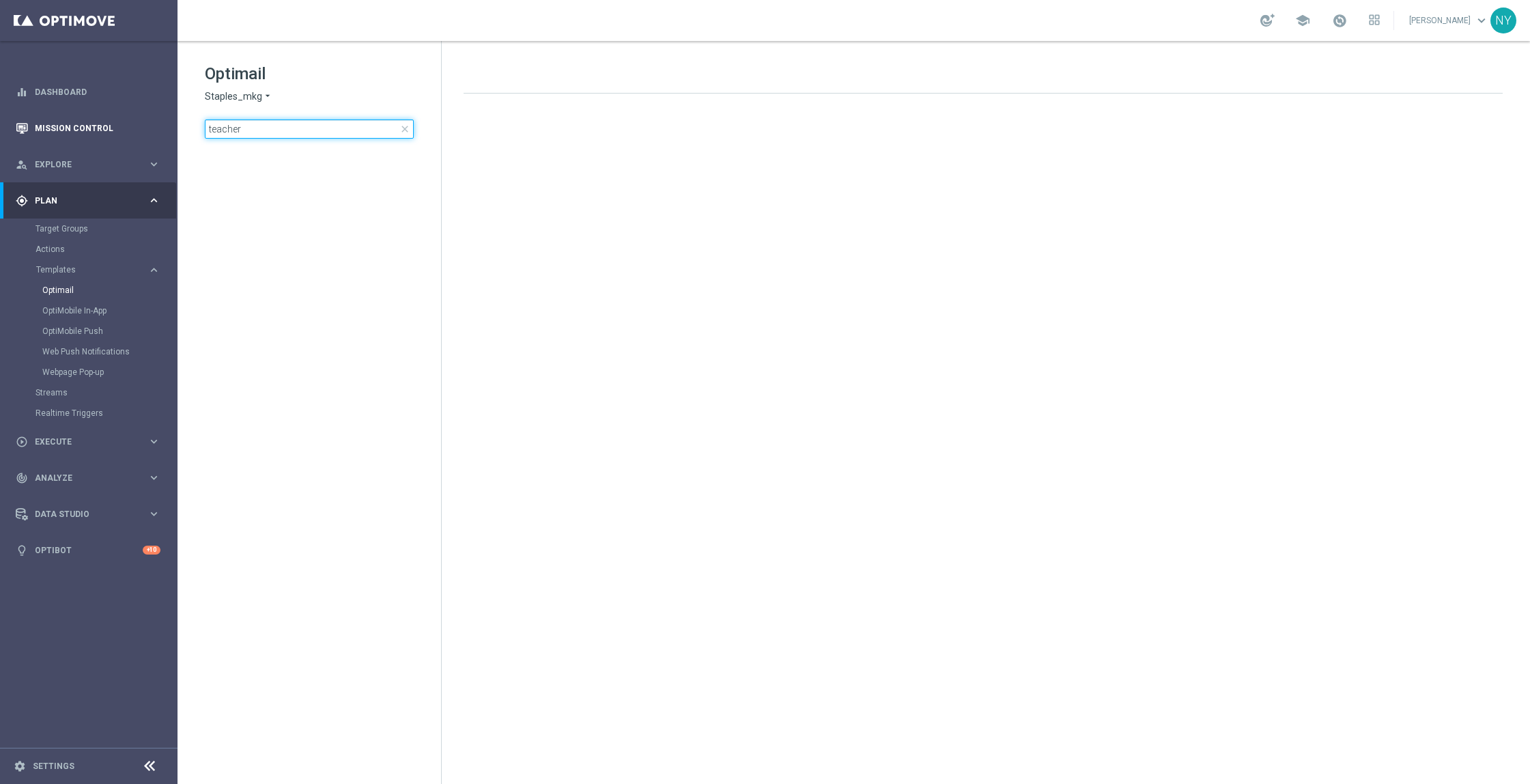
drag, startPoint x: 292, startPoint y: 128, endPoint x: 43, endPoint y: 120, distance: 249.1
click at [45, 122] on main "equalizer Dashboard Mission Control" at bounding box center [765, 392] width 1530 height 784
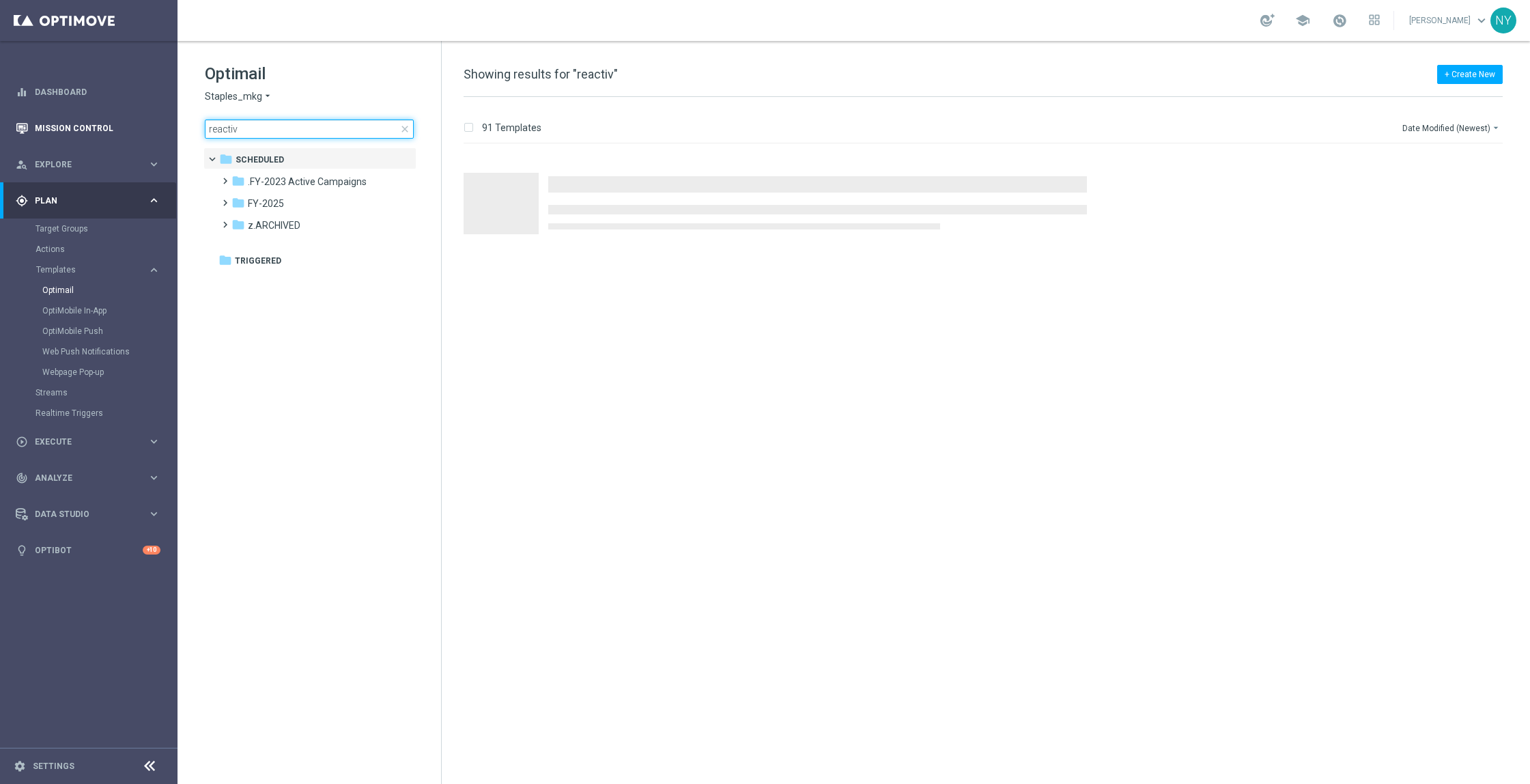
type input "reactiva"
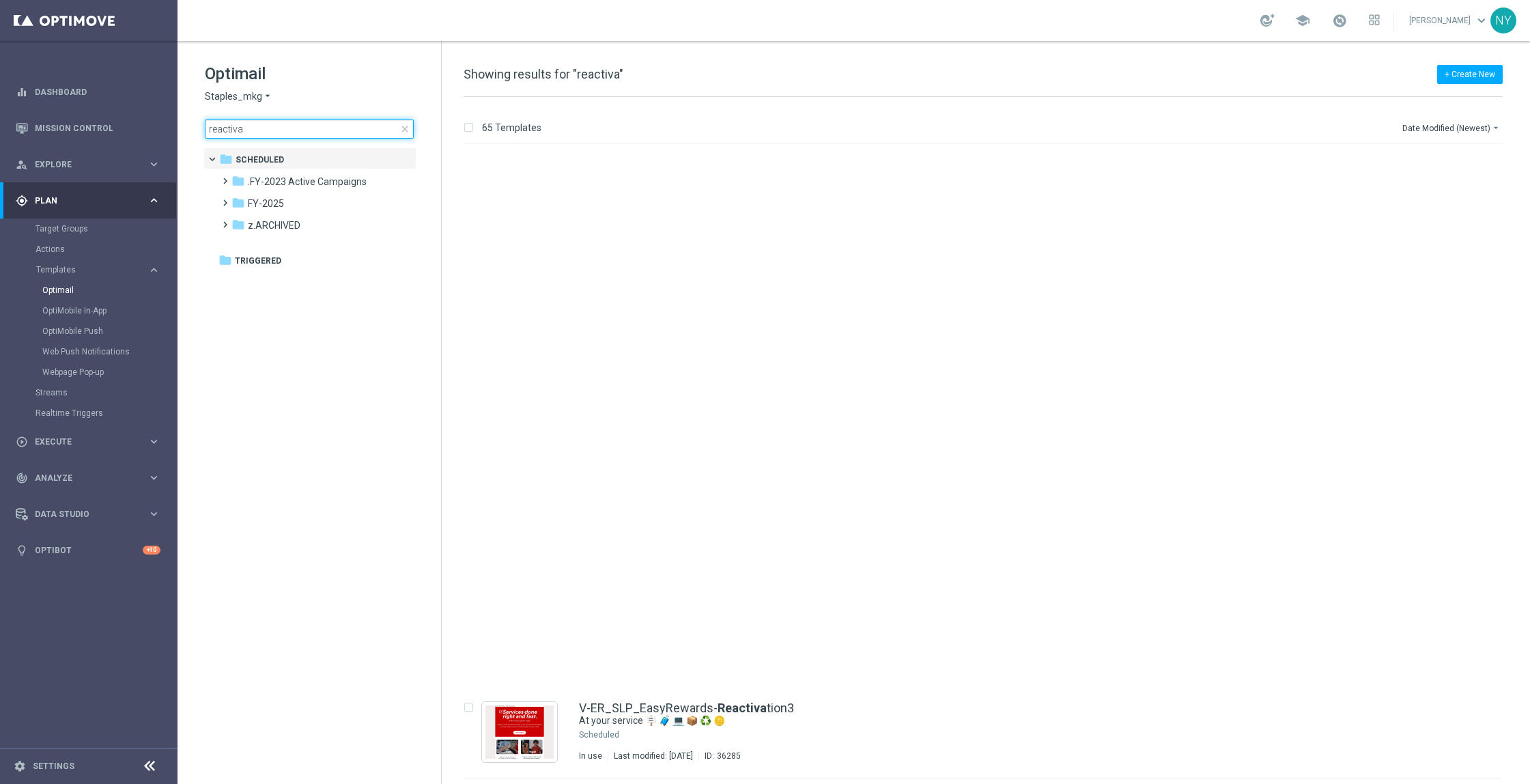
scroll to position [922, 0]
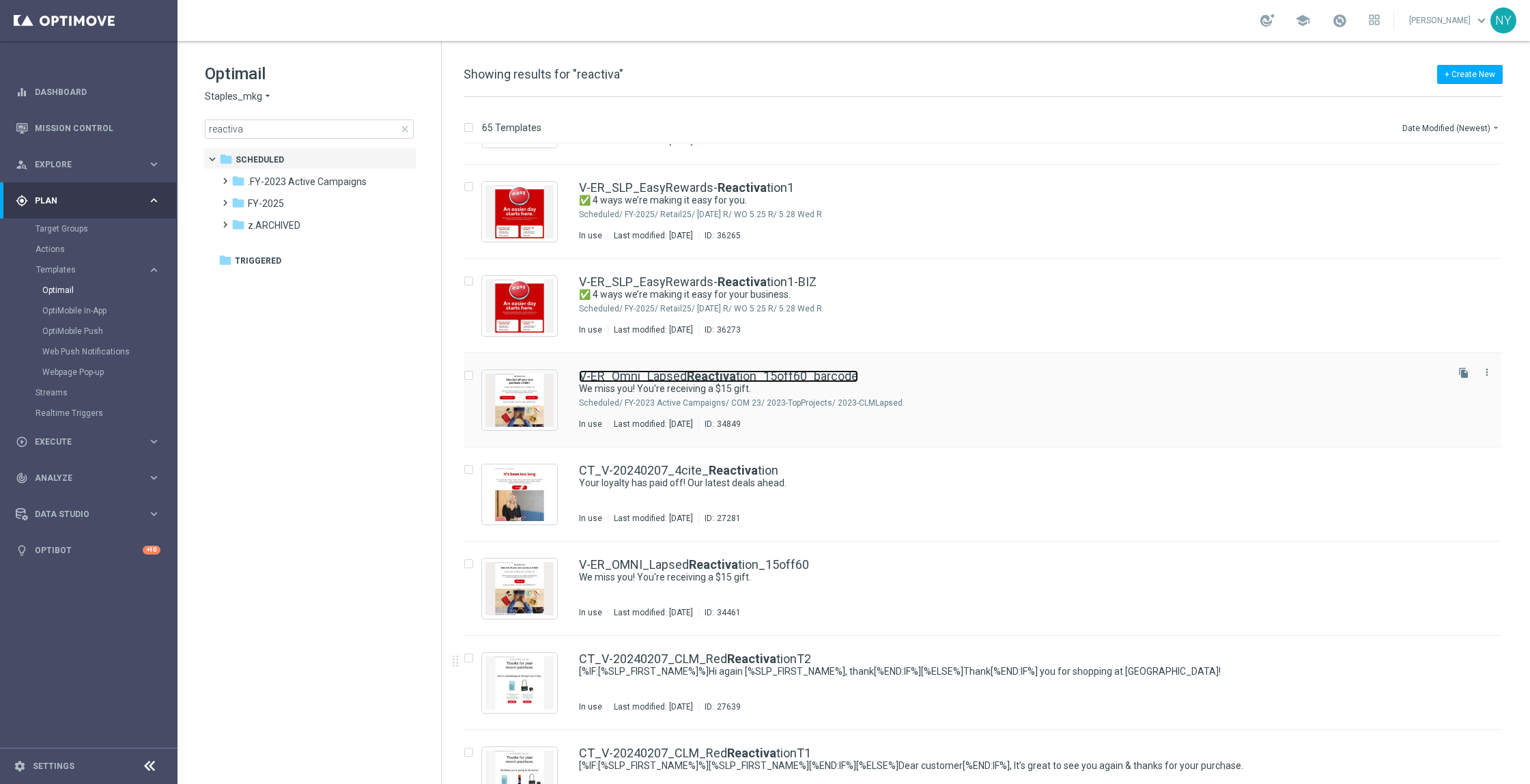
click at [662, 376] on link "V-ER_Omni_Lapsed Reactiva tion_15off60_barcode" at bounding box center [718, 376] width 279 height 13
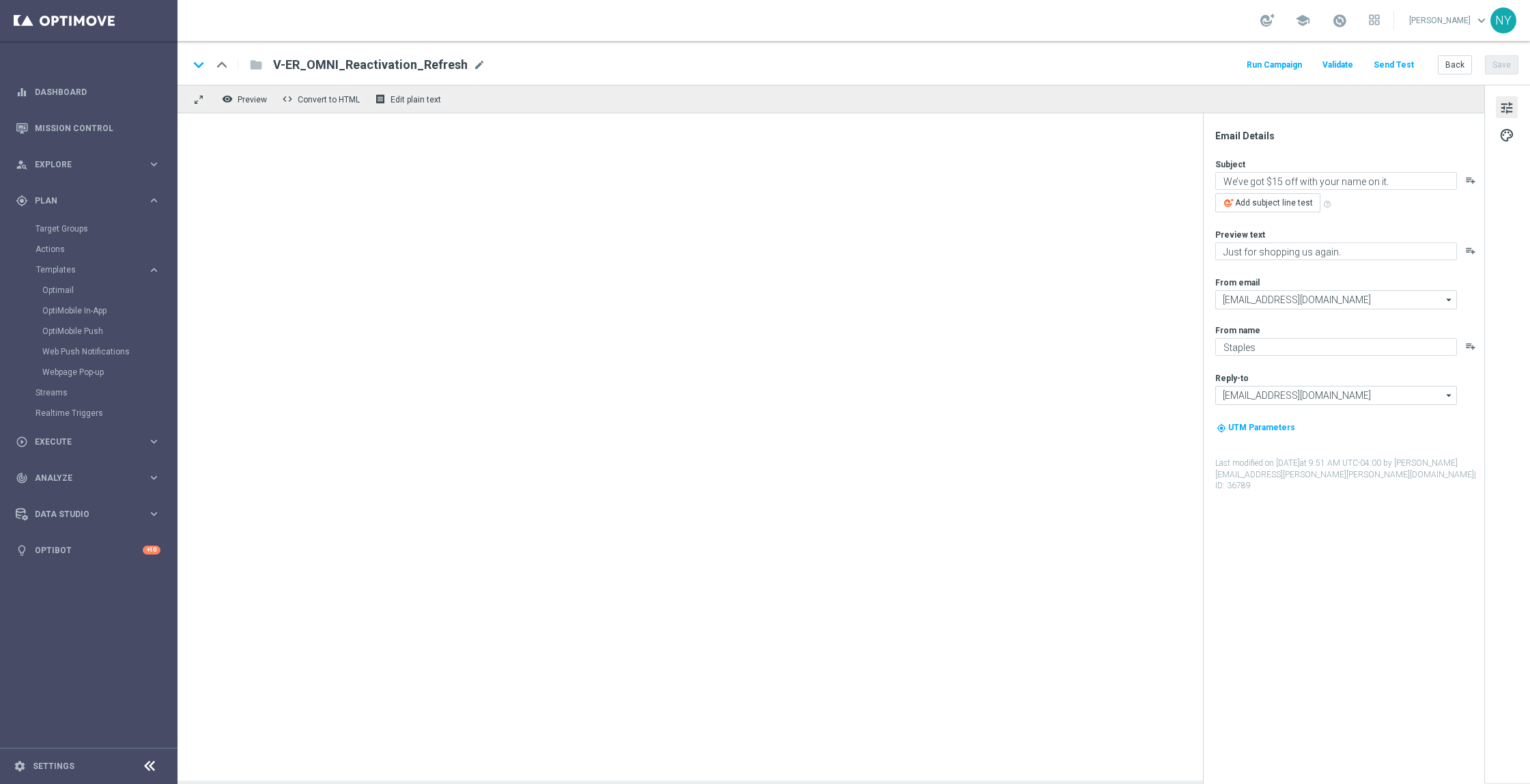
type textarea "We miss you! You're receiving a $15 gift."
type textarea "You're scoring big on office supplies deals."
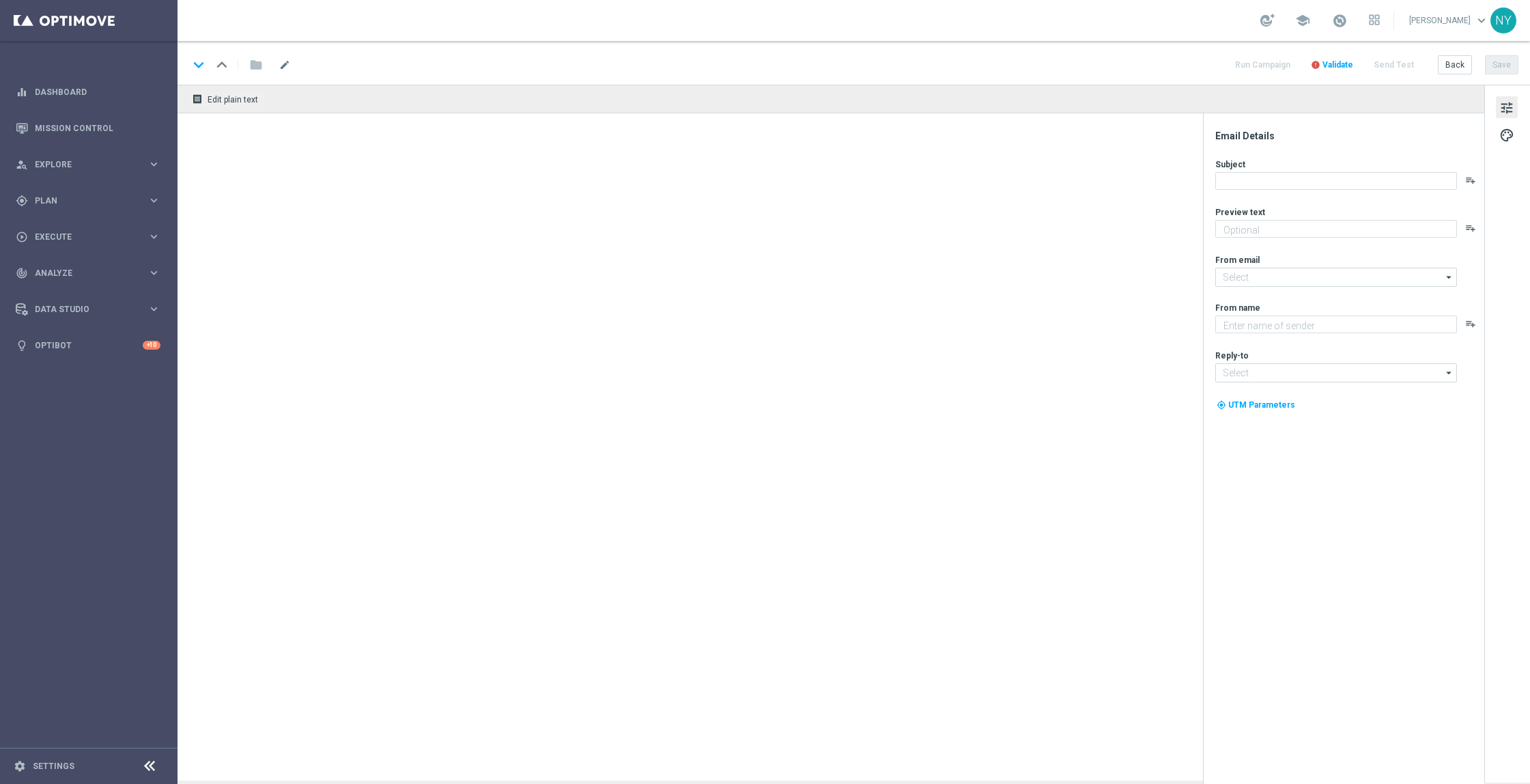
type textarea "You're scoring big on office supplies deals."
type textarea "Staples"
type input "[EMAIL_ADDRESS][DOMAIN_NAME]"
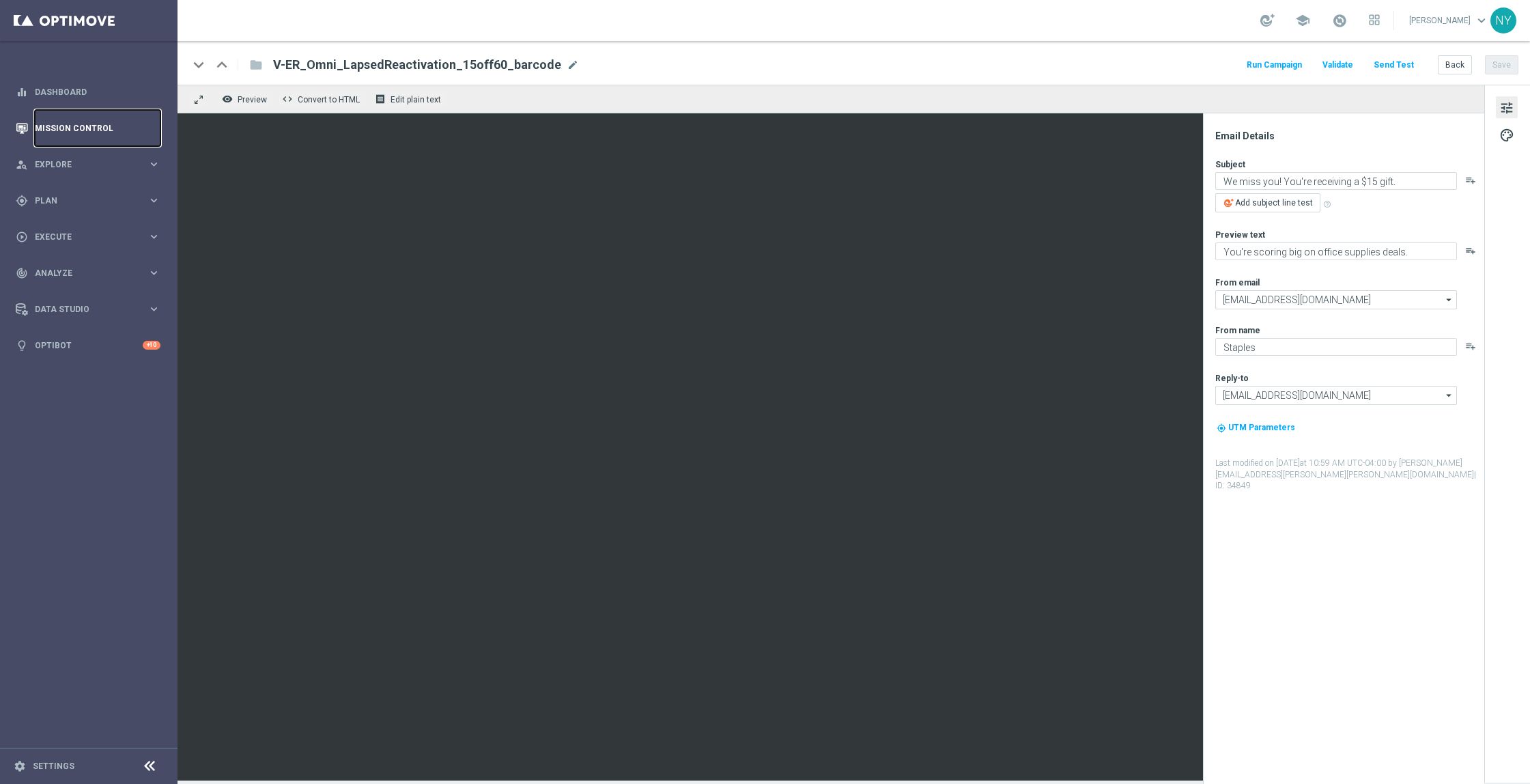
click at [77, 122] on link "Mission Control" at bounding box center [97, 128] width 126 height 36
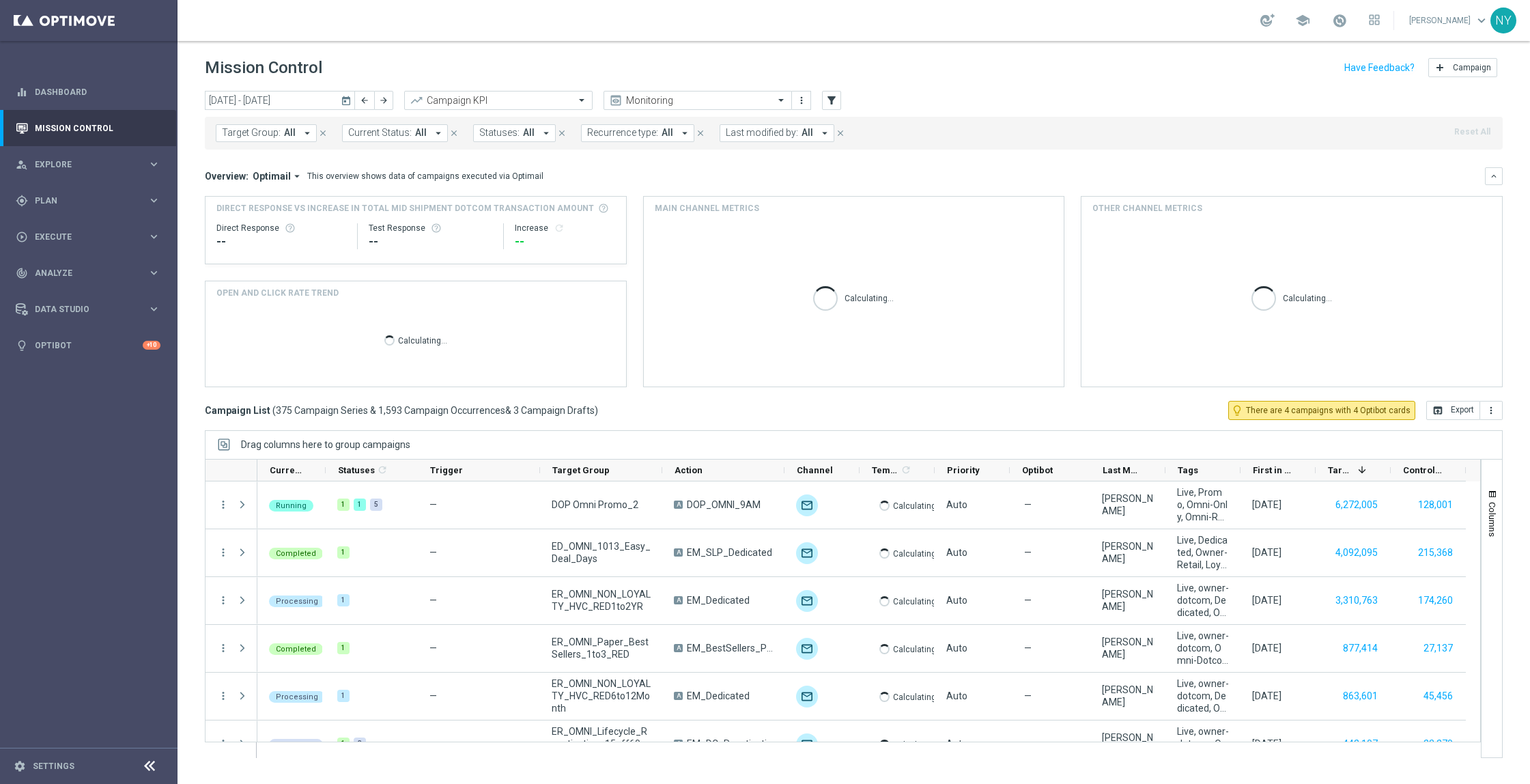
click at [294, 131] on button "Target Group: All arrow_drop_down" at bounding box center [266, 133] width 101 height 18
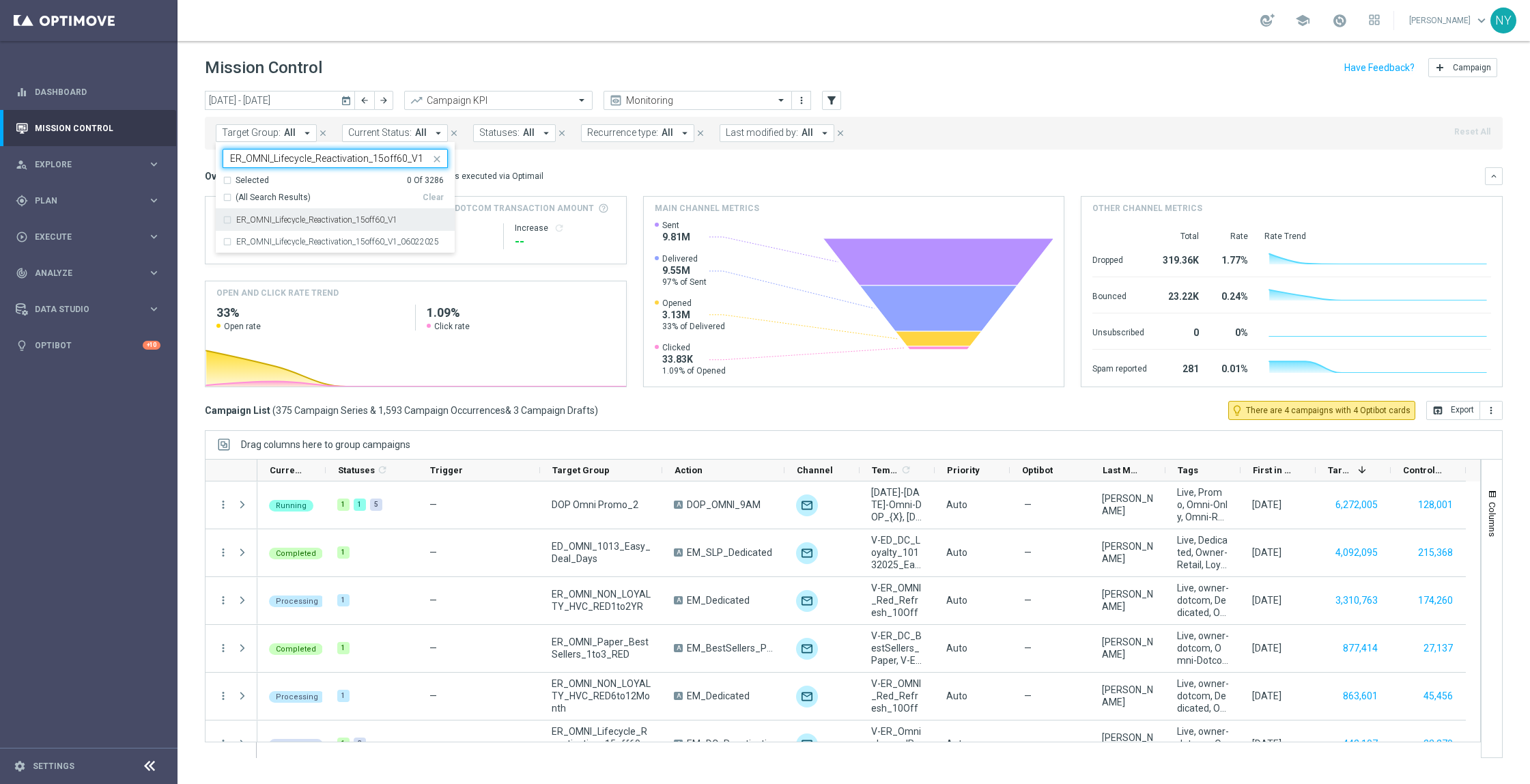
click at [228, 221] on div "ER_OMNI_Lifecycle_Reactivation_15off60_V1" at bounding box center [335, 220] width 225 height 22
type input "ER_OMNI_Lifecycle_Reactivation_15off60_V1"
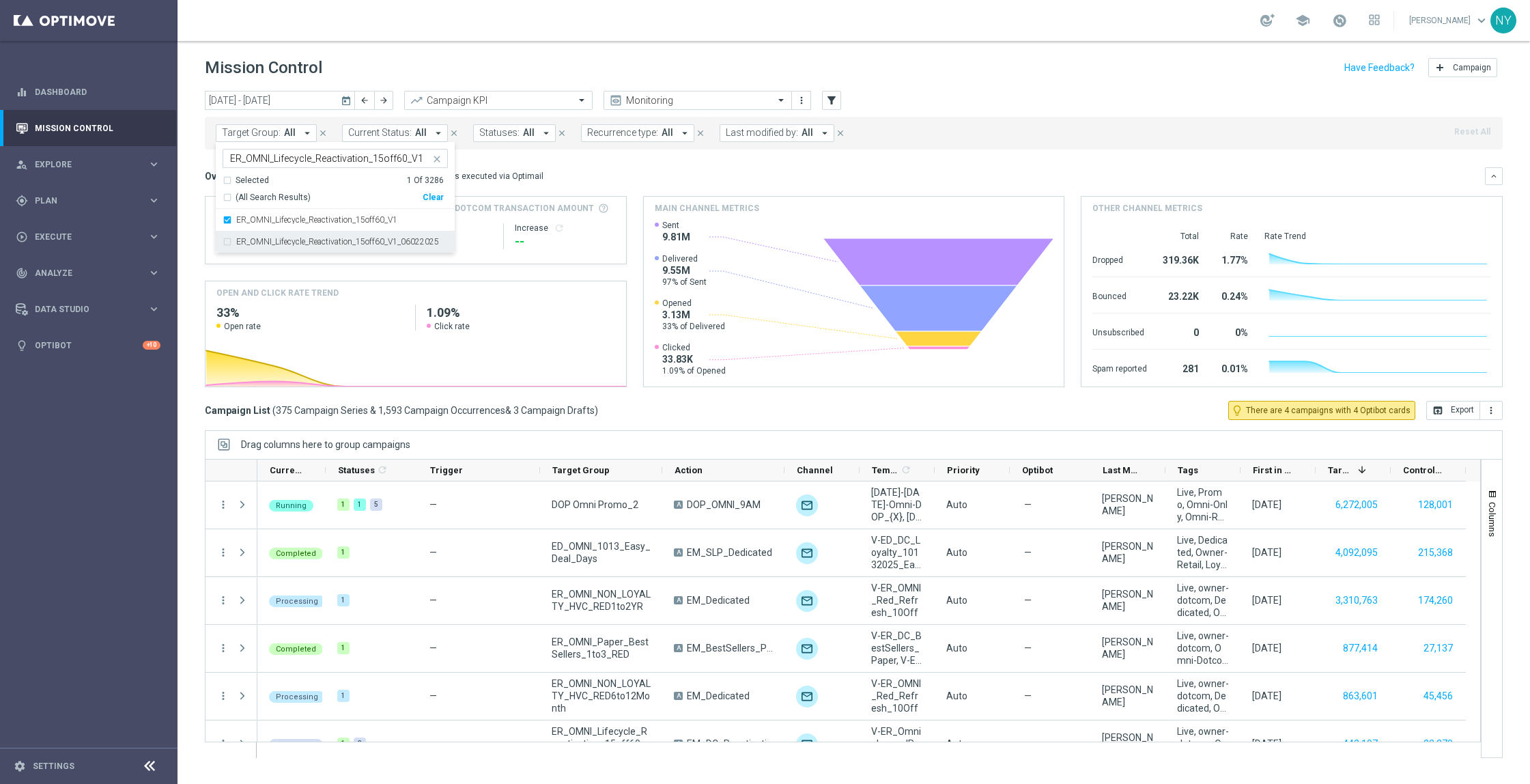
click at [229, 240] on div "ER_OMNI_Lifecycle_Reactivation_15off60_V1_06022025" at bounding box center [335, 242] width 225 height 22
click at [571, 170] on div "Overview: Optimail arrow_drop_down This overview shows data of campaigns execut…" at bounding box center [845, 176] width 1280 height 13
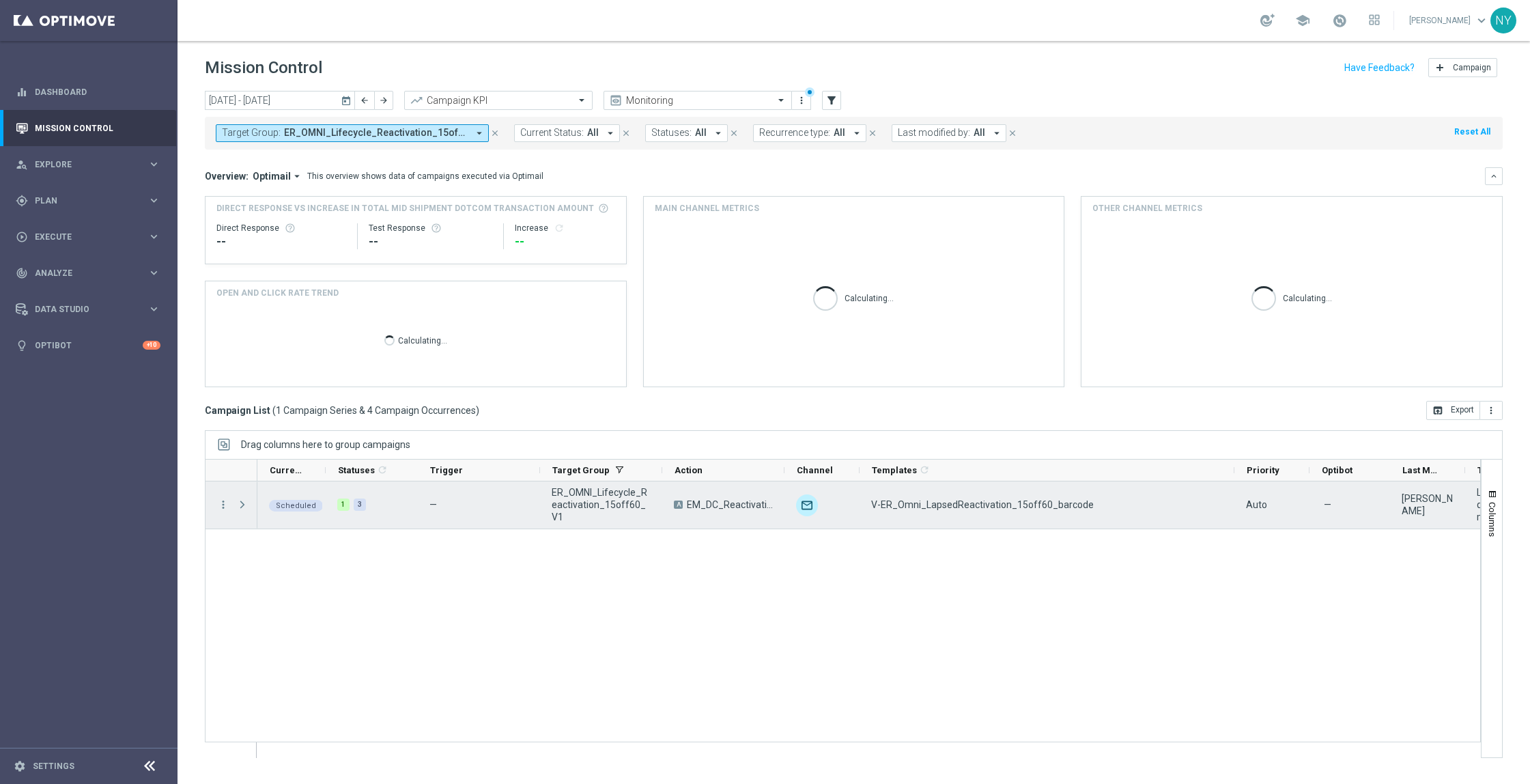
drag, startPoint x: 934, startPoint y: 469, endPoint x: 1233, endPoint y: 487, distance: 299.5
click at [1233, 487] on div at bounding box center [843, 608] width 1276 height 299
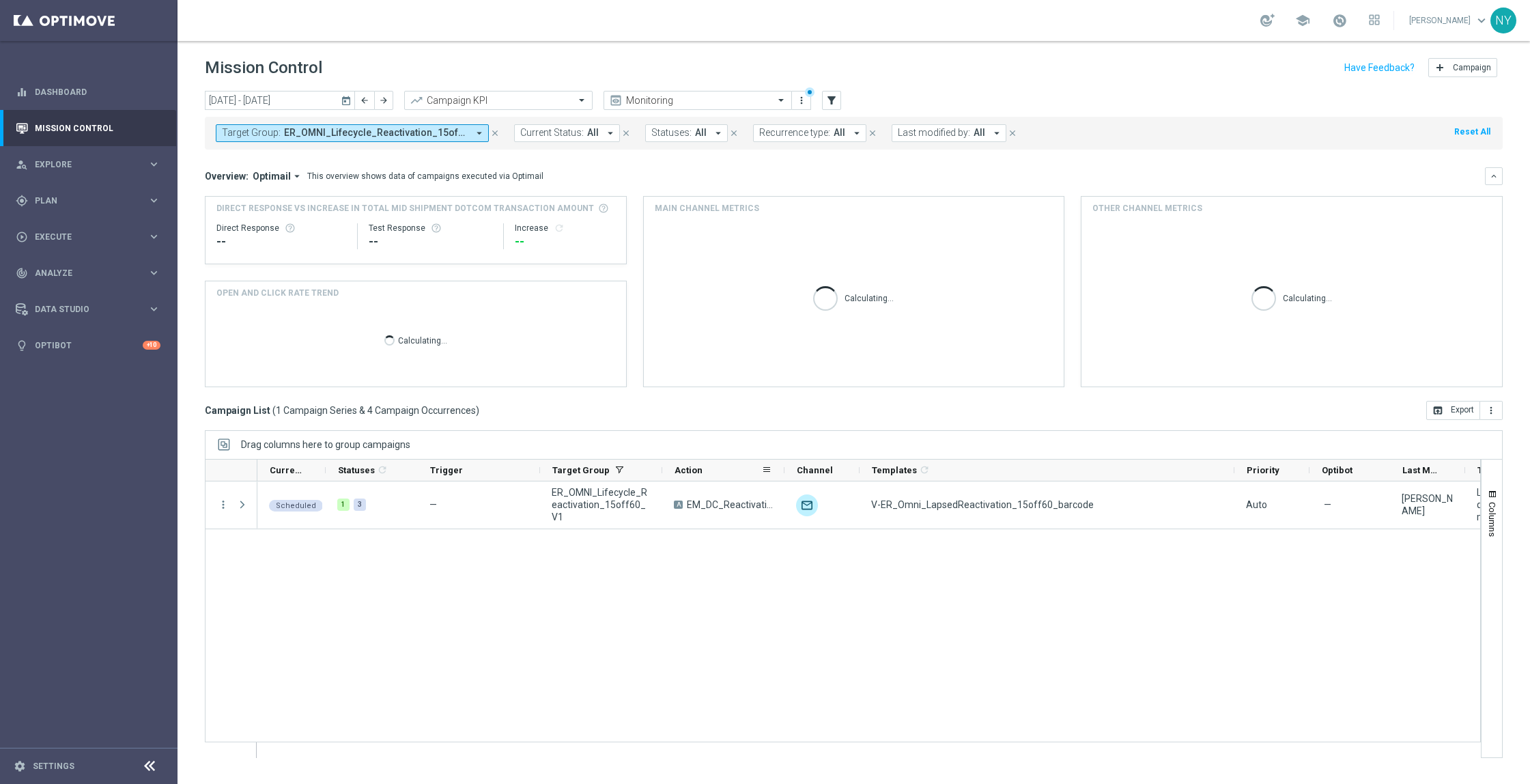
click at [664, 467] on div "Action" at bounding box center [723, 470] width 122 height 22
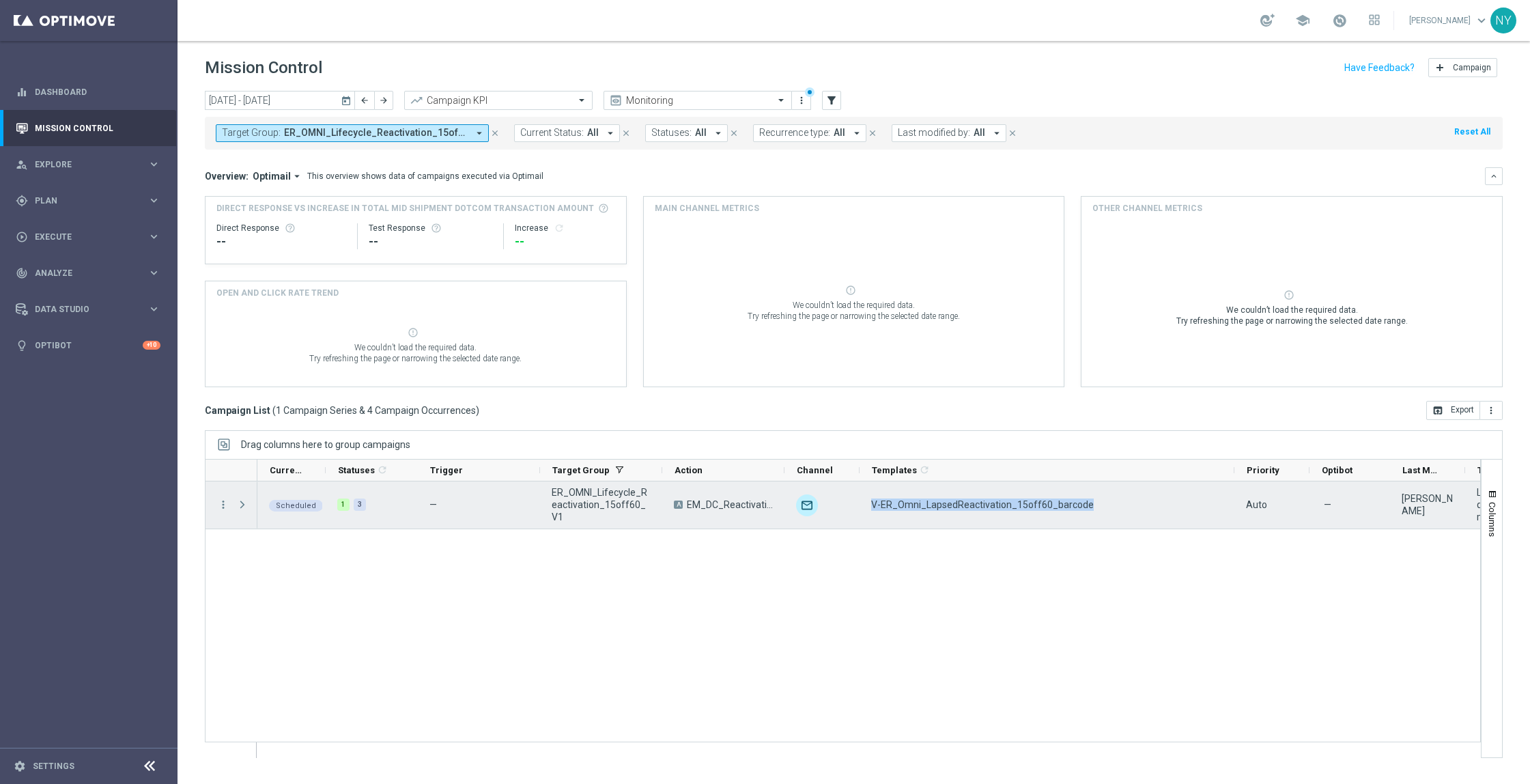
drag, startPoint x: 1088, startPoint y: 501, endPoint x: 869, endPoint y: 501, distance: 219.0
click at [869, 501] on div "V-ER_Omni_LapsedReactivation_15off60_barcode" at bounding box center [1046, 505] width 375 height 47
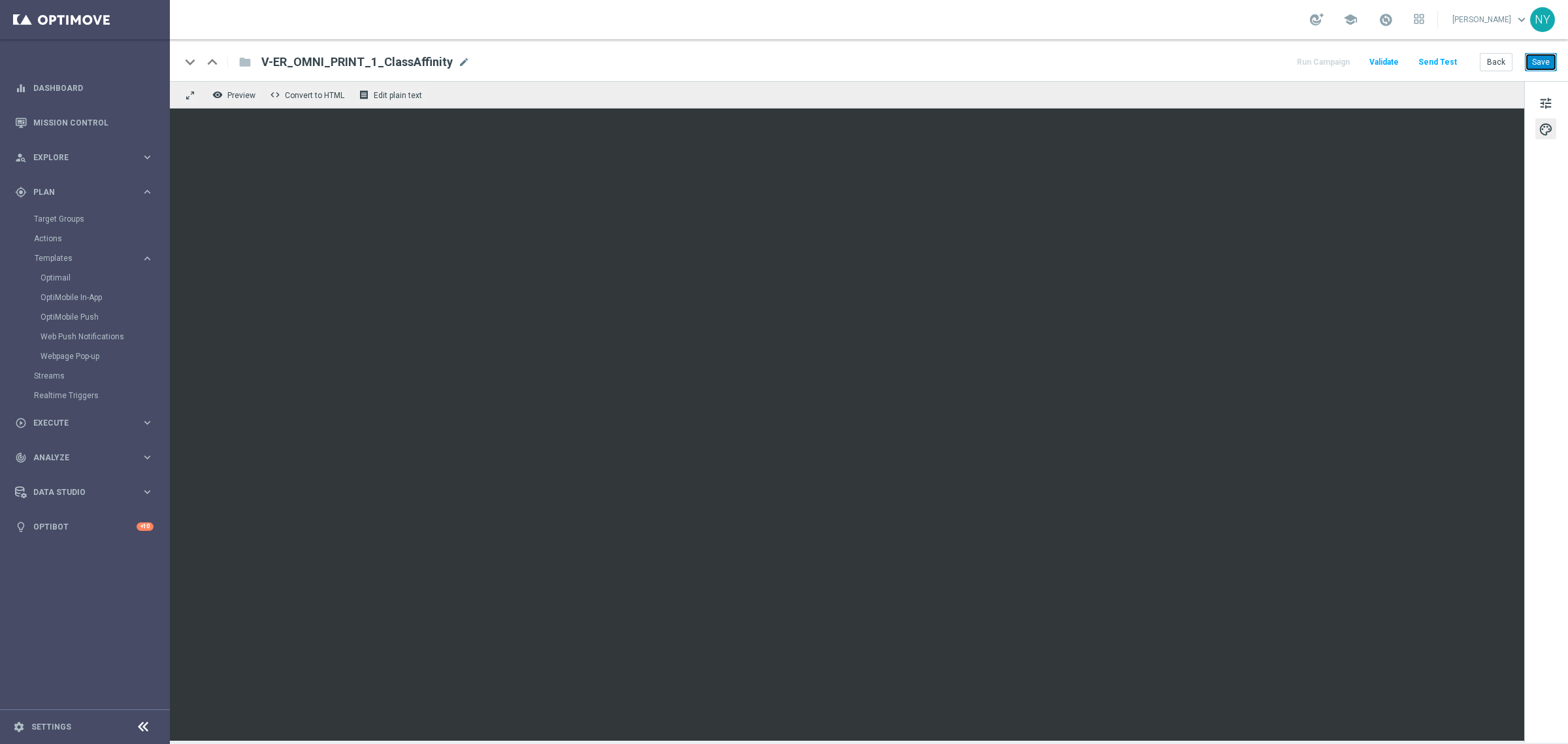
click at [1463, 65] on button "Save" at bounding box center [1540, 62] width 32 height 18
click at [1445, 62] on button "Send Test" at bounding box center [1438, 63] width 43 height 18
click at [1463, 65] on button "Save" at bounding box center [1540, 62] width 32 height 18
click at [1438, 64] on button "Send Test" at bounding box center [1438, 63] width 43 height 18
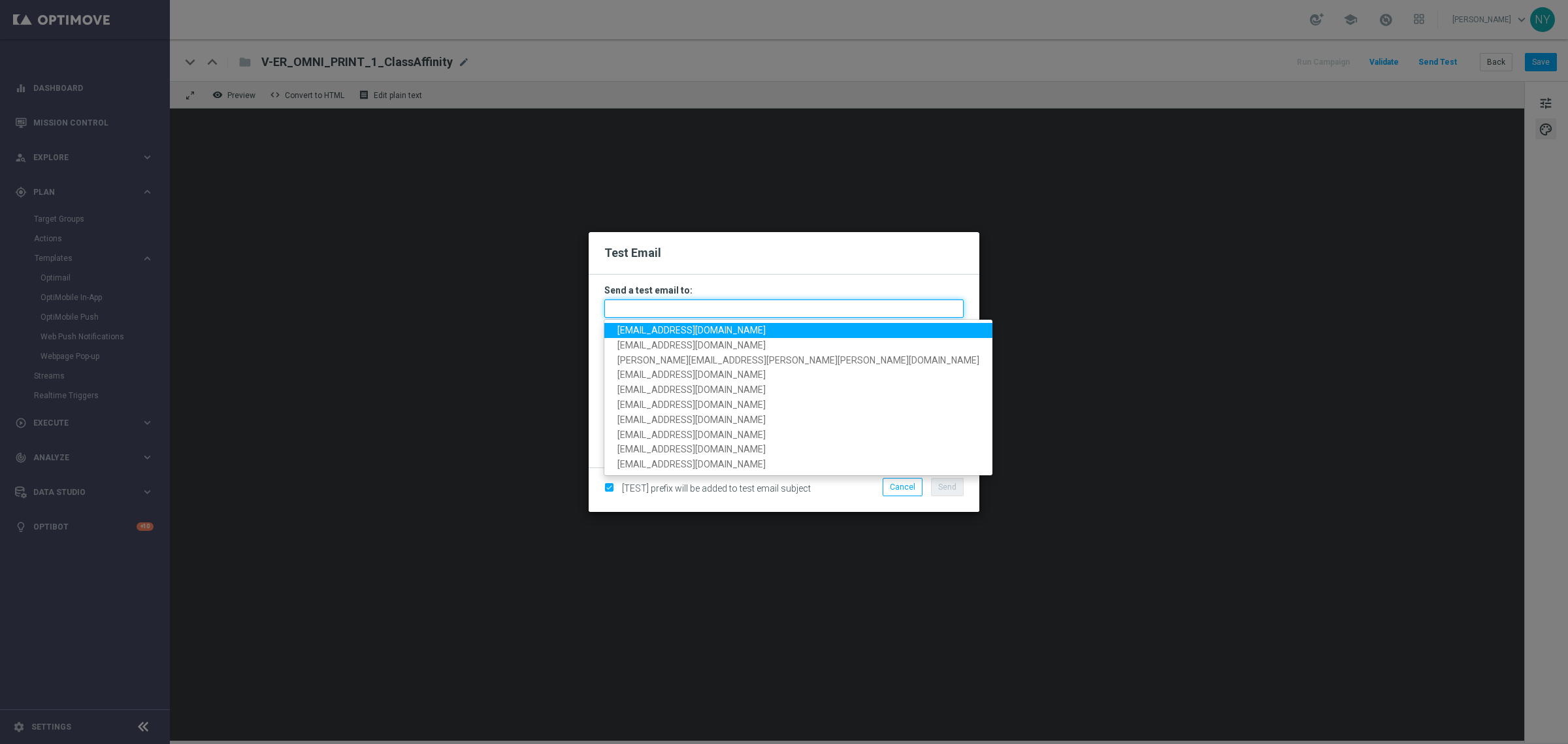
click at [638, 309] on input "text" at bounding box center [784, 309] width 359 height 18
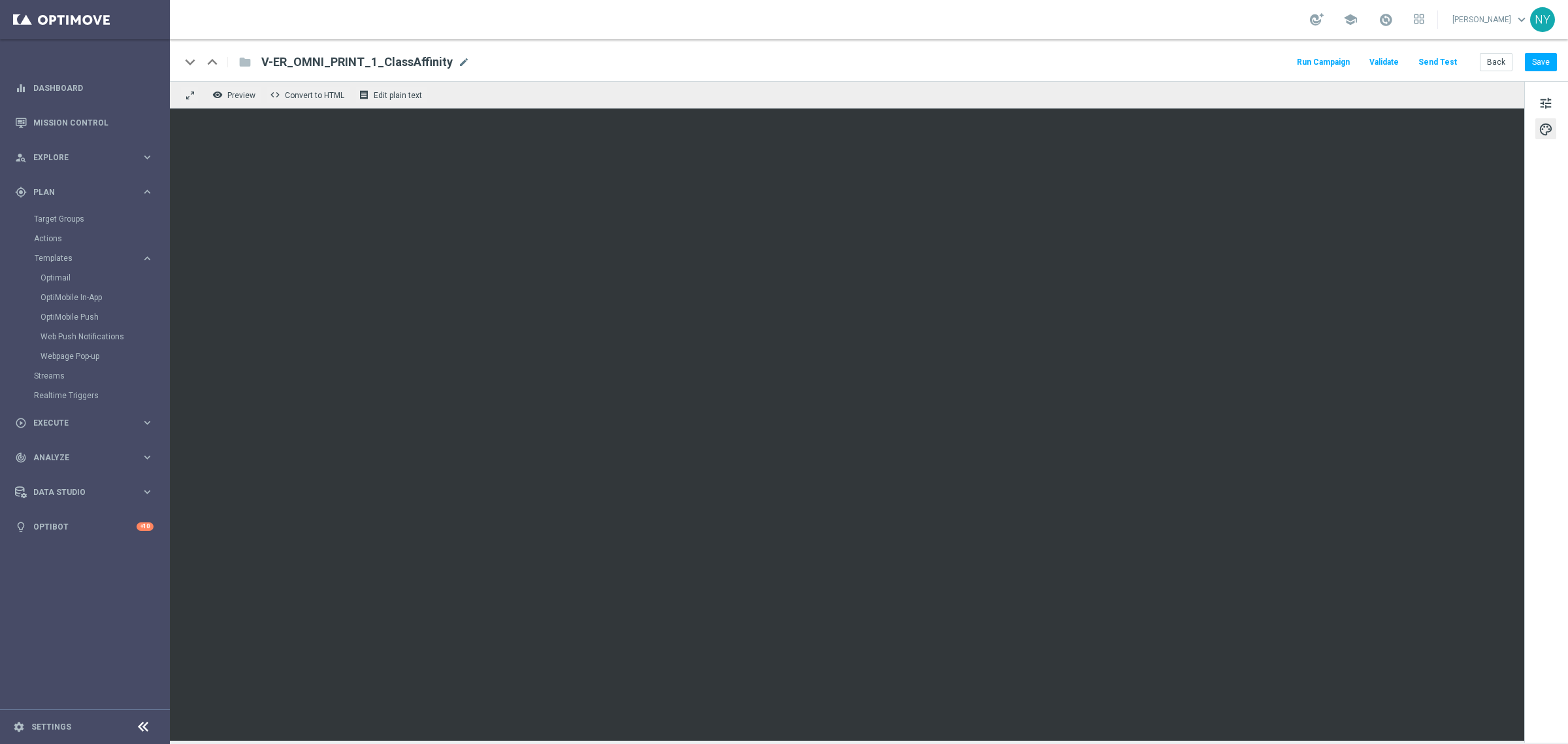
click at [1449, 61] on button "Send Test" at bounding box center [1438, 63] width 43 height 18
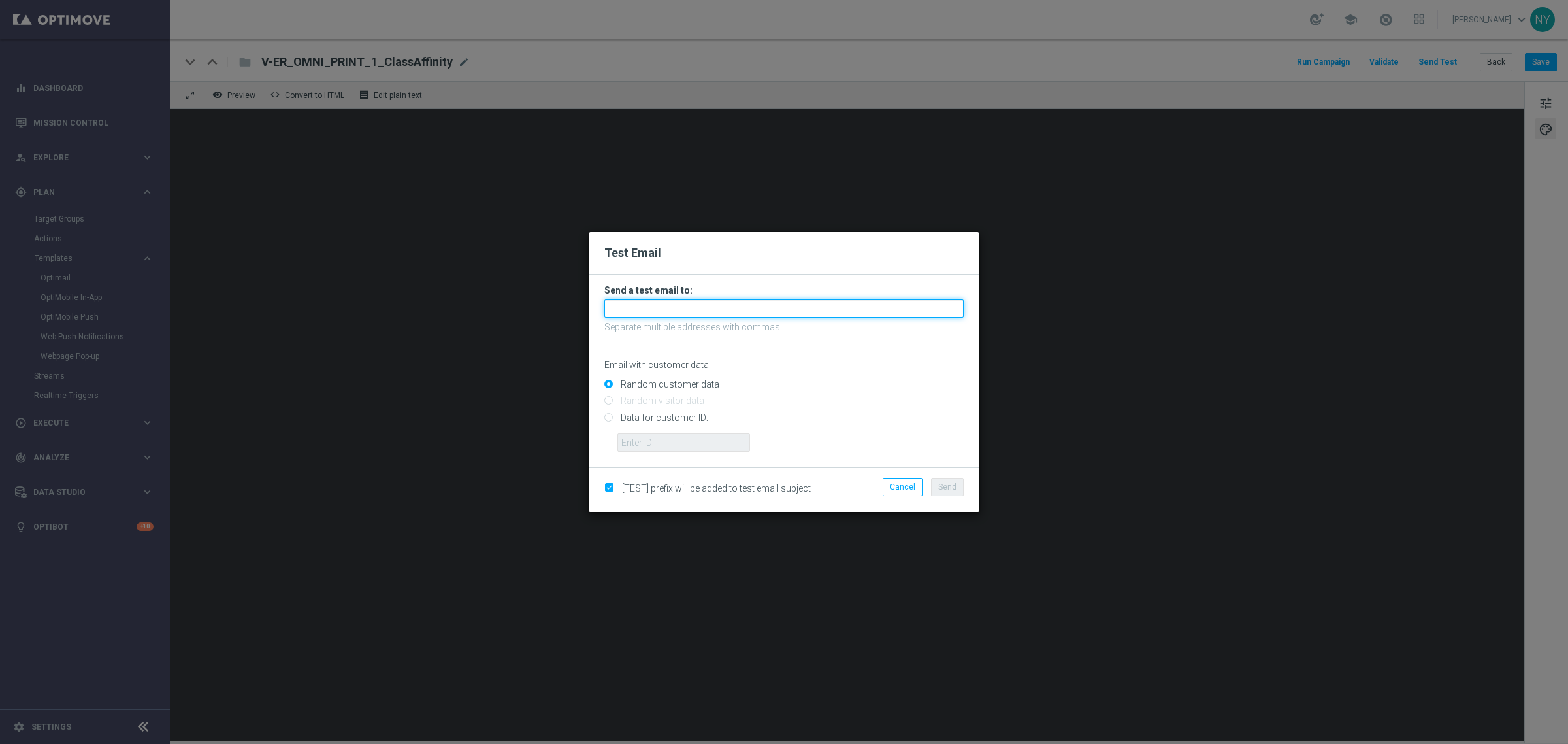
click at [669, 309] on input "text" at bounding box center [784, 309] width 359 height 18
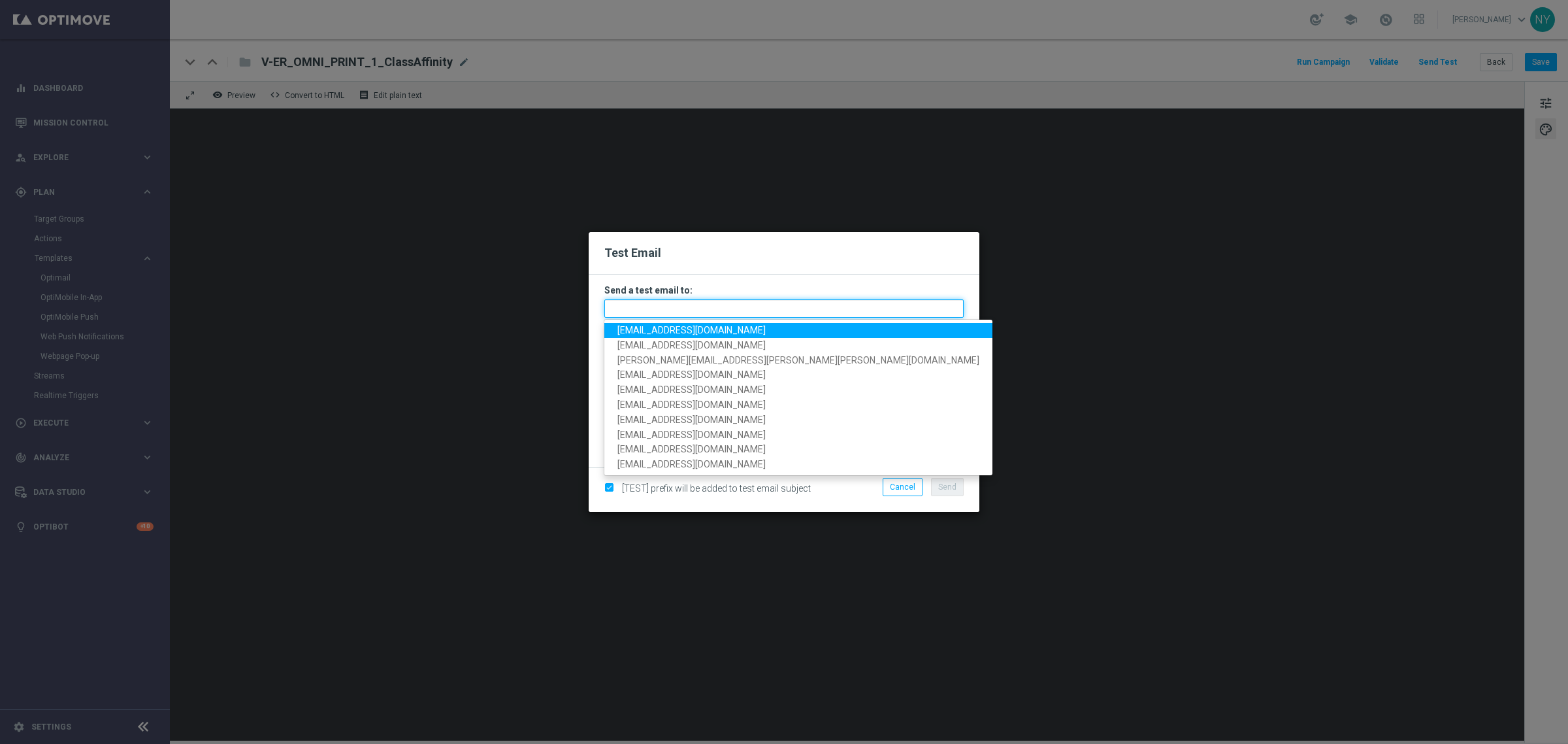
paste input "[EMAIL_ADDRESS][DOMAIN_NAME]"
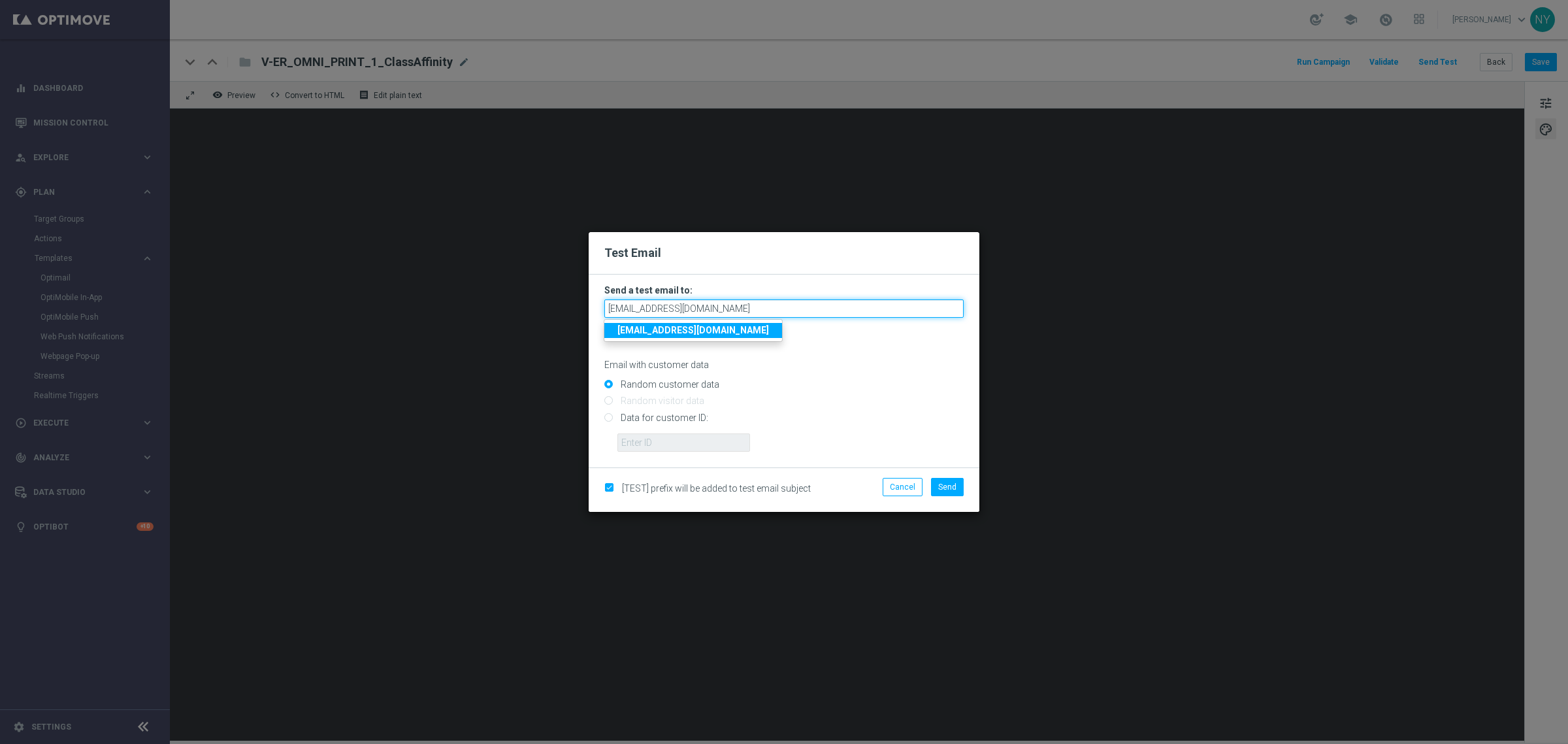
type input "[EMAIL_ADDRESS][DOMAIN_NAME]"
click at [899, 371] on form "Send a test email to: [EMAIL_ADDRESS][DOMAIN_NAME] [EMAIL_ADDRESS][DOMAIN_NAME]…" at bounding box center [784, 368] width 359 height 167
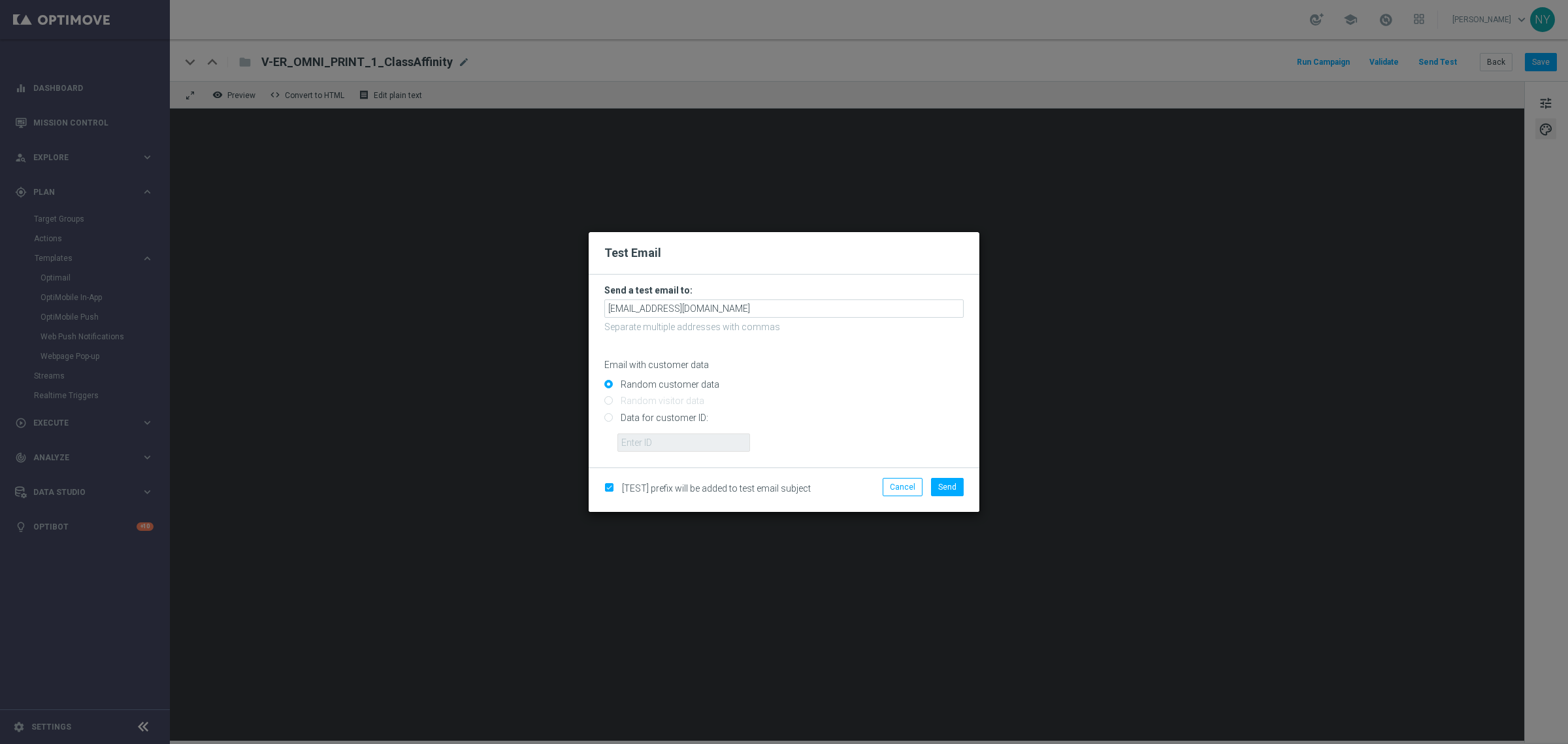
click at [610, 419] on input "Data for customer ID:" at bounding box center [784, 423] width 359 height 18
radio input "true"
click at [632, 441] on input "text" at bounding box center [684, 442] width 133 height 18
paste input "10280613353"
type input "10280613353"
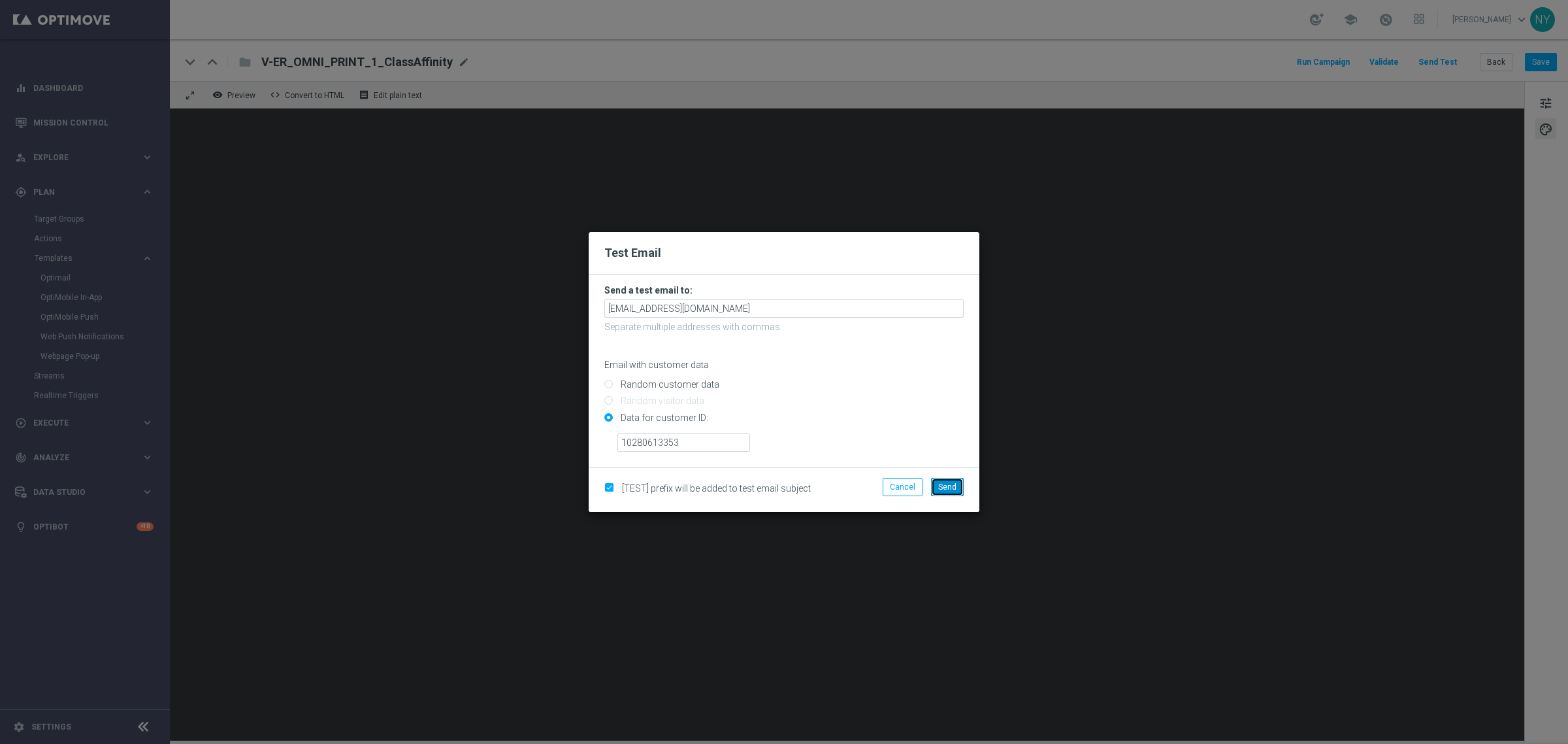
click at [951, 485] on span "Send" at bounding box center [947, 487] width 18 height 9
click at [949, 492] on button "Send" at bounding box center [947, 487] width 33 height 18
click at [1134, 476] on modal-container "Test Email Send a test email to: [EMAIL_ADDRESS][DOMAIN_NAME] Separate multiple…" at bounding box center [784, 372] width 1568 height 744
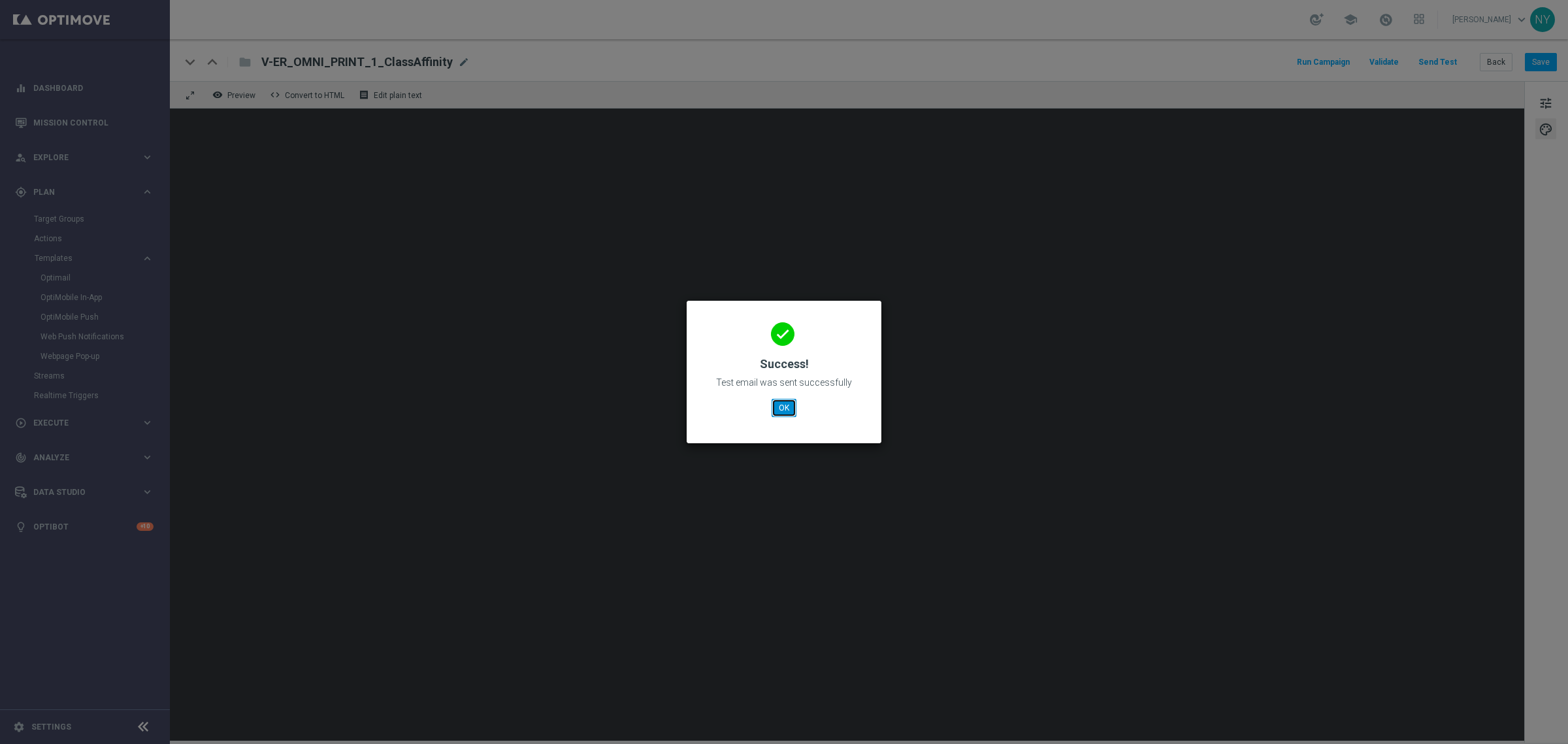
click at [782, 406] on button "OK" at bounding box center [783, 408] width 25 height 18
click at [783, 411] on button "OK" at bounding box center [783, 408] width 25 height 18
